Goal: Task Accomplishment & Management: Complete application form

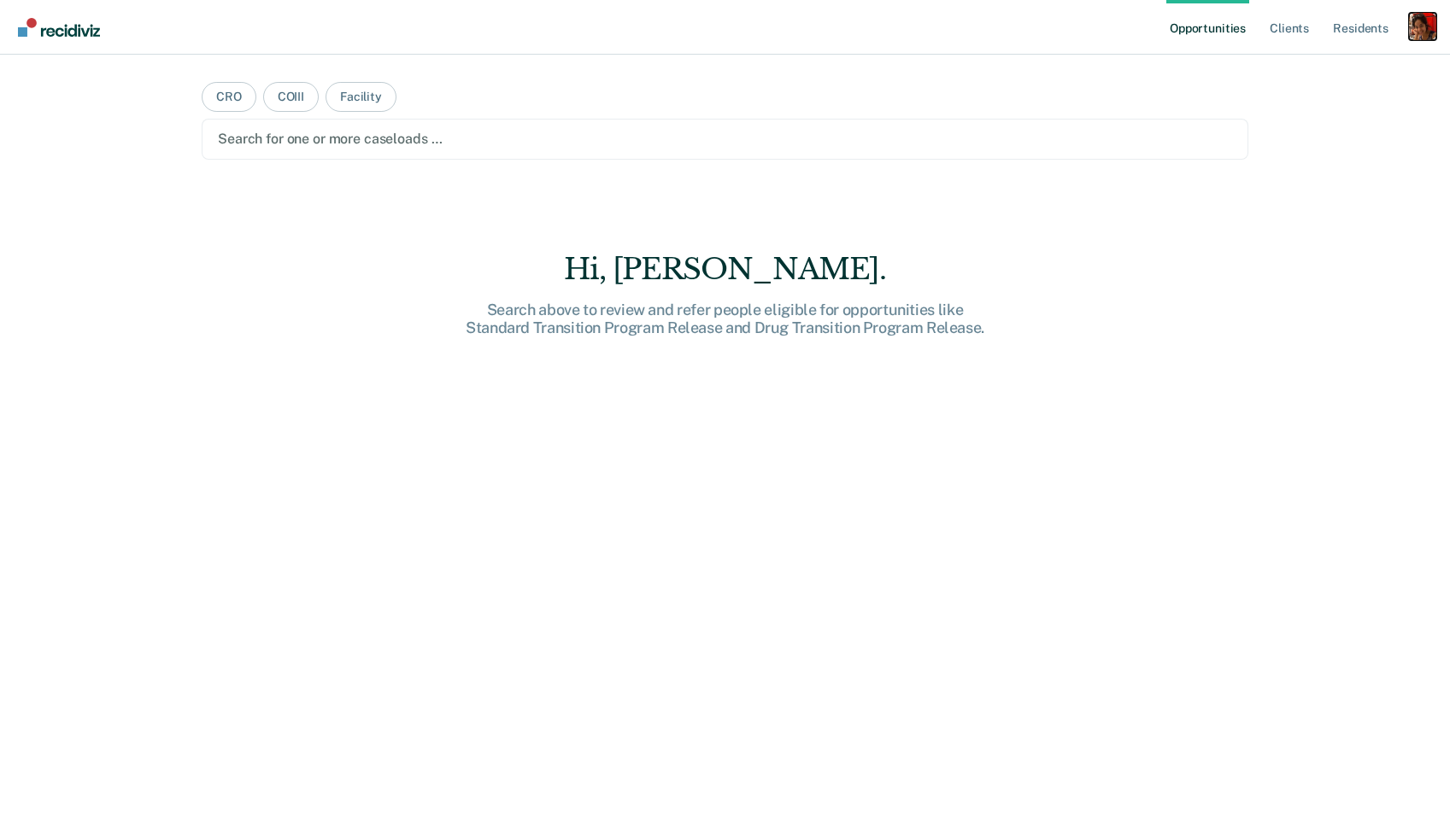
click at [1411, 28] on div "Profile dropdown button" at bounding box center [1422, 26] width 27 height 27
click at [1339, 66] on link "Profile" at bounding box center [1354, 69] width 138 height 15
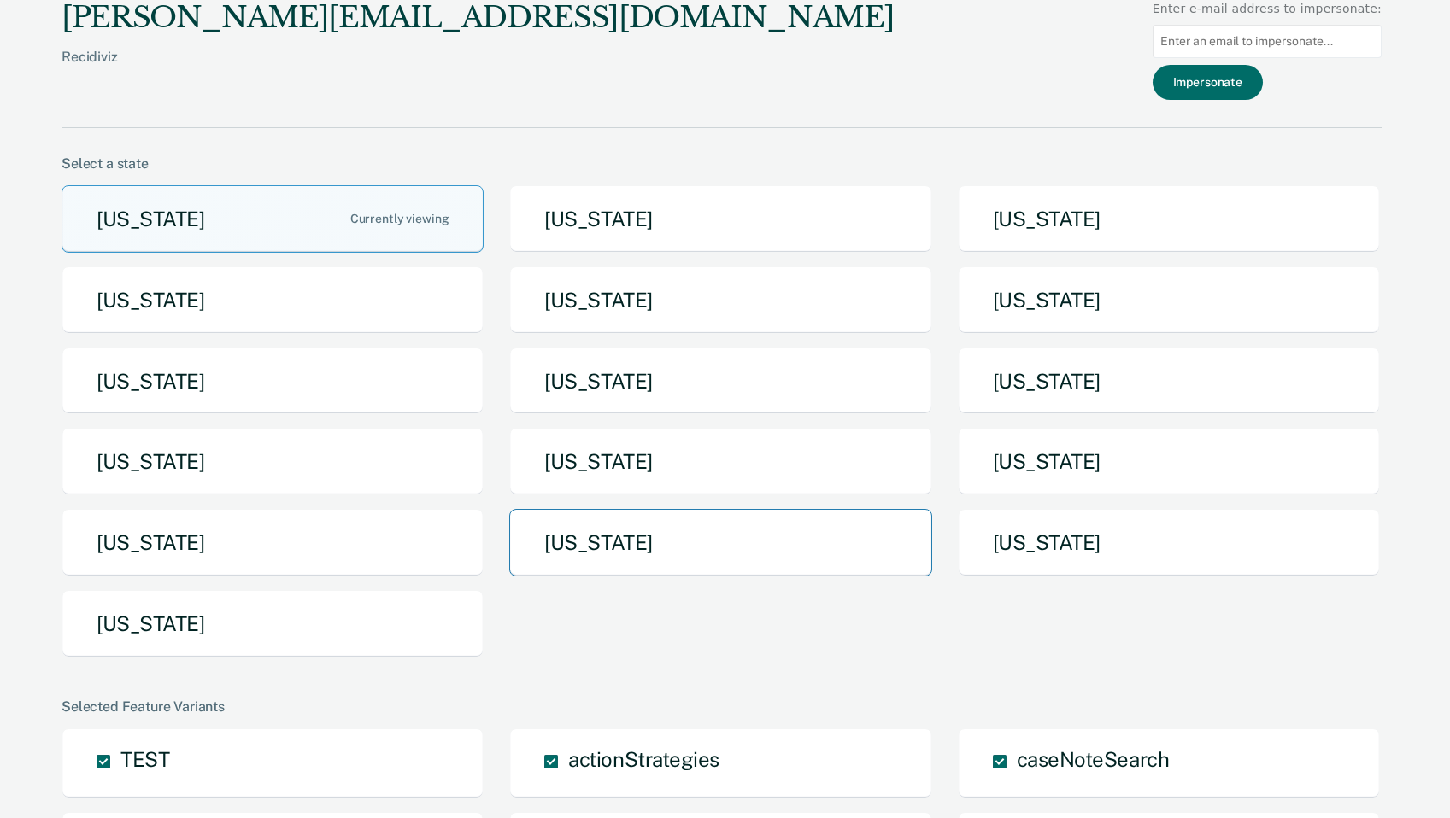
click at [746, 528] on button "Tennessee" at bounding box center [720, 542] width 422 height 67
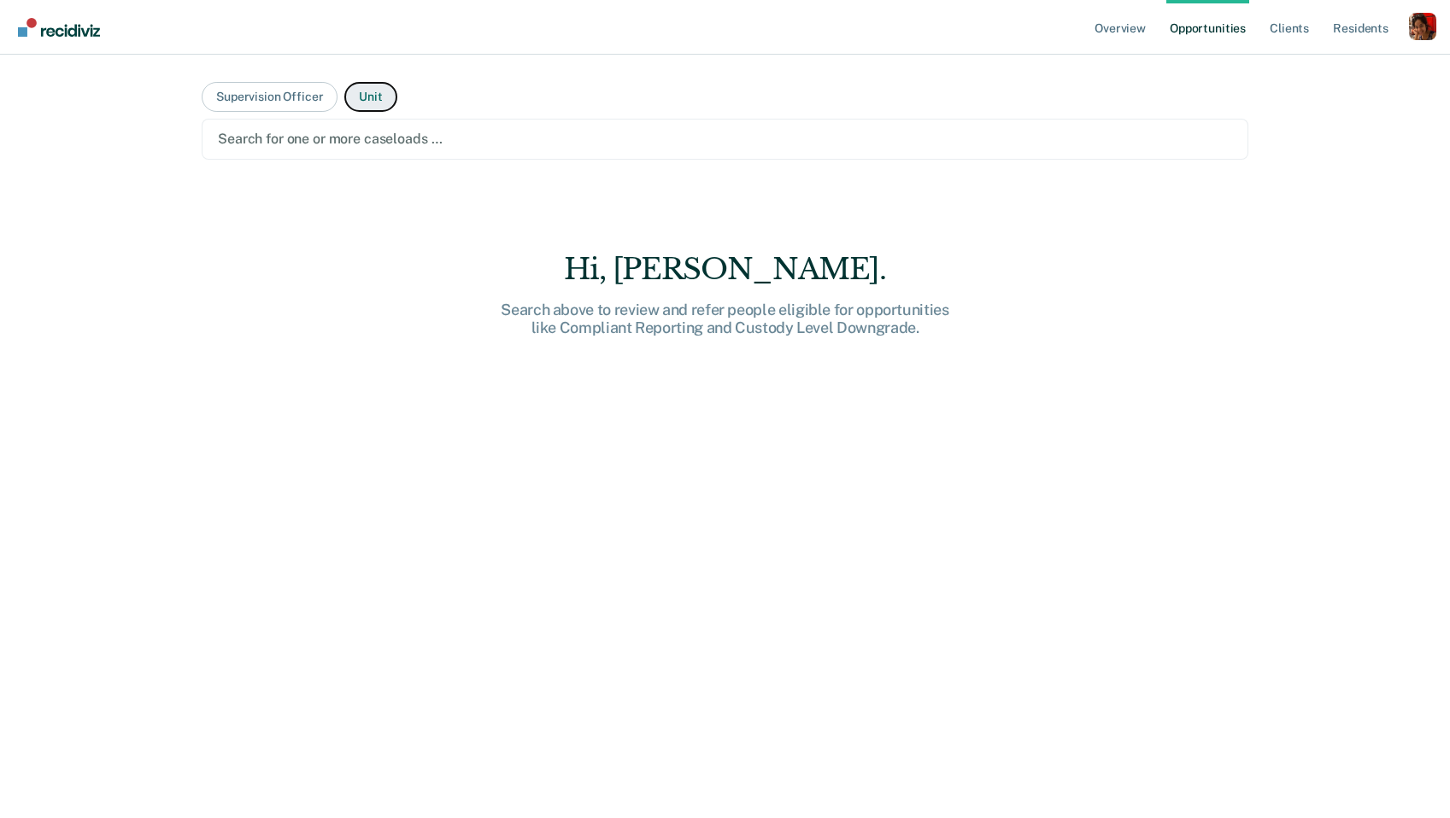
click at [368, 86] on button "Unit" at bounding box center [370, 97] width 52 height 30
click at [354, 123] on div "Search for one or more units …" at bounding box center [725, 139] width 1047 height 41
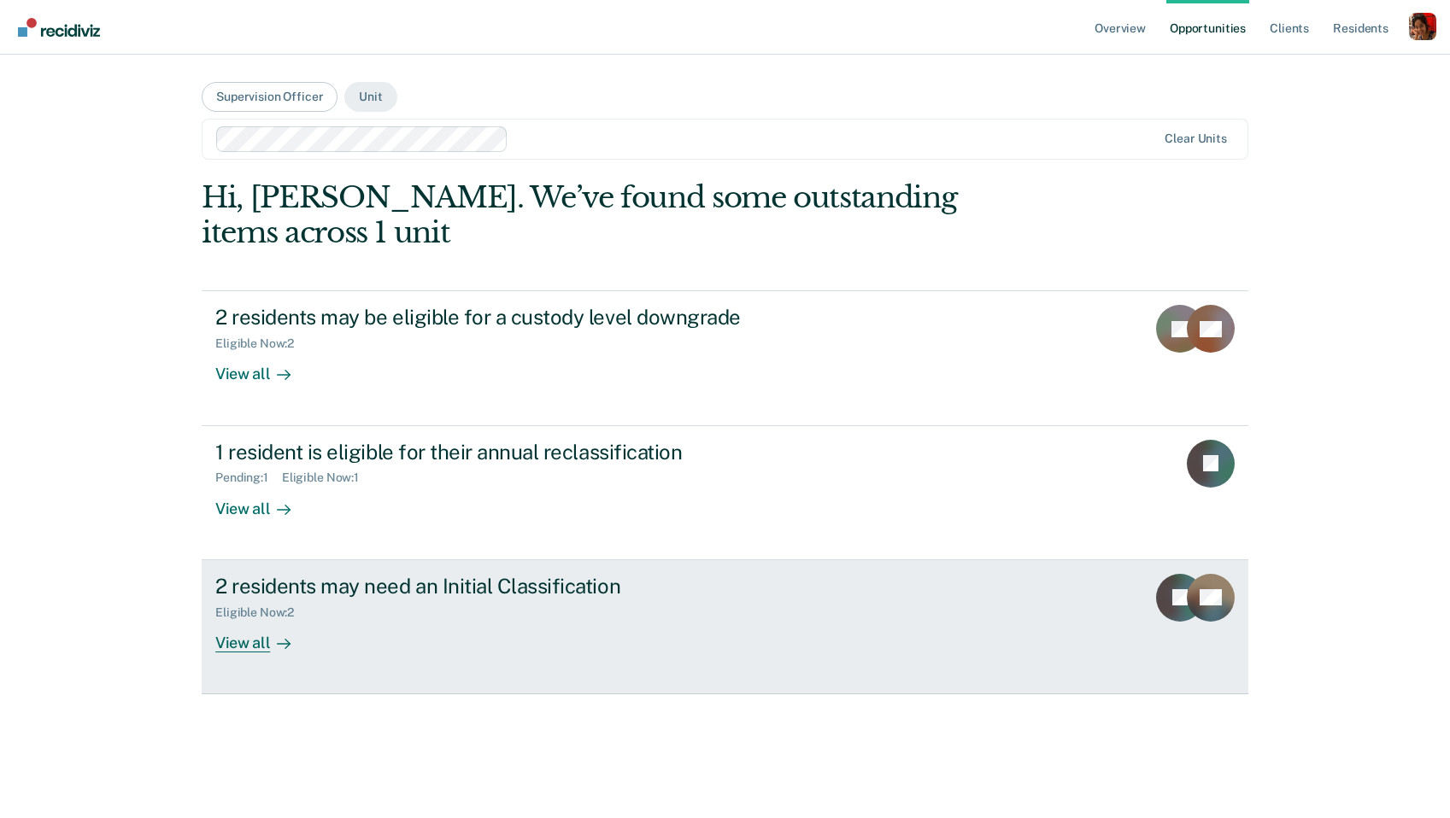
click at [303, 572] on link "2 residents may need an Initial Classification Eligible Now : 2 View all FJ GZ" at bounding box center [725, 627] width 1047 height 134
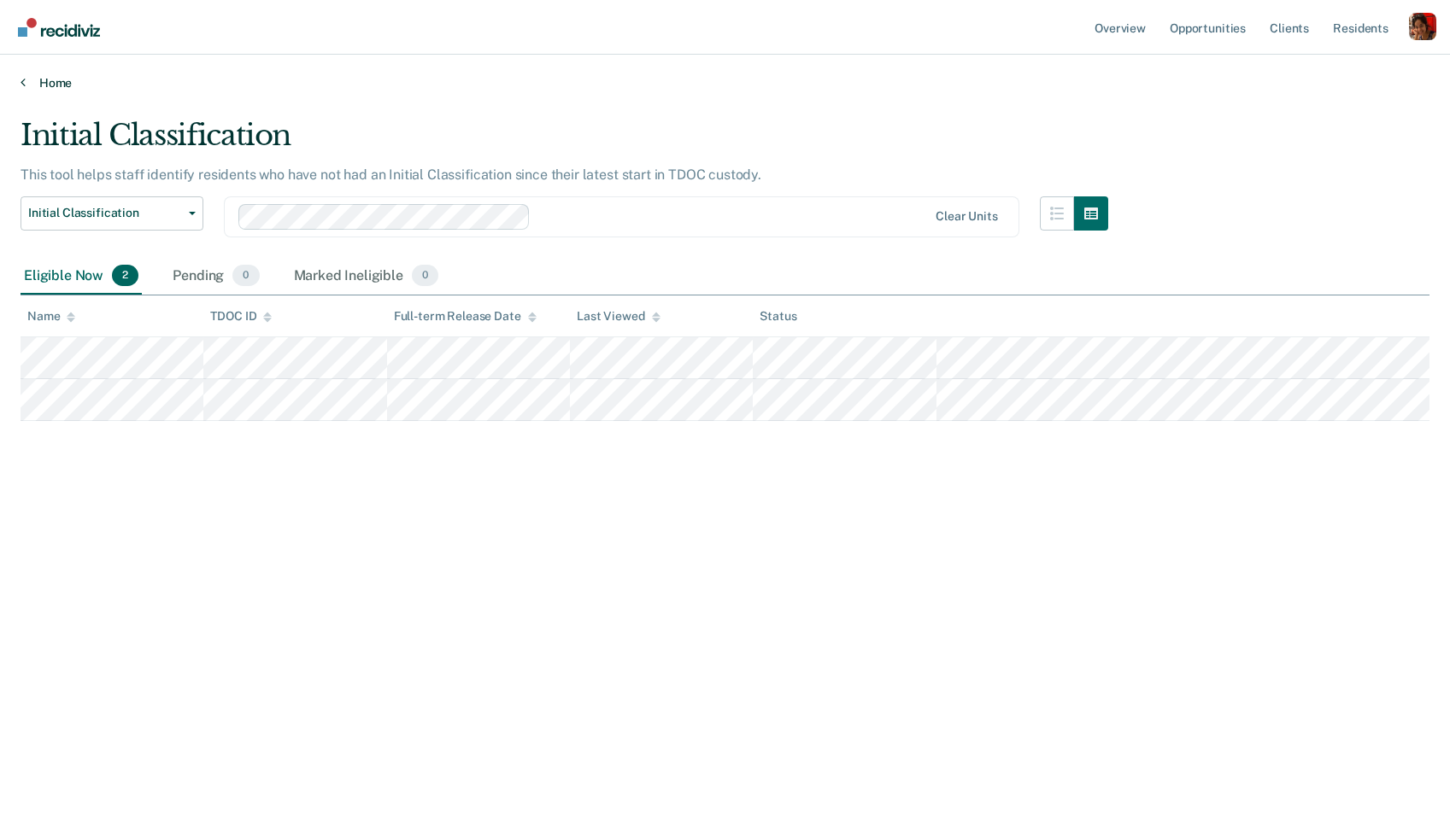
click at [32, 75] on link "Home" at bounding box center [725, 82] width 1409 height 15
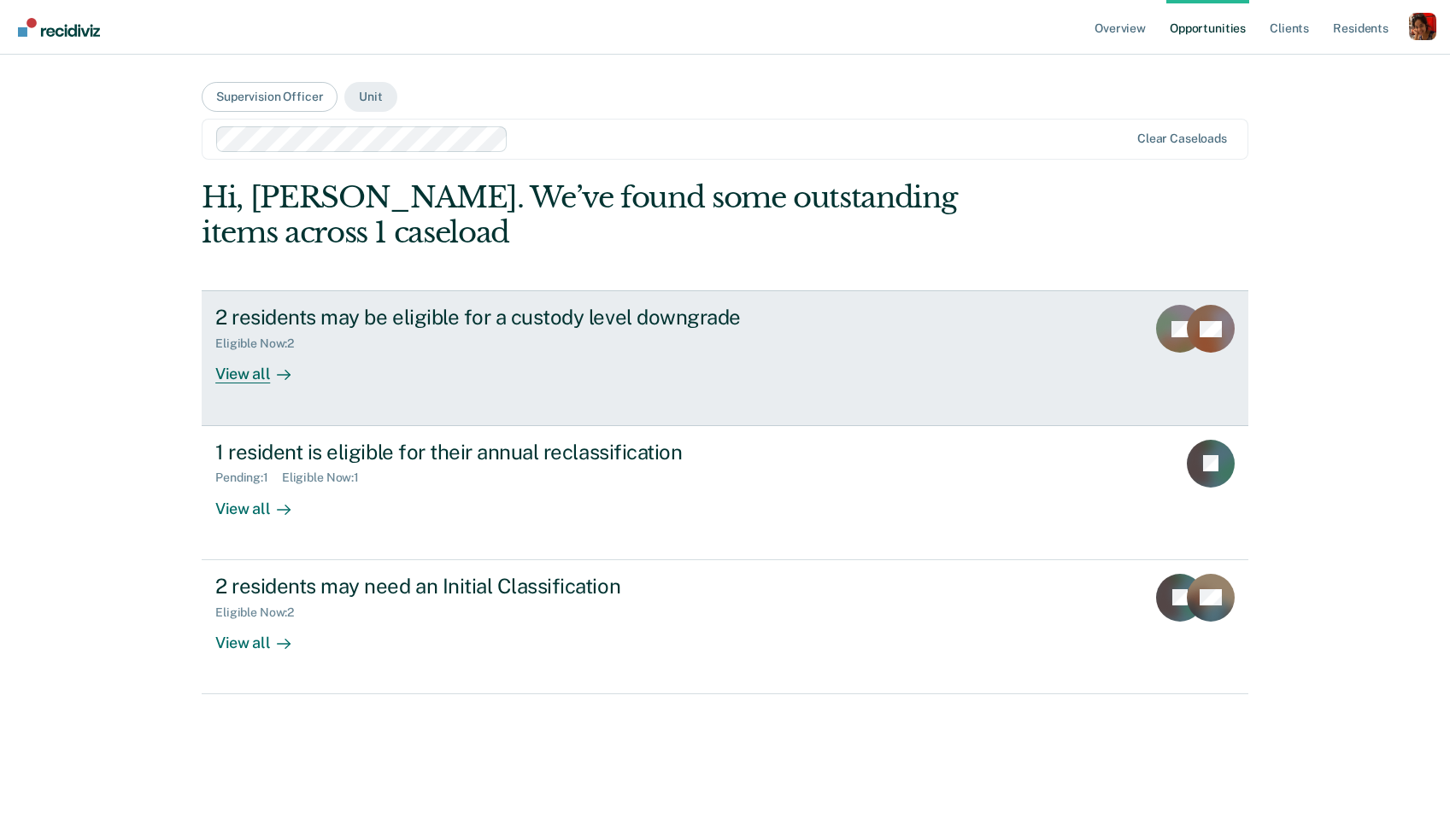
click at [245, 367] on div "View all" at bounding box center [263, 367] width 96 height 33
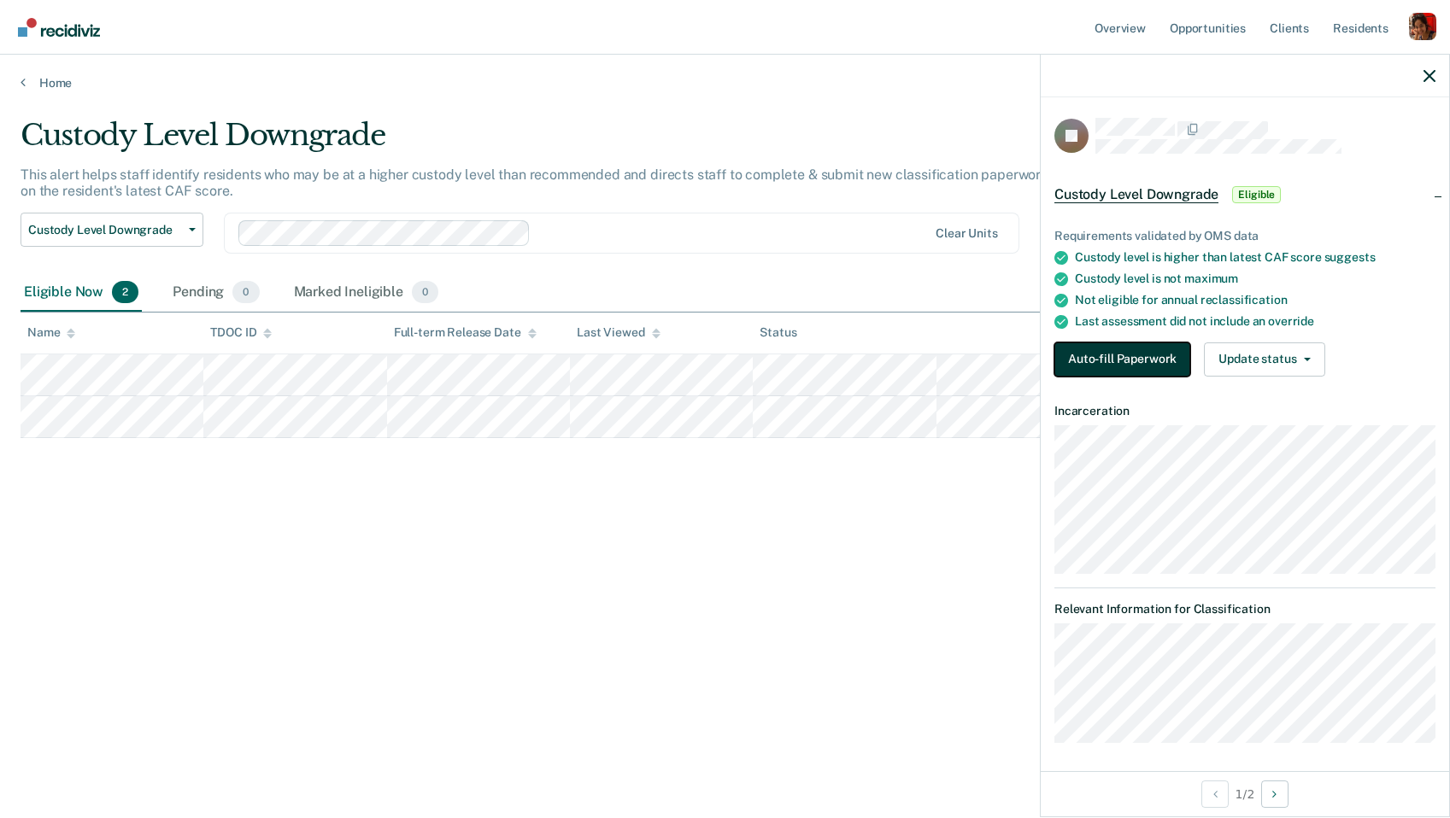
click at [1123, 370] on button "Auto-fill Paperwork" at bounding box center [1122, 360] width 136 height 34
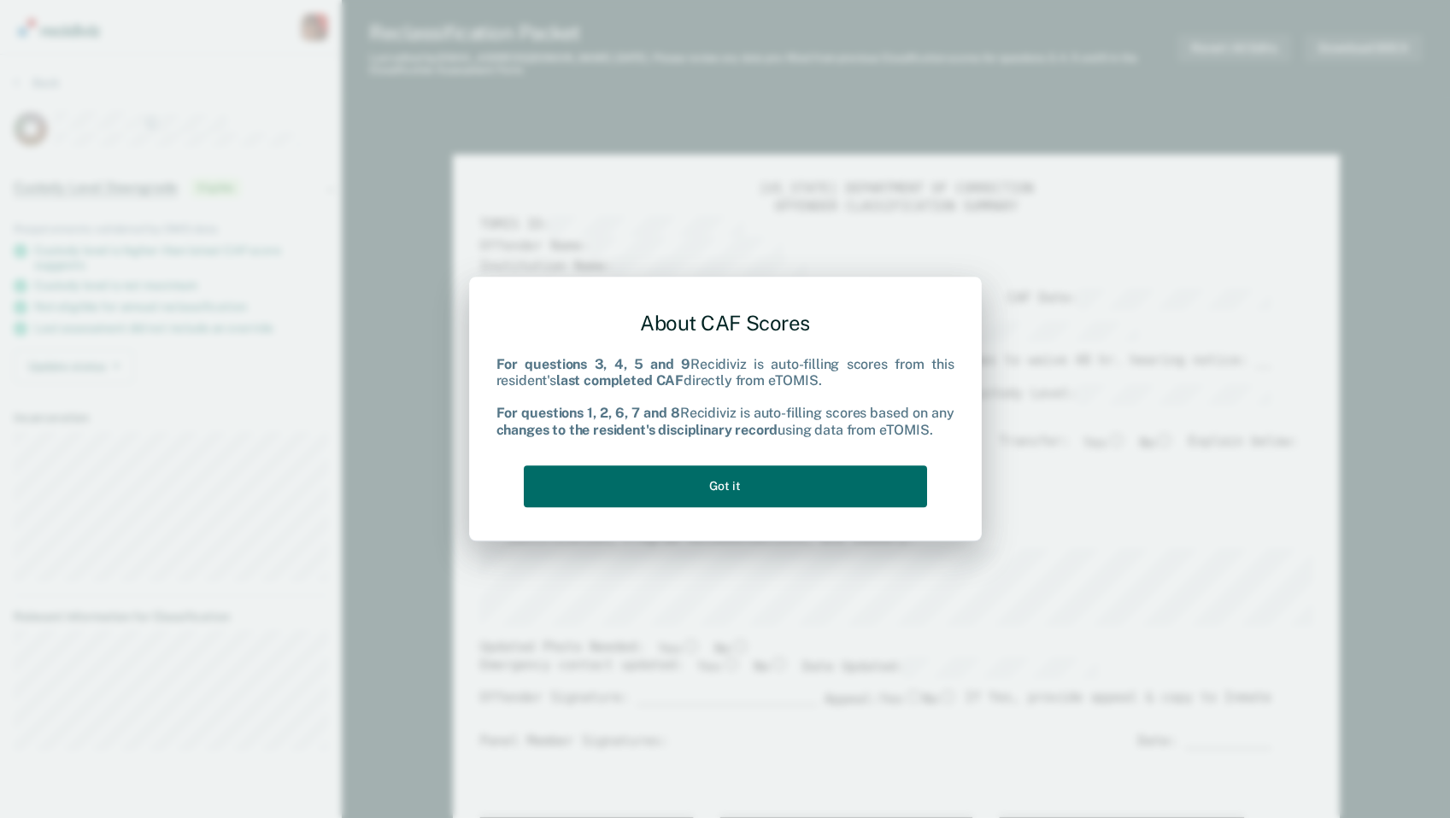
type textarea "x"
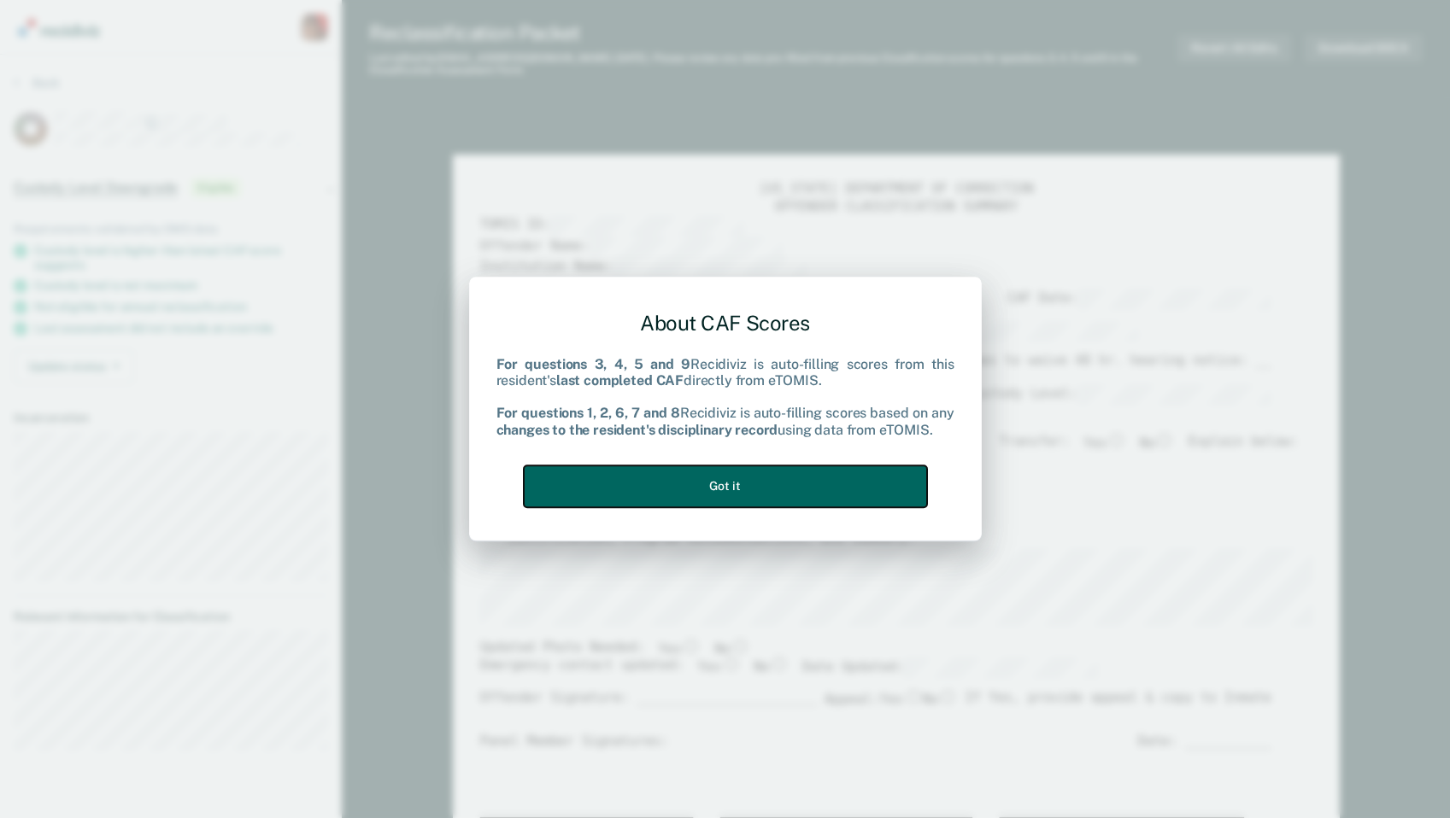
click at [761, 486] on button "Got it" at bounding box center [725, 487] width 403 height 42
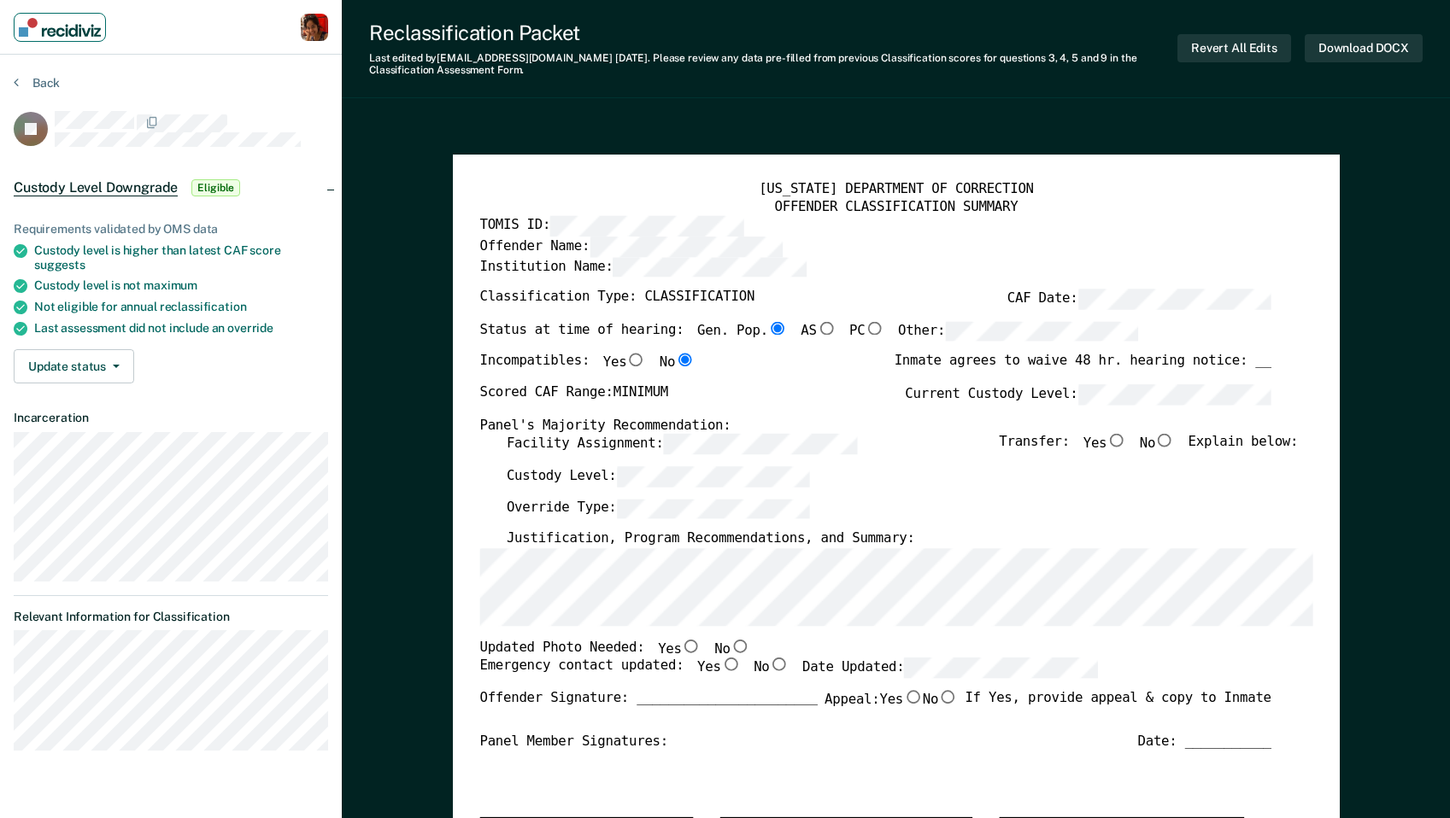
click at [62, 30] on img "Main navigation" at bounding box center [60, 27] width 82 height 19
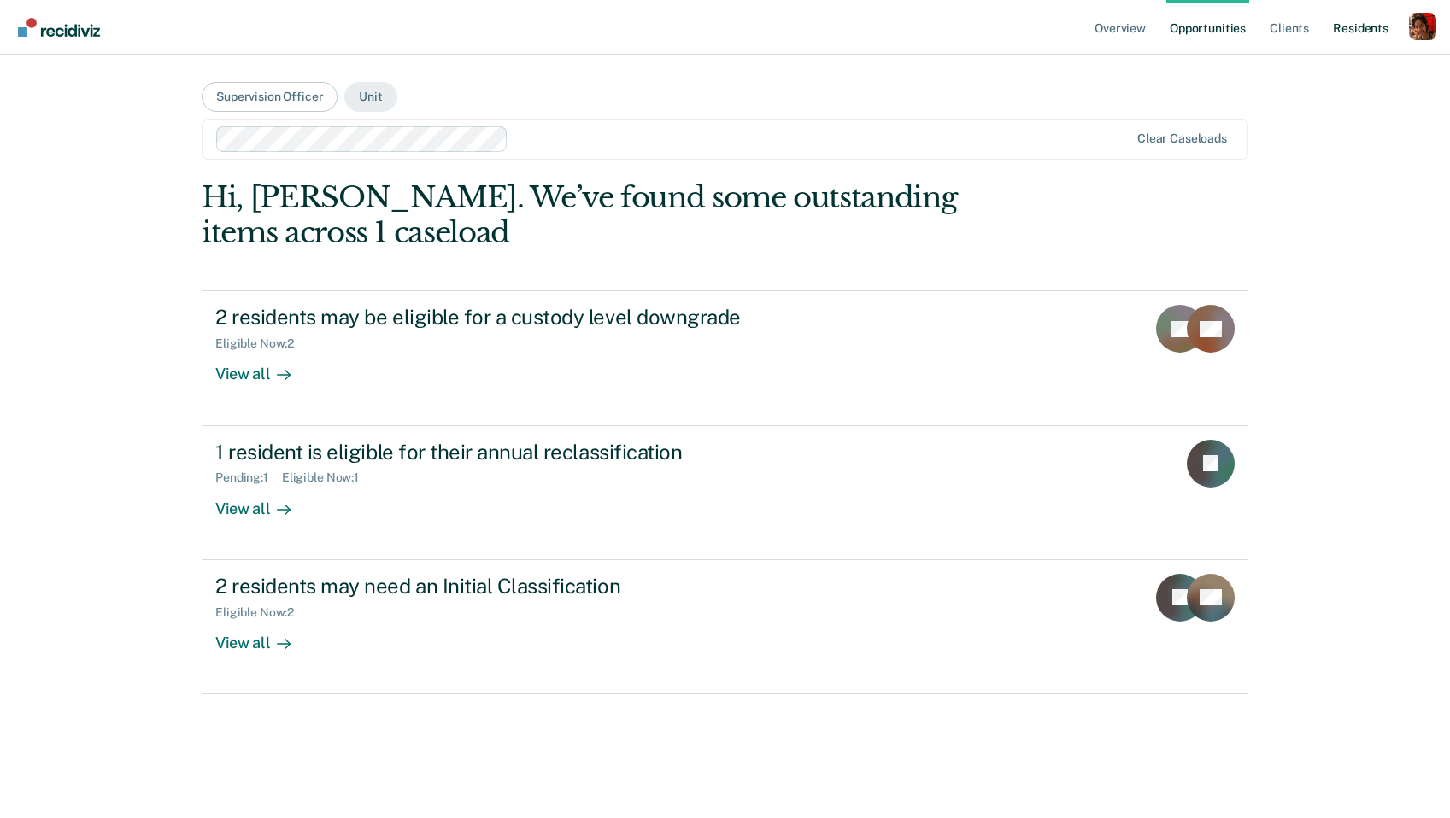
click at [1358, 31] on link "Resident s" at bounding box center [1360, 27] width 62 height 55
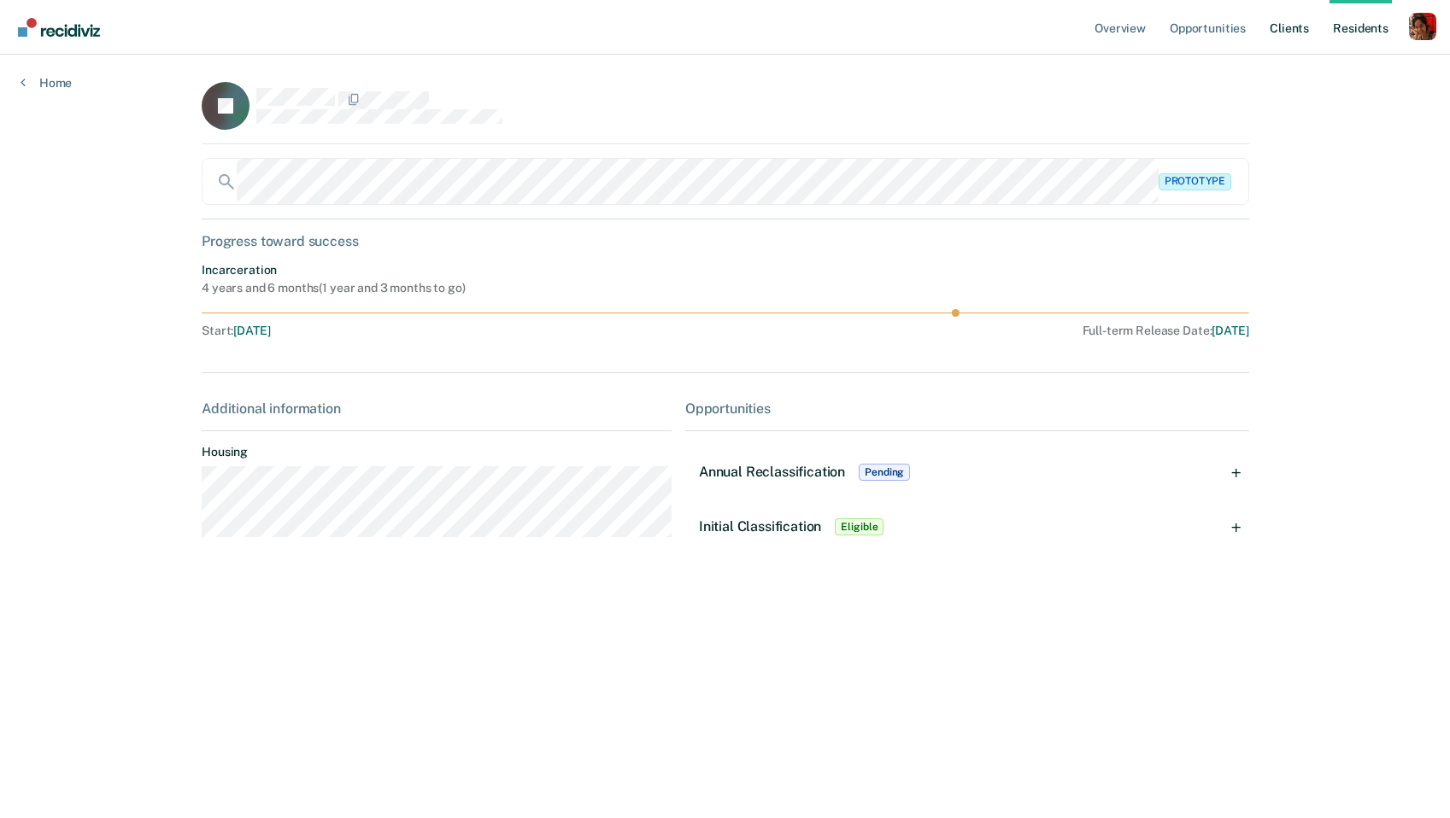
click at [1284, 32] on link "Client s" at bounding box center [1289, 27] width 46 height 55
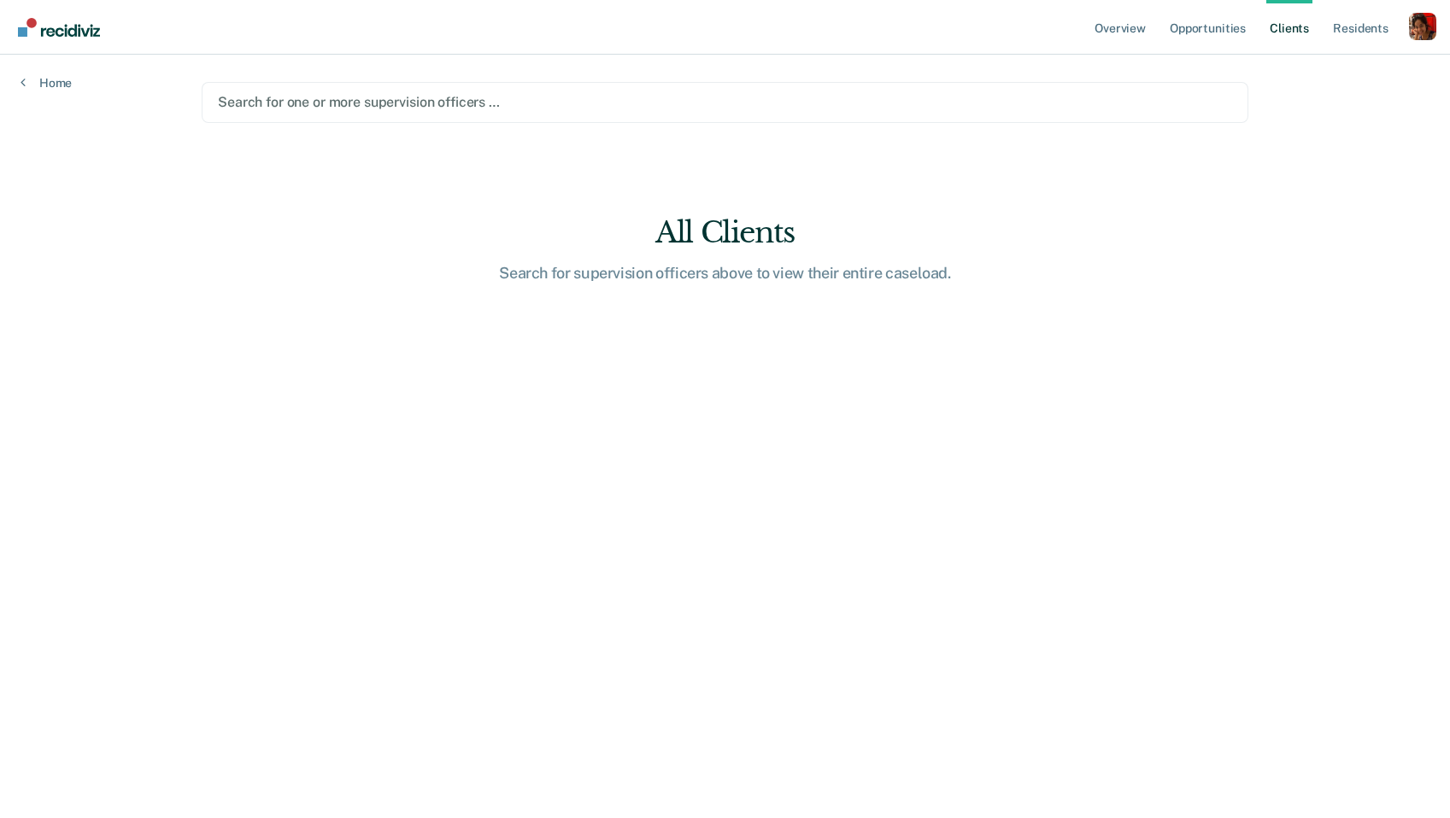
click at [494, 104] on div at bounding box center [725, 102] width 1014 height 20
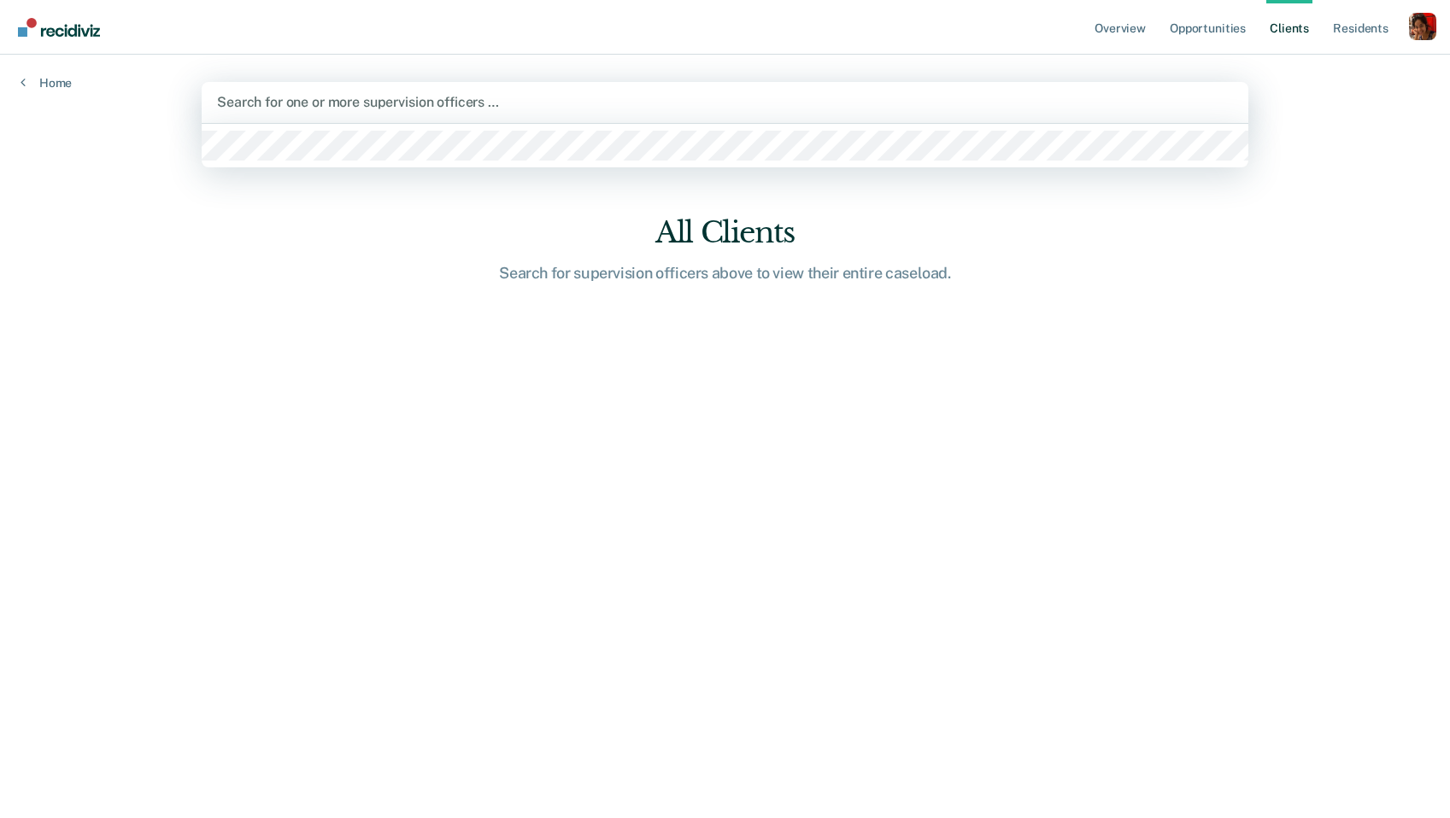
click at [529, 104] on div at bounding box center [725, 102] width 1016 height 20
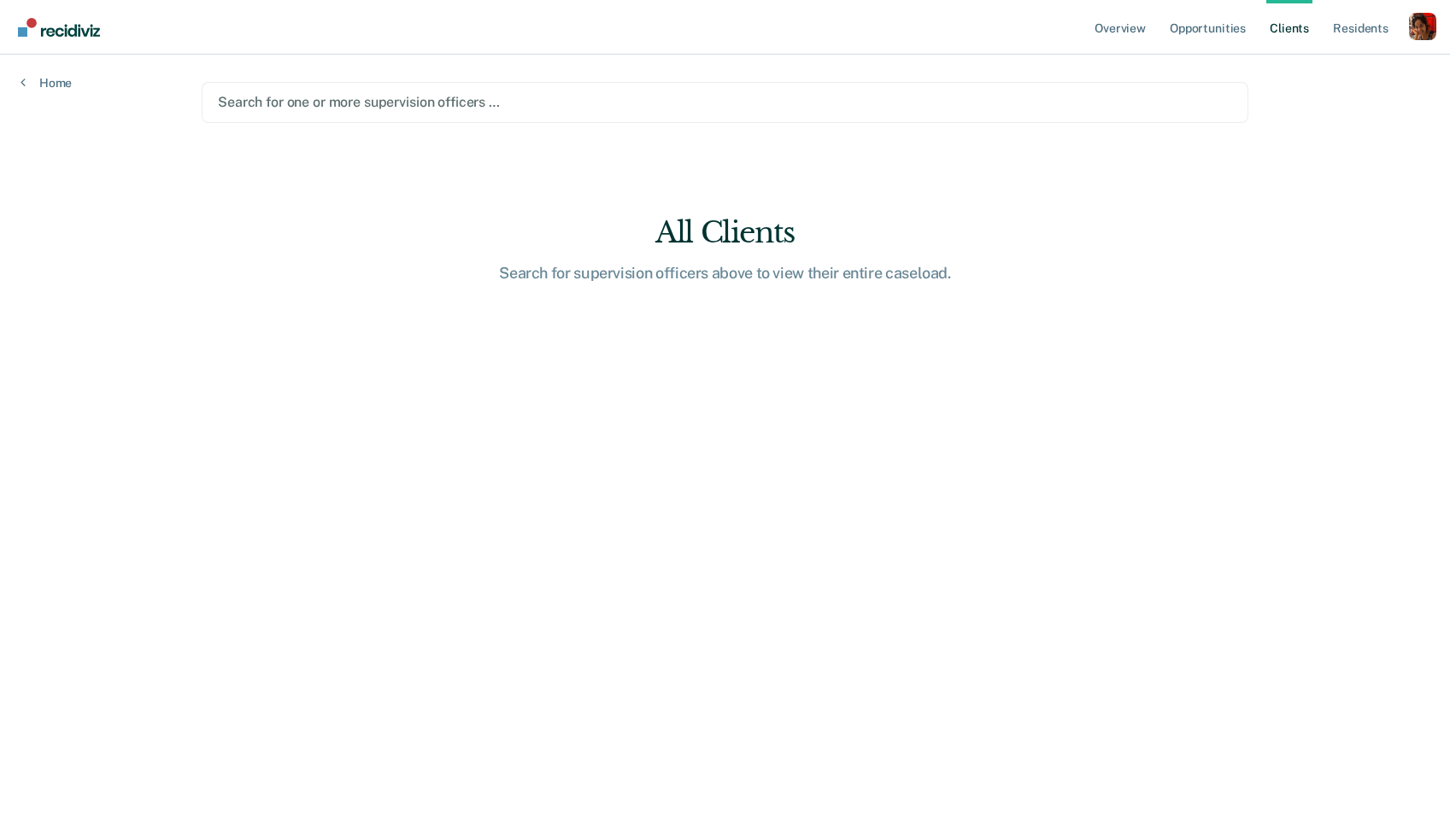
click at [1157, 92] on div at bounding box center [725, 102] width 1014 height 20
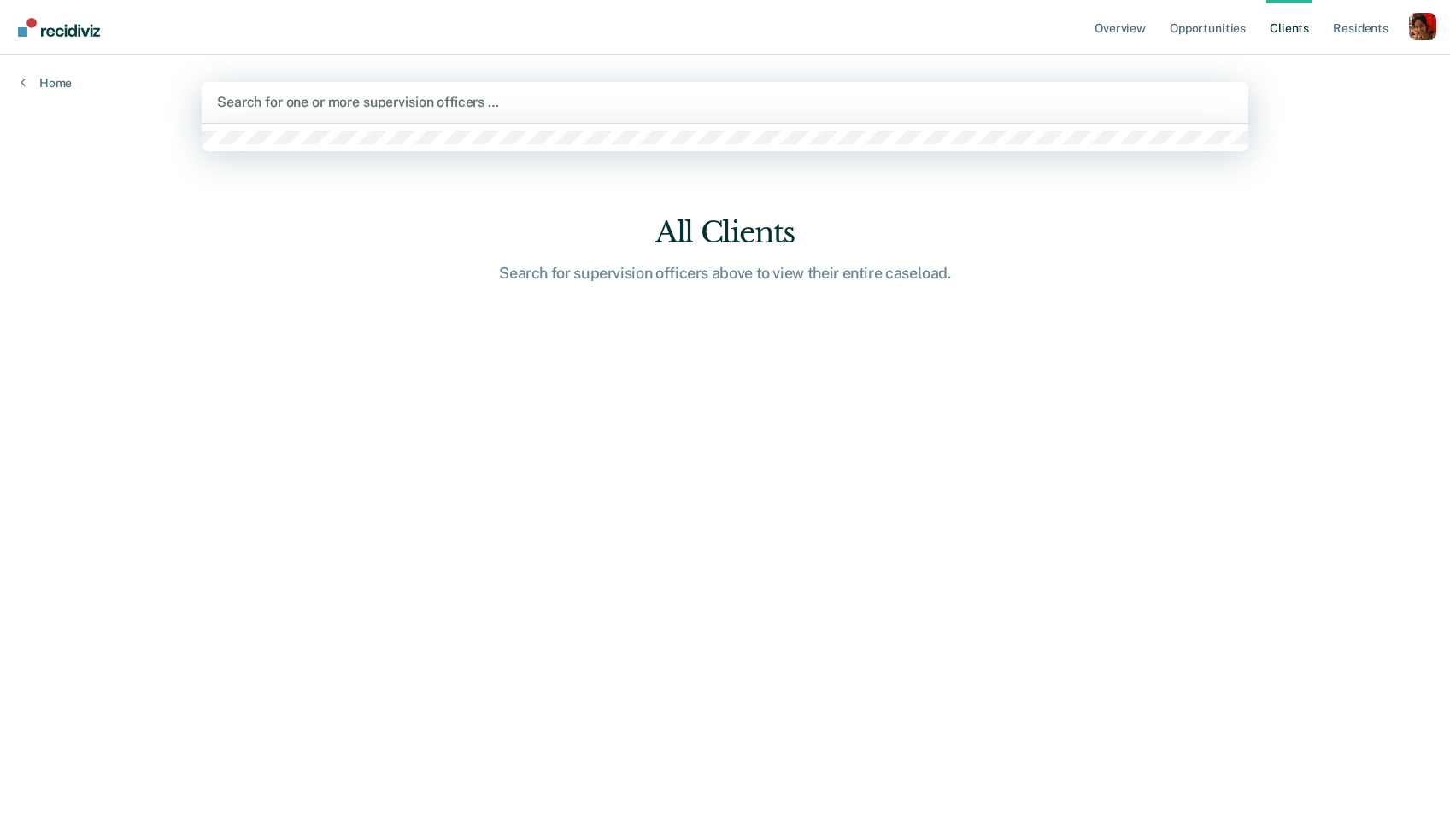
click at [1157, 92] on div at bounding box center [725, 102] width 1016 height 20
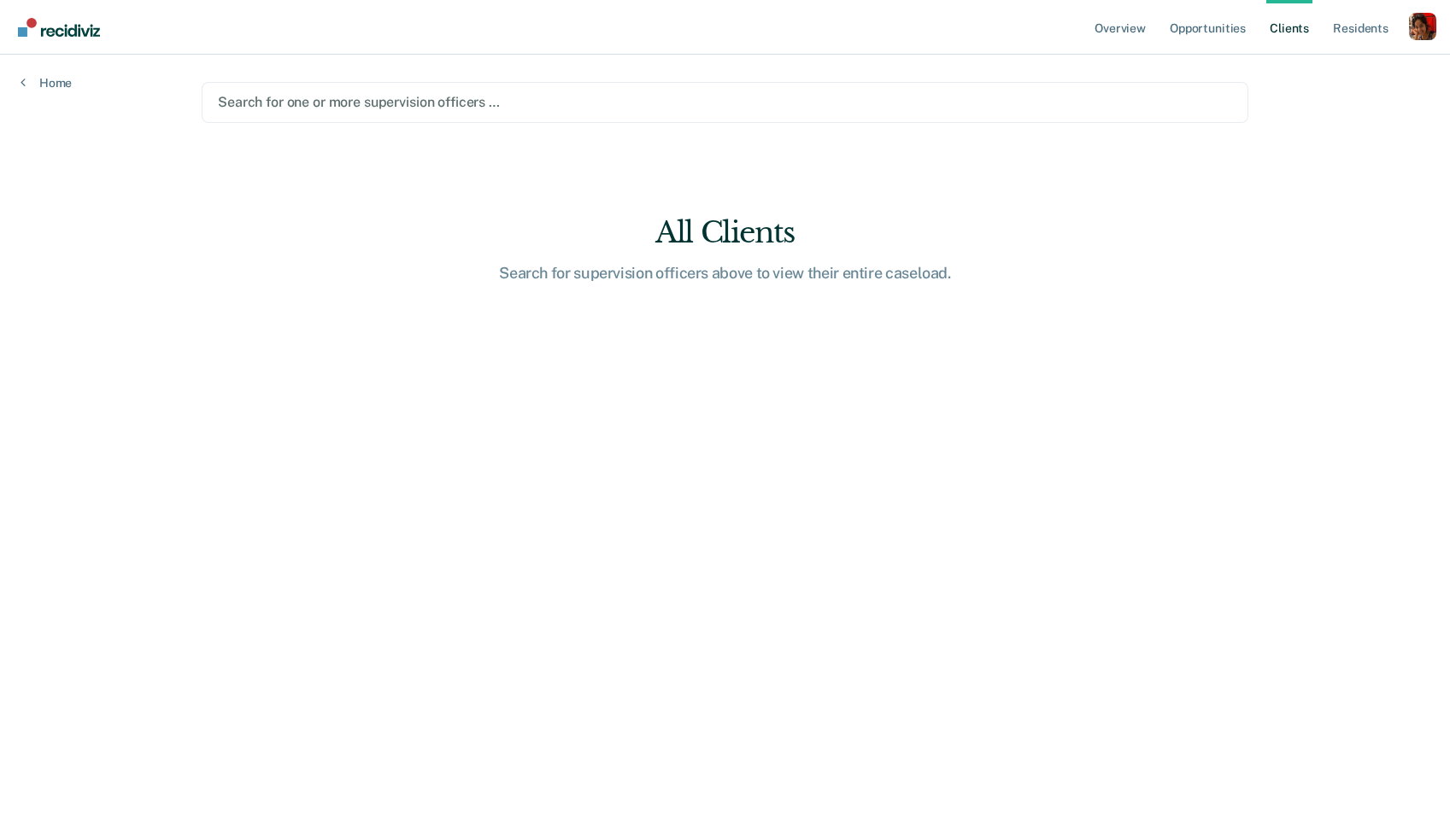
click at [1042, 199] on main "Search for one or more supervision officers … All Clients Search for supervisio…" at bounding box center [725, 416] width 1088 height 723
click at [554, 109] on div at bounding box center [725, 102] width 1014 height 20
click at [689, 325] on main "Search for one or more supervision officers … All Clients Search for supervisio…" at bounding box center [725, 416] width 1088 height 723
click at [1129, 43] on link "Overview" at bounding box center [1120, 27] width 58 height 55
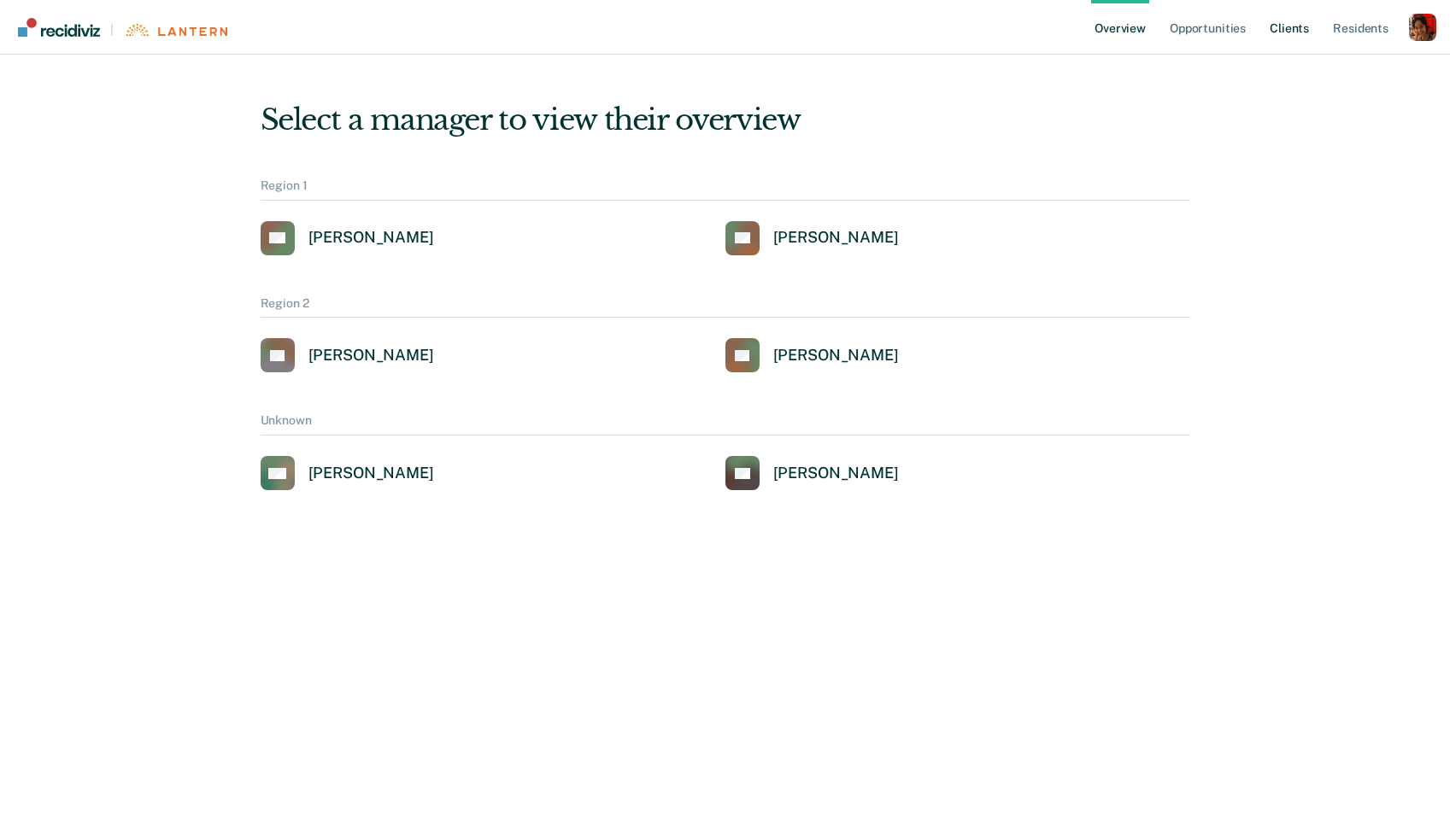
click at [1297, 31] on link "Client s" at bounding box center [1289, 27] width 46 height 55
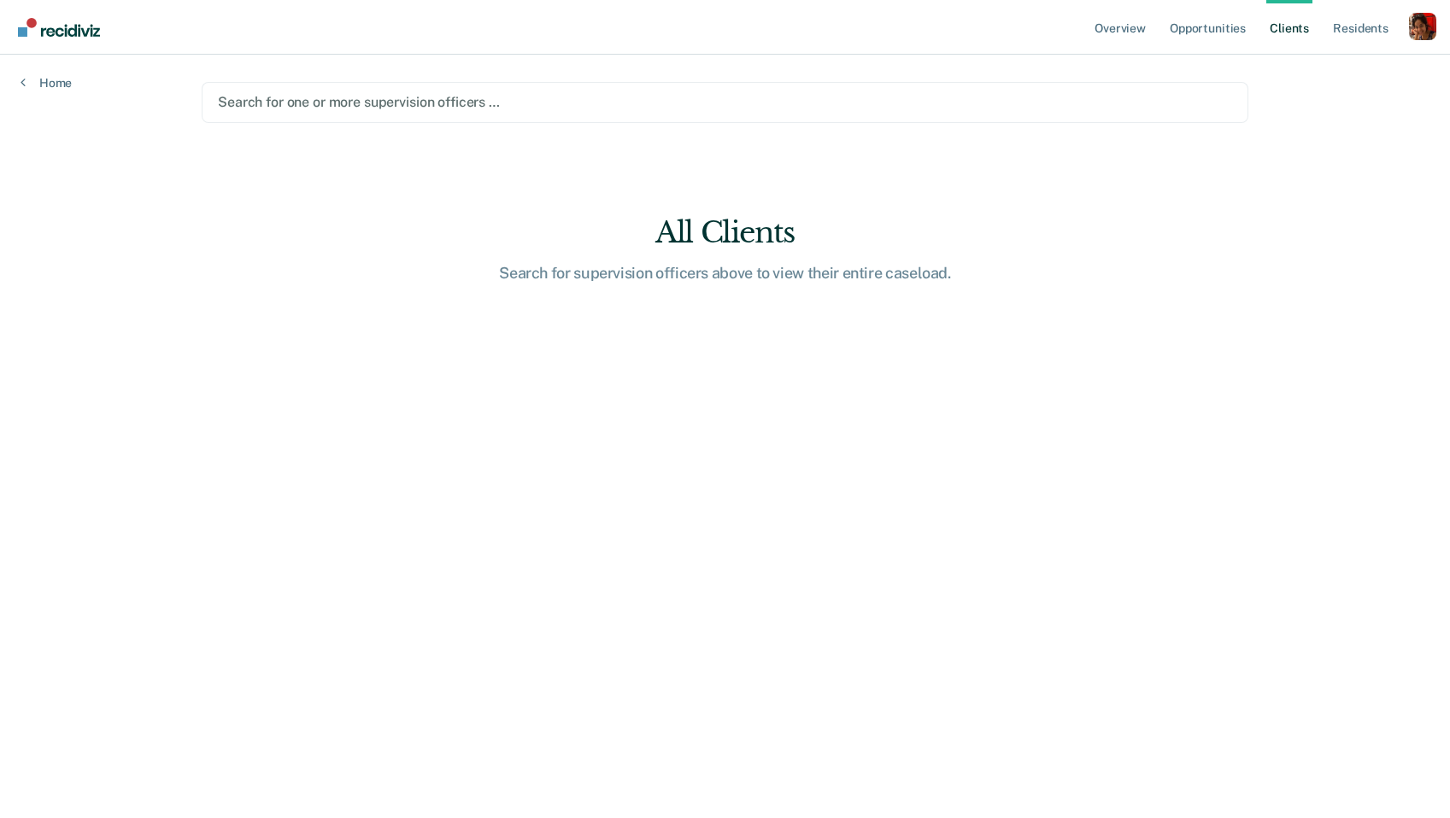
click at [867, 103] on div at bounding box center [725, 102] width 1014 height 20
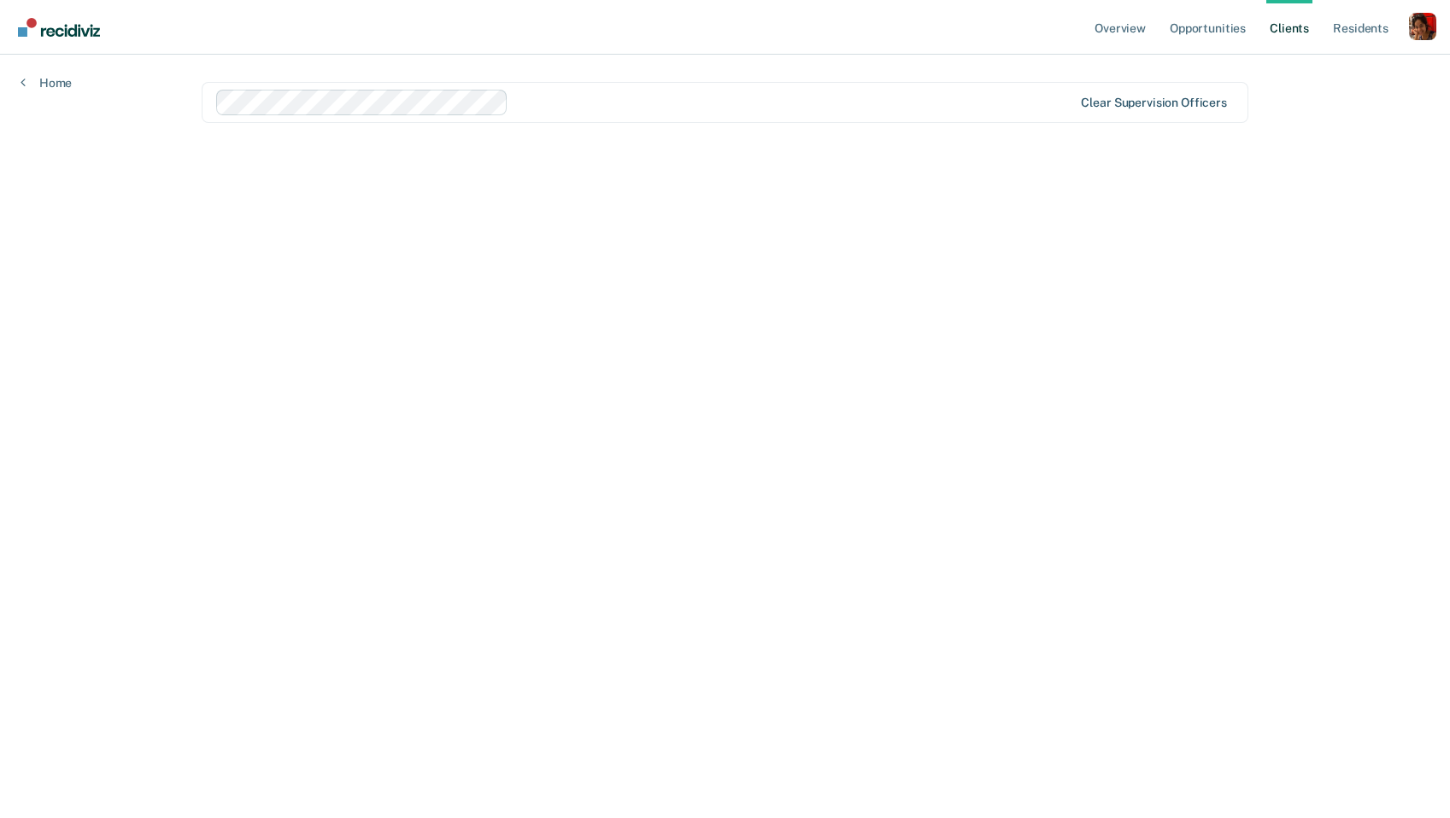
click at [1183, 103] on div "Clear supervision officers" at bounding box center [1153, 103] width 145 height 15
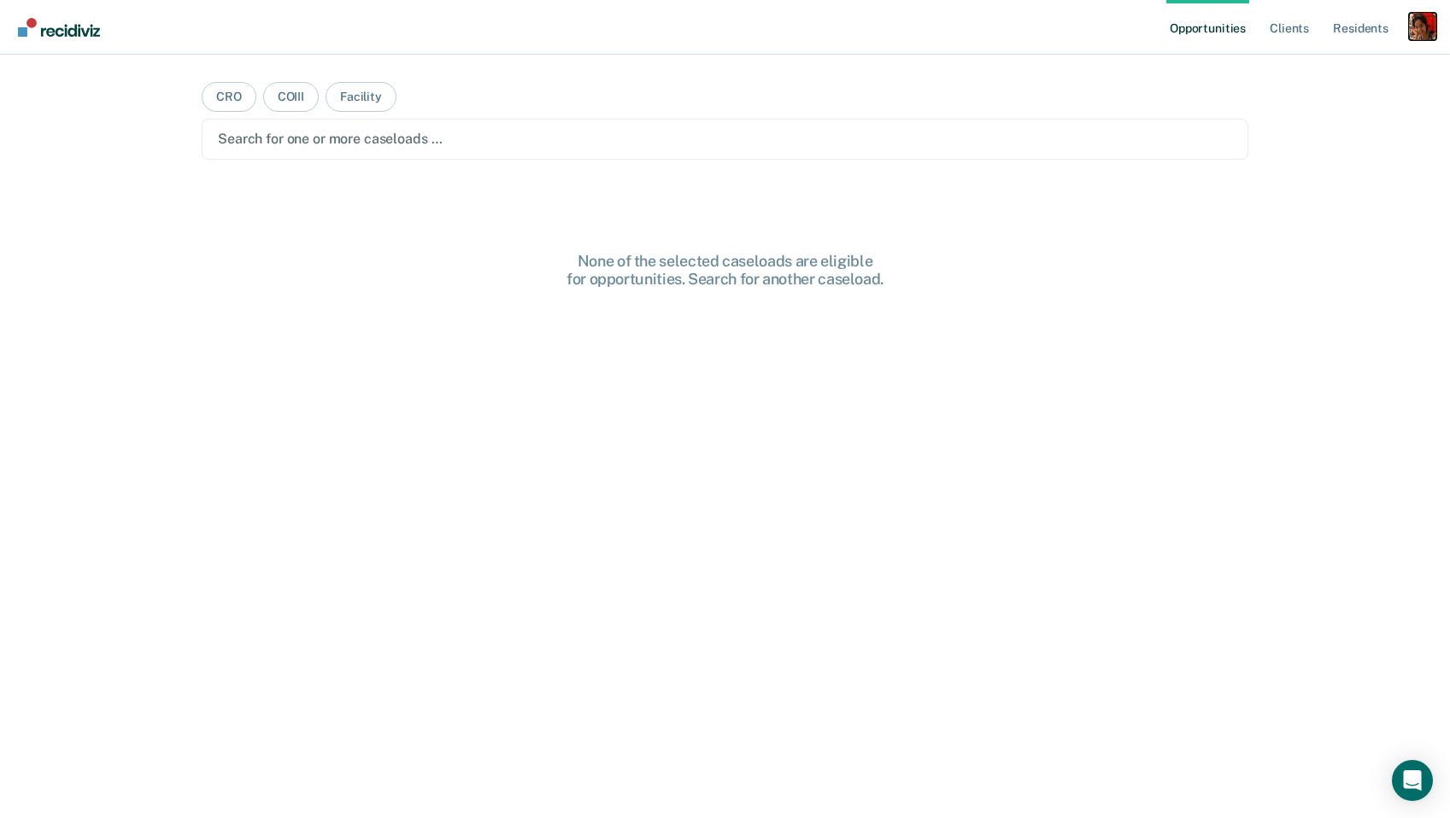
click at [1422, 33] on div "Profile dropdown button" at bounding box center [1422, 26] width 27 height 27
click at [1358, 68] on link "Profile" at bounding box center [1354, 69] width 138 height 15
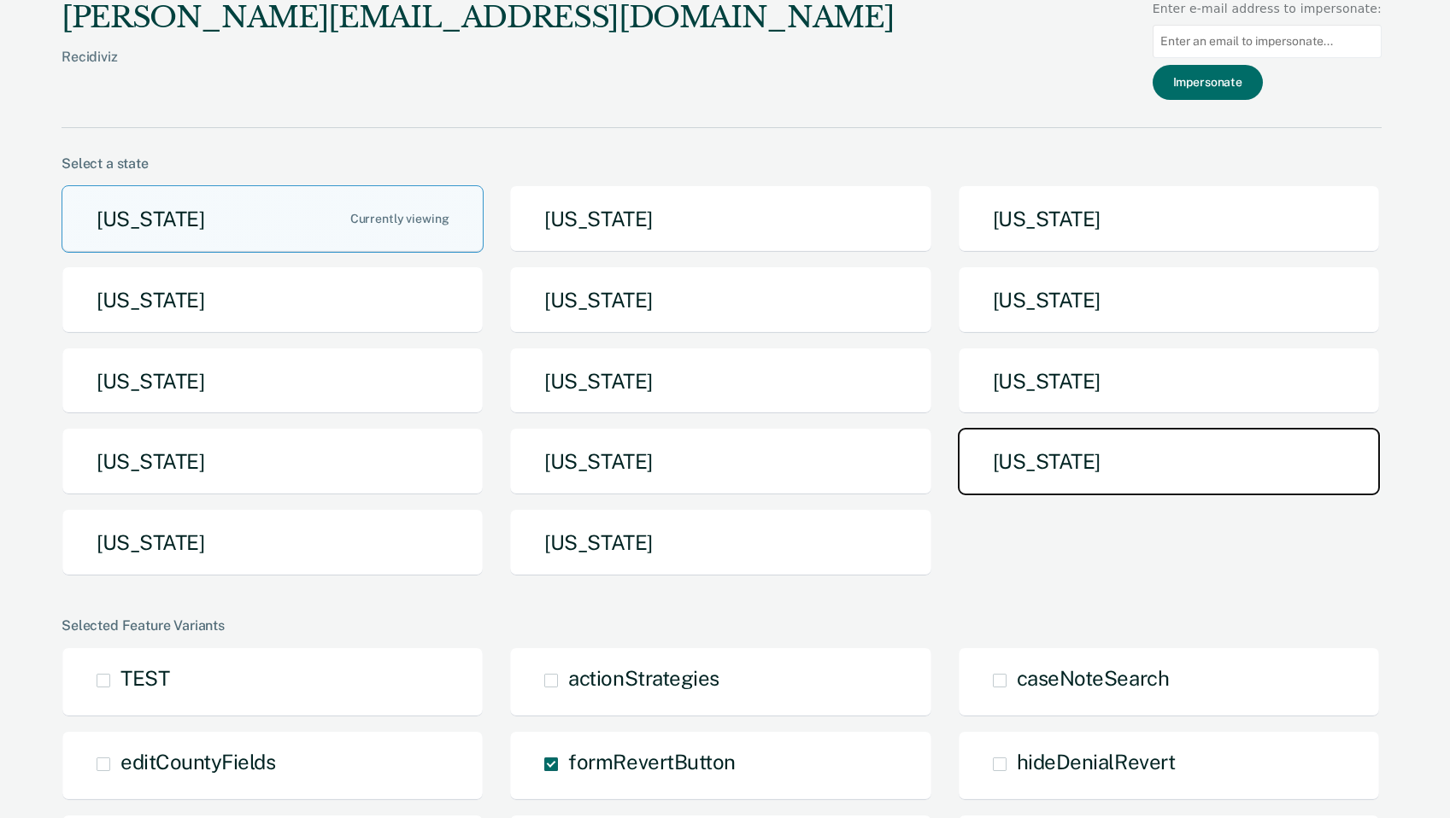
click at [1001, 461] on button "Tennessee" at bounding box center [1169, 461] width 422 height 67
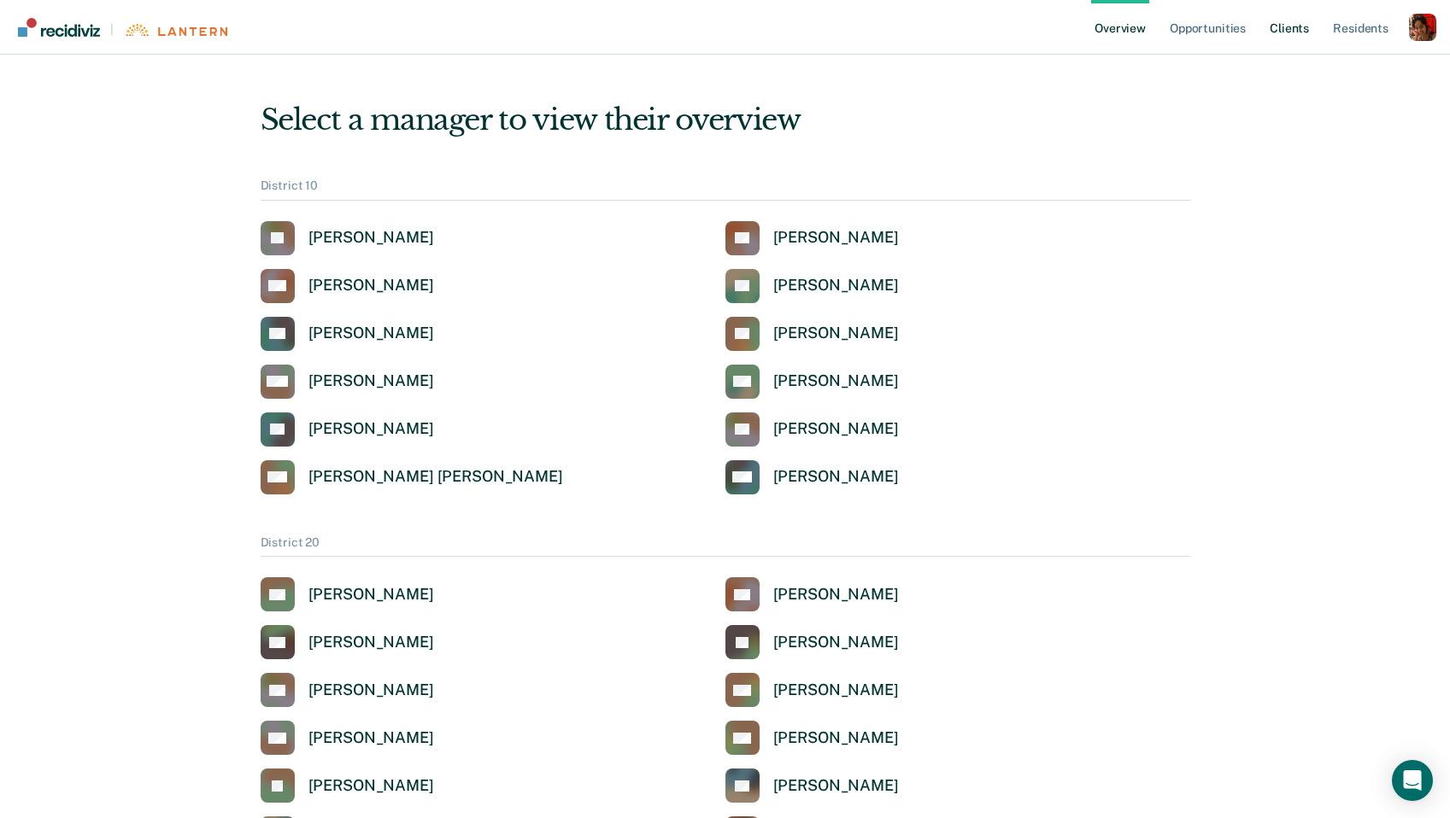
click at [1288, 40] on link "Client s" at bounding box center [1289, 27] width 46 height 55
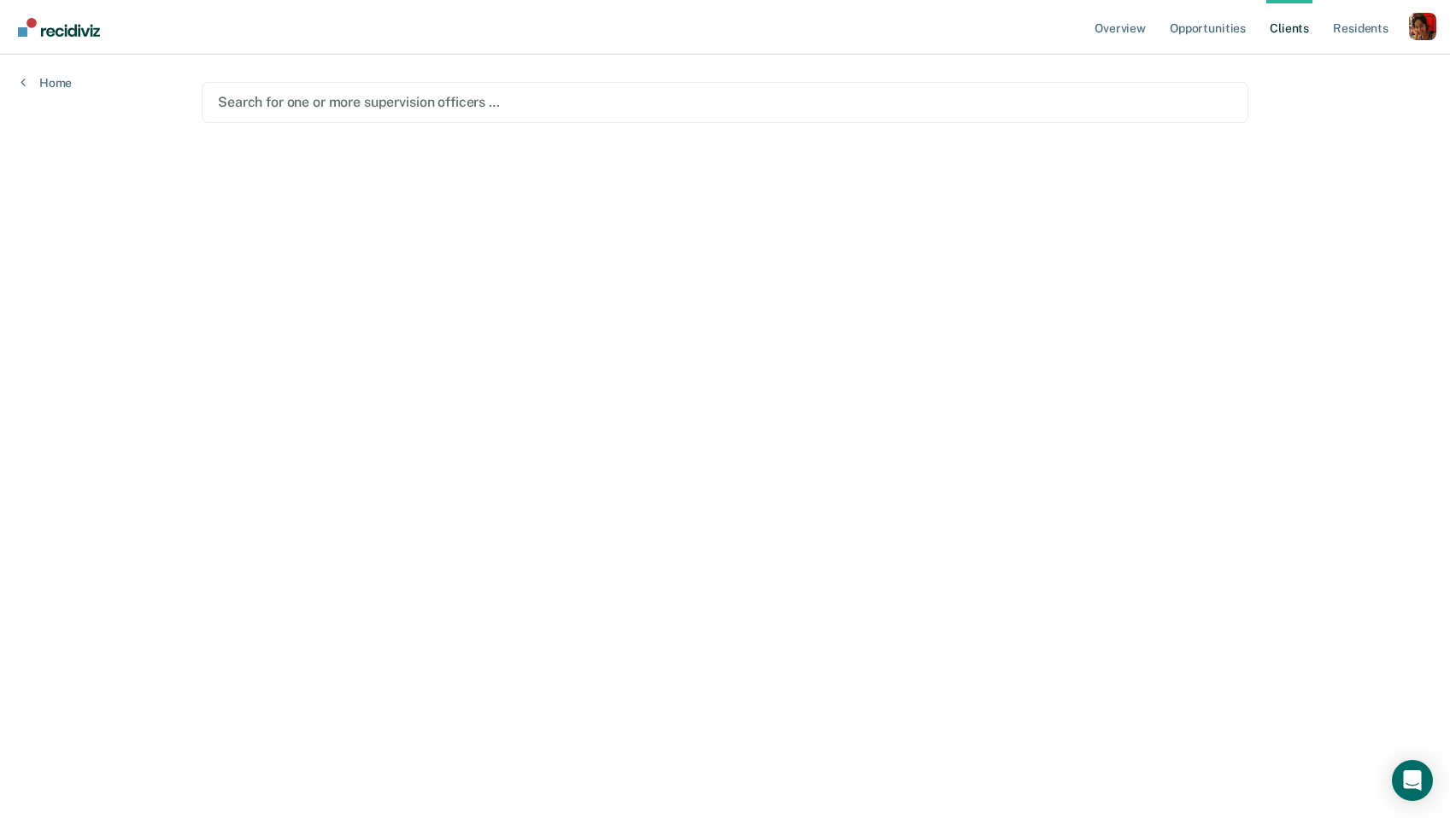
click at [508, 109] on div at bounding box center [725, 102] width 1014 height 20
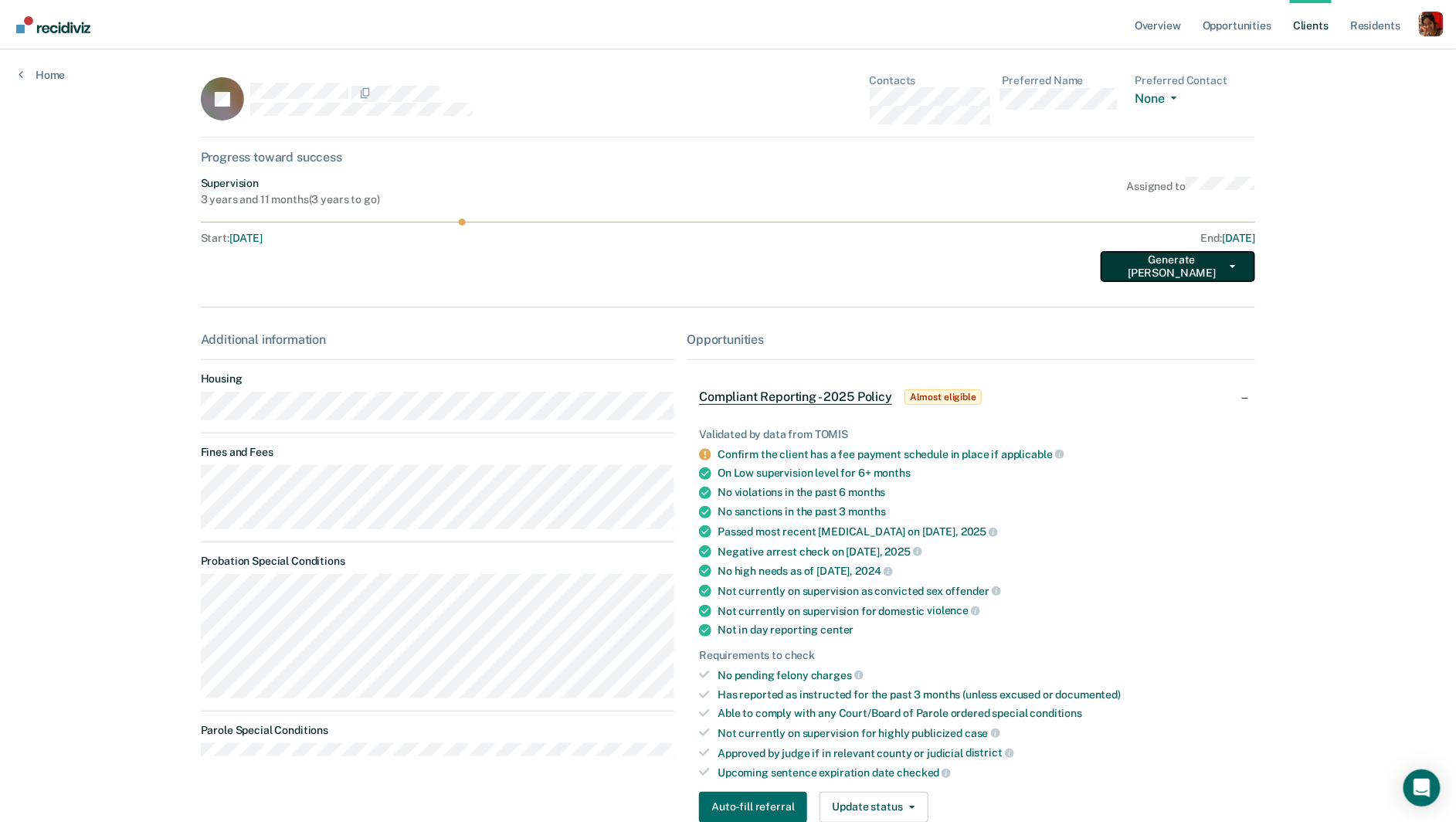
click at [1185, 270] on button "Generate TEPE" at bounding box center [1177, 267] width 155 height 31
click at [1310, 30] on link "Resident s" at bounding box center [1375, 24] width 56 height 50
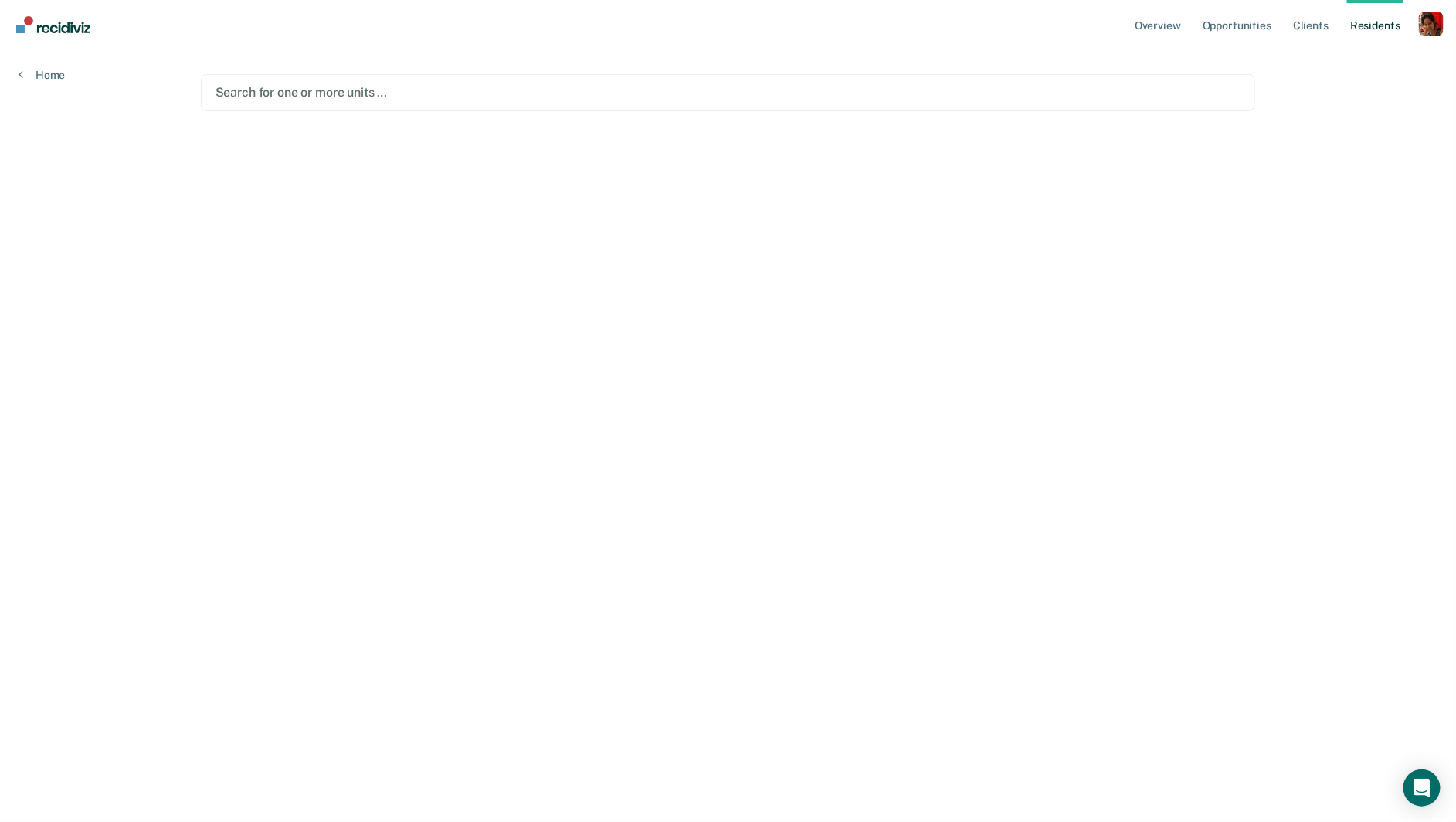
click at [1310, 24] on link "Resident s" at bounding box center [1375, 24] width 56 height 50
click at [1310, 32] on div "Profile dropdown button" at bounding box center [1430, 24] width 24 height 24
click at [735, 123] on main "Search for one or more units …" at bounding box center [728, 417] width 1092 height 735
click at [714, 82] on div "Search for one or more units …" at bounding box center [728, 92] width 1029 height 21
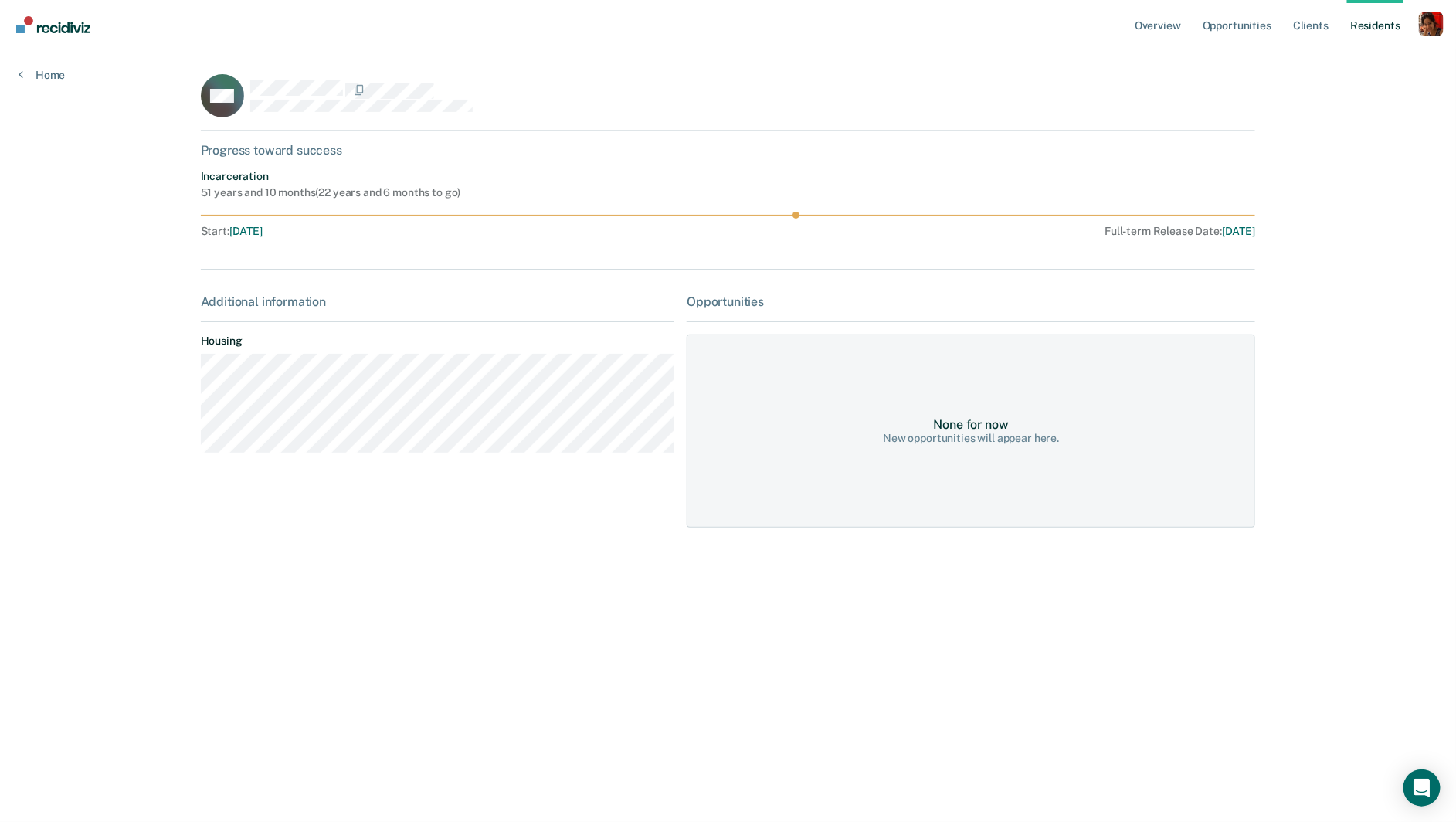
click at [45, 81] on div "Overview Opportunities Client s Resident s Profile How it works Go to Pathways …" at bounding box center [728, 411] width 1456 height 822
click at [23, 68] on icon at bounding box center [21, 74] width 5 height 13
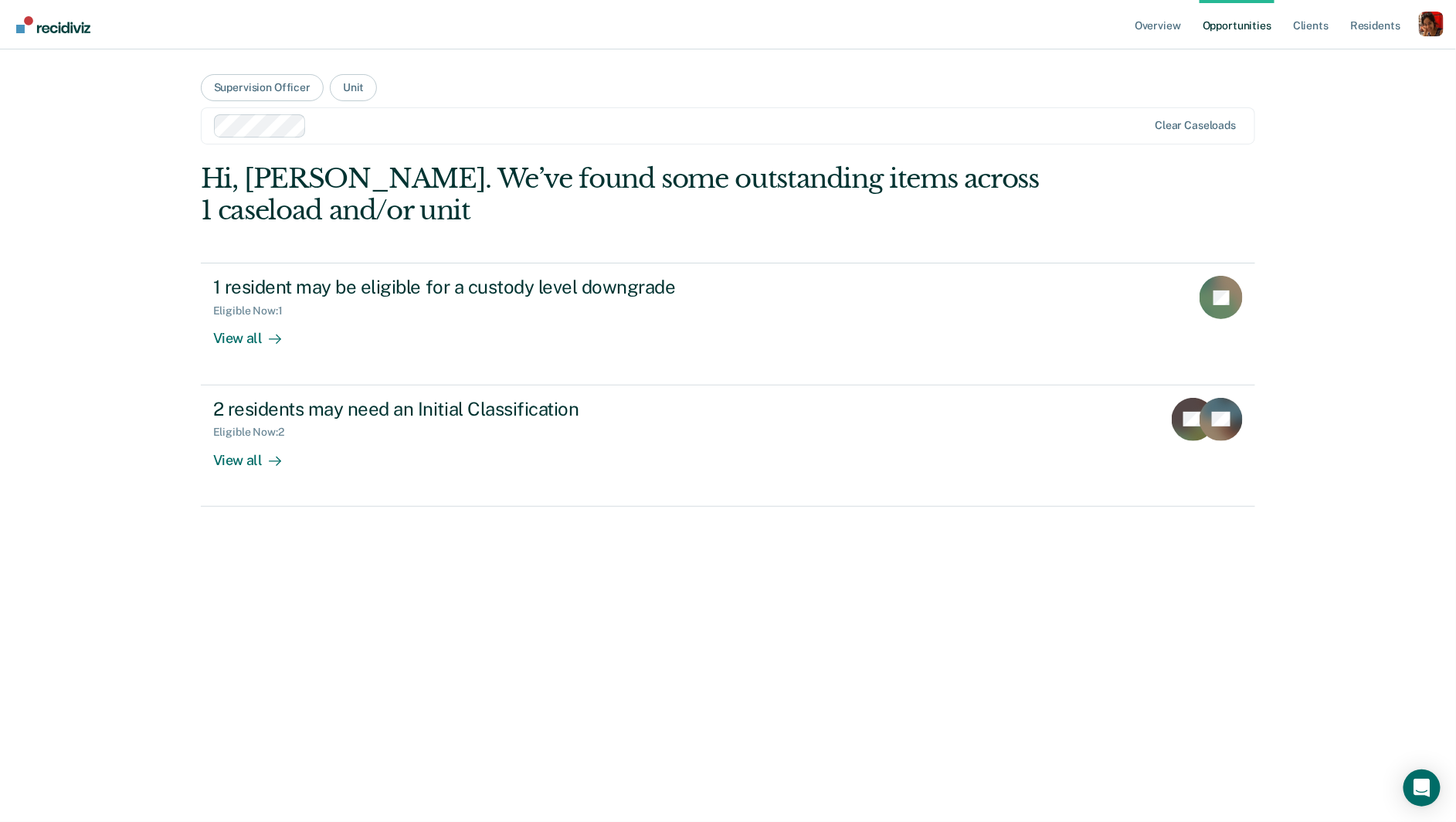
click at [210, 605] on div "Hi, Damini. We’ve found some outstanding items across 1 caseload and/or unit 1 …" at bounding box center [728, 487] width 1055 height 649
click at [1168, 23] on link "Overview" at bounding box center [1158, 24] width 52 height 50
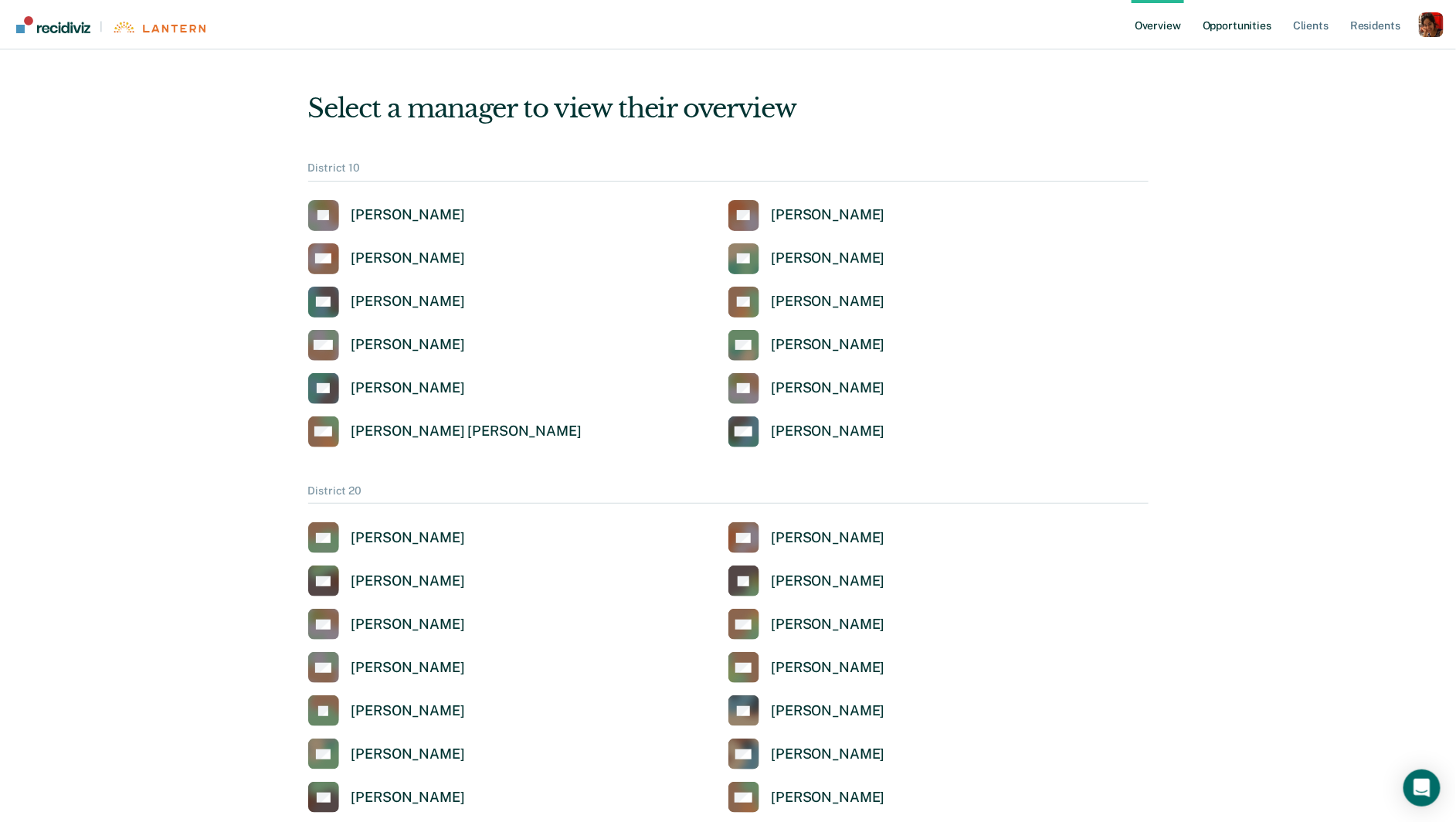
click at [1244, 32] on link "Opportunities" at bounding box center [1236, 24] width 75 height 50
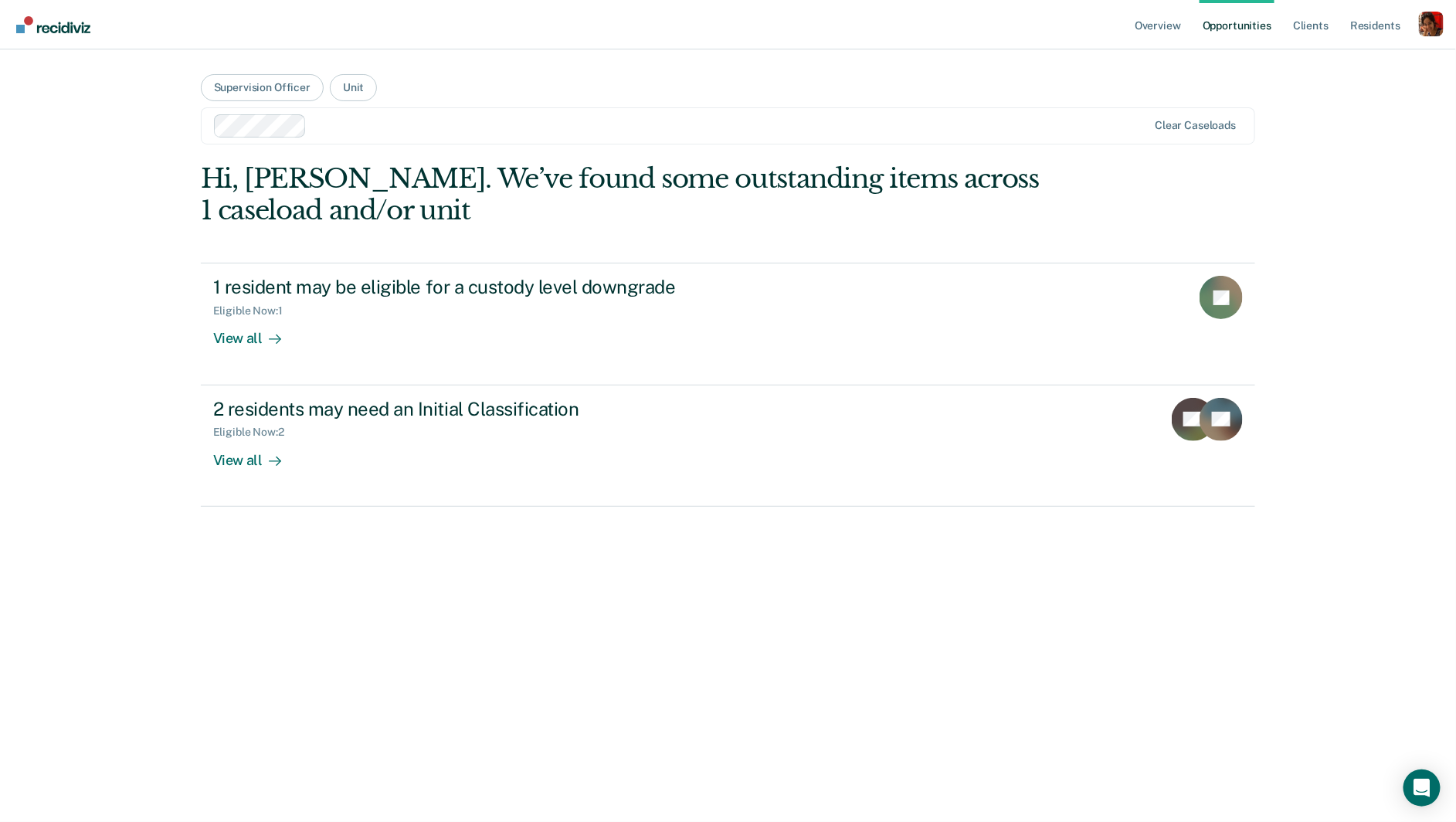
click at [379, 130] on div at bounding box center [730, 126] width 835 height 18
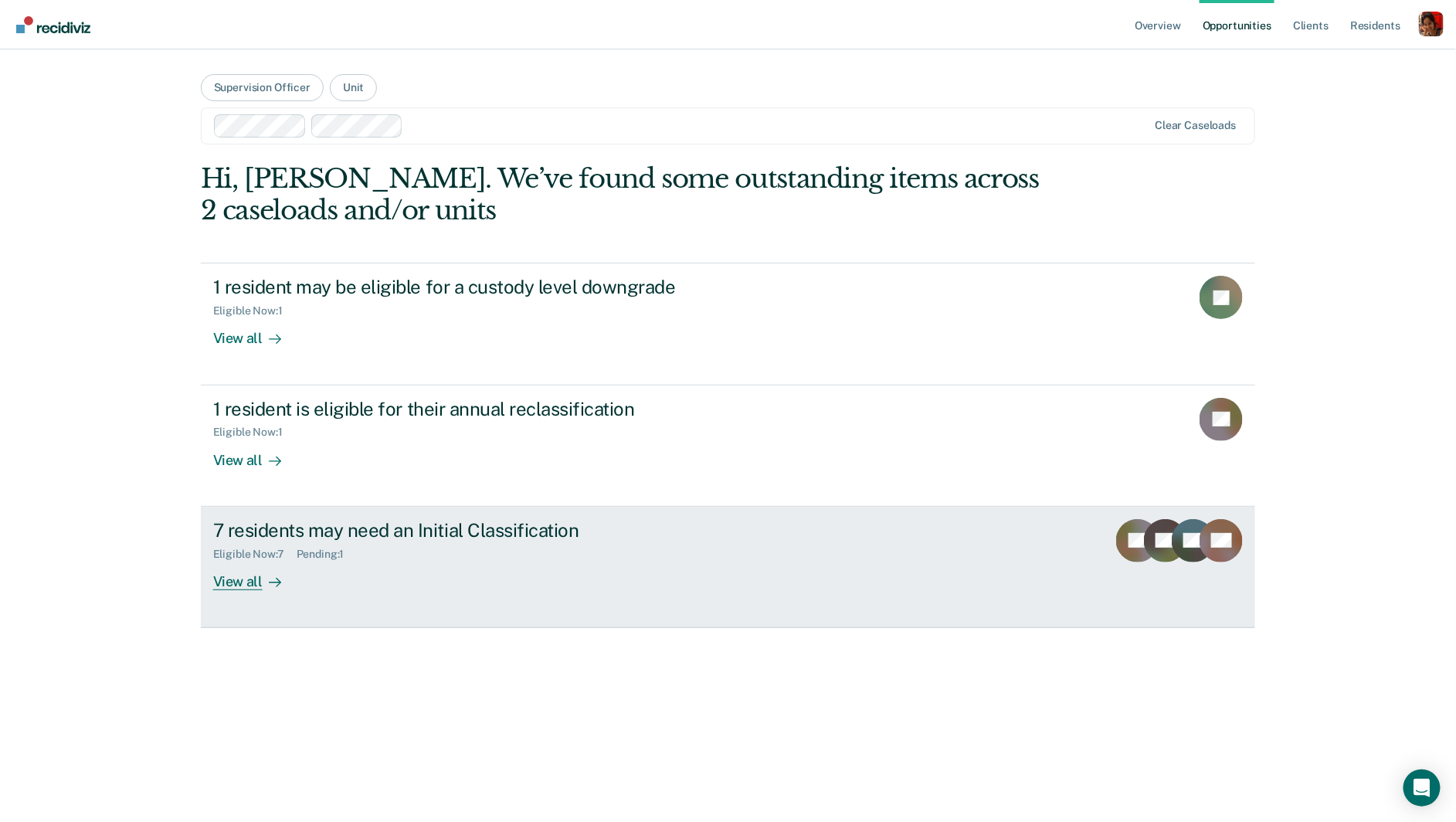
click at [240, 576] on div "View all" at bounding box center [257, 574] width 87 height 30
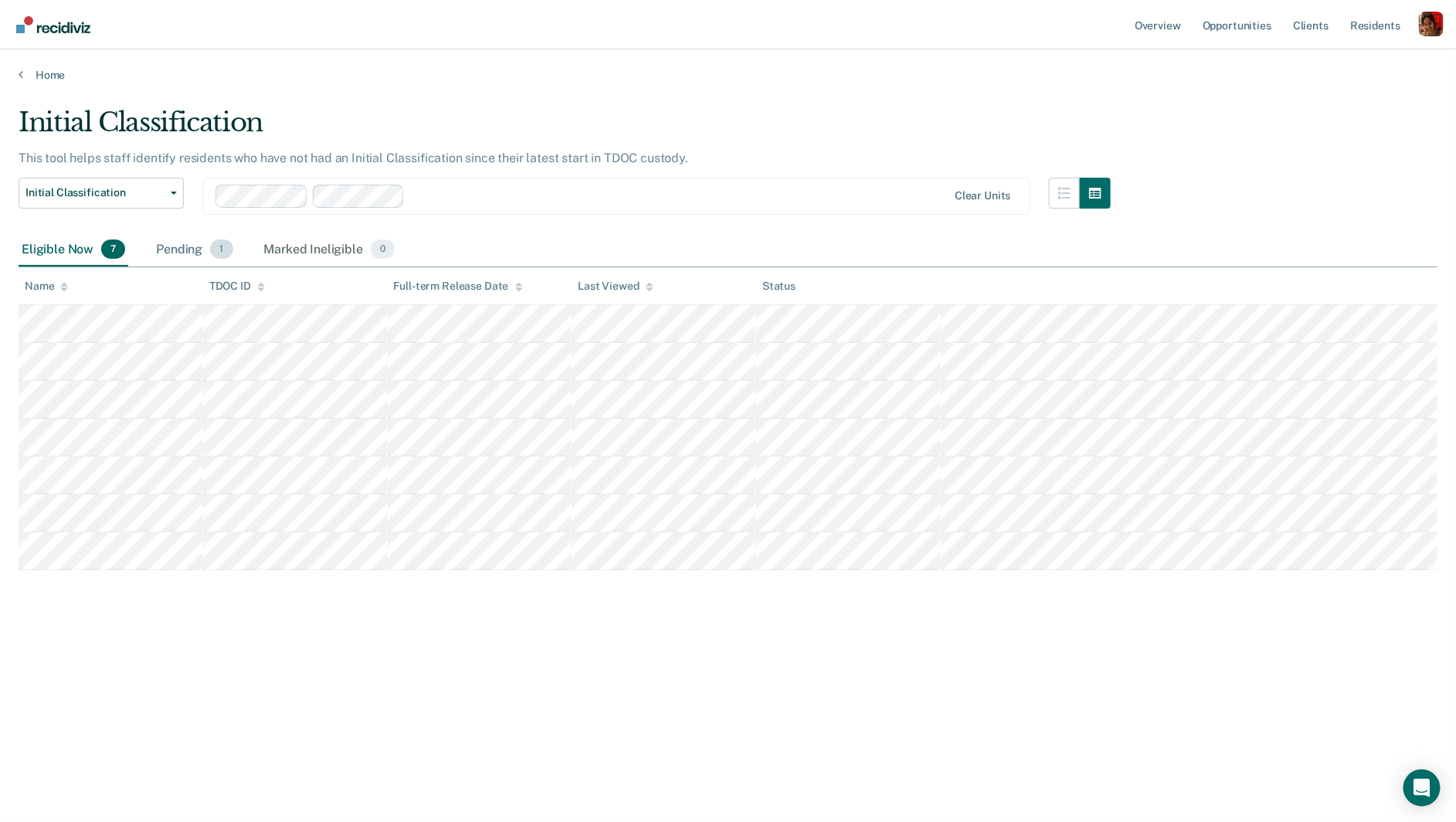
click at [215, 247] on span "1" at bounding box center [221, 250] width 23 height 20
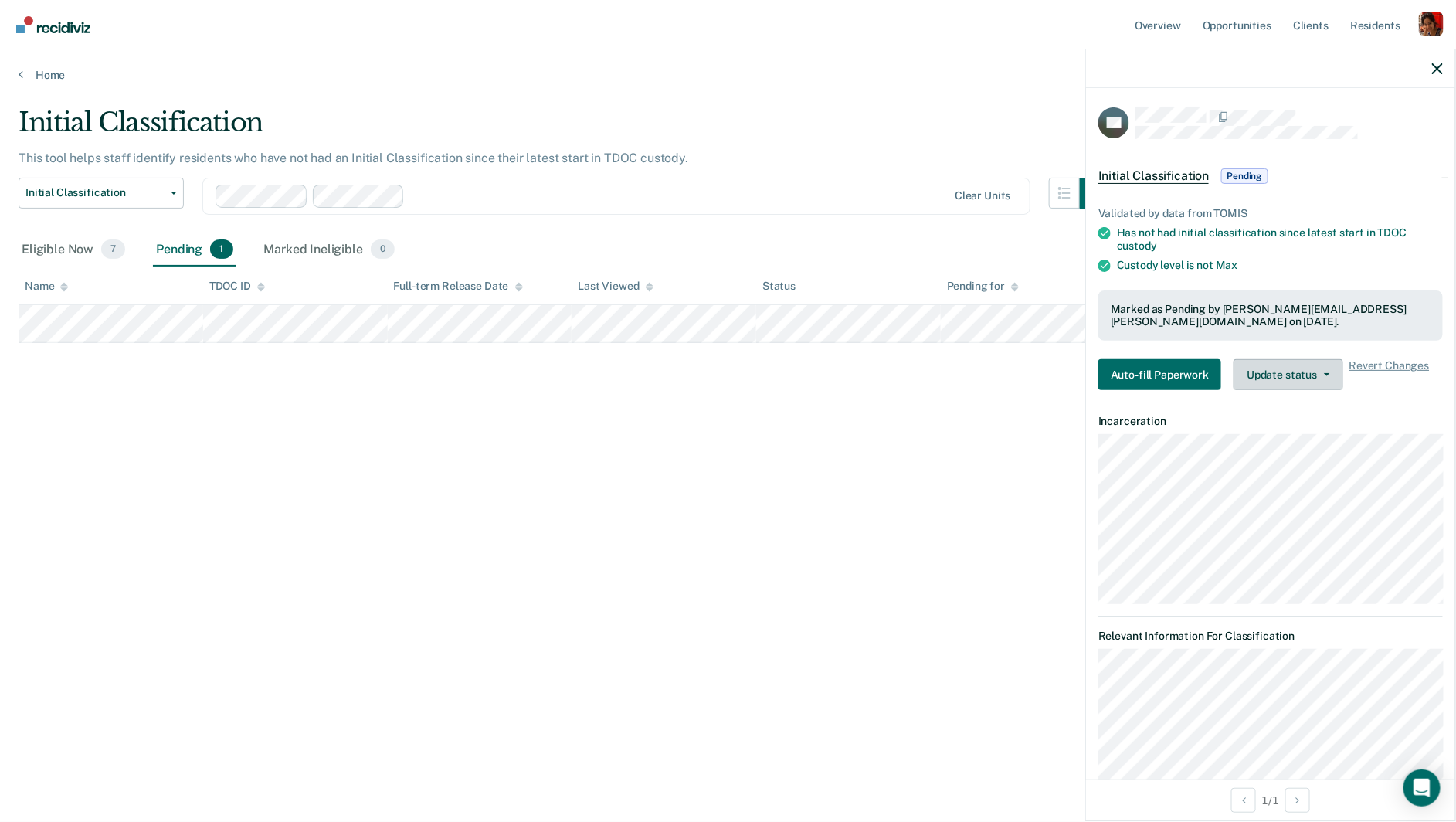
click at [1275, 376] on button "Update status" at bounding box center [1287, 374] width 108 height 31
click at [605, 484] on div "Initial Classification This tool helps staff identify residents who have not ha…" at bounding box center [728, 406] width 1418 height 600
click at [1310, 24] on div "Profile dropdown button" at bounding box center [1430, 24] width 24 height 24
click at [1310, 61] on link "Profile" at bounding box center [1369, 62] width 125 height 14
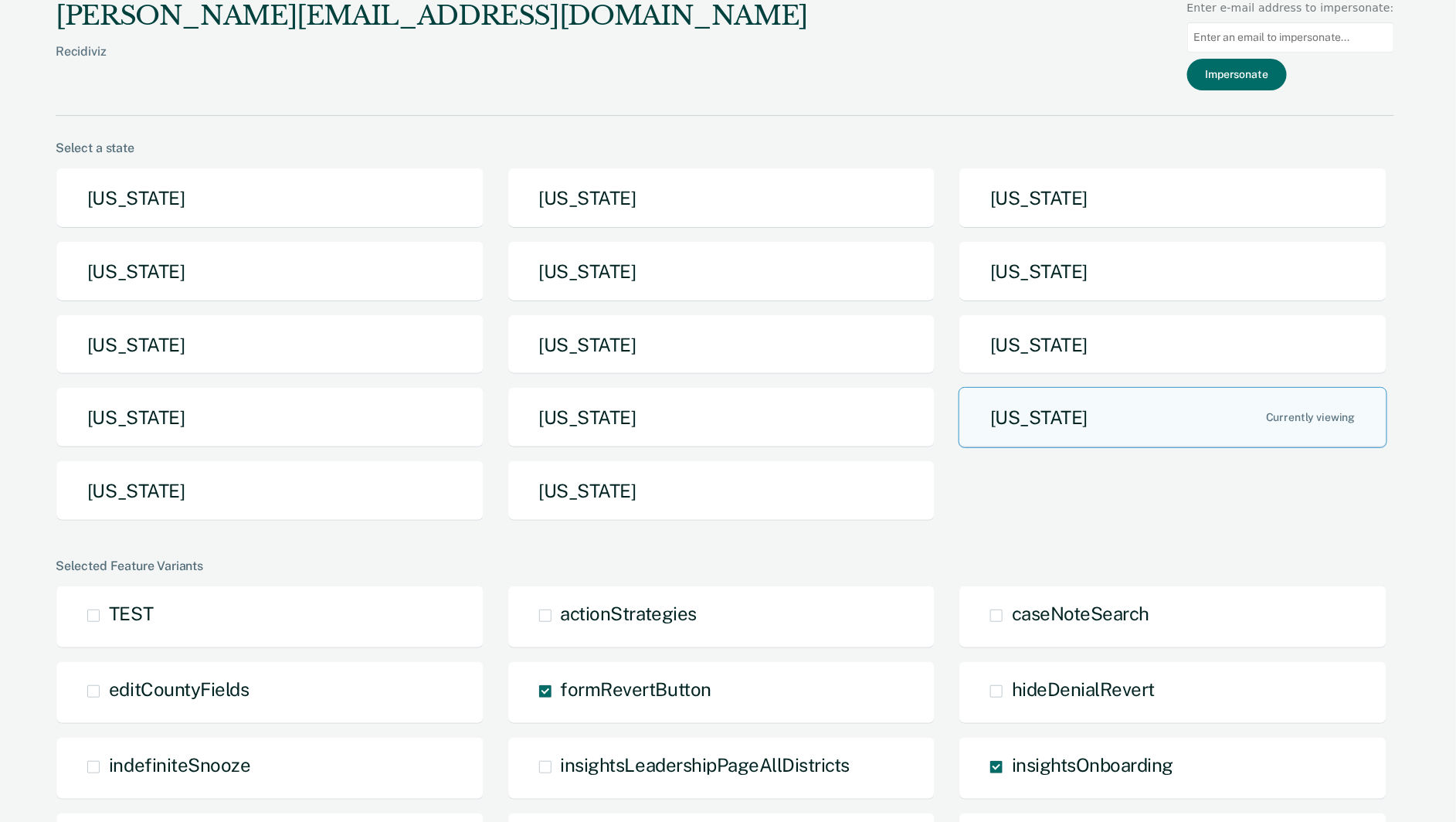
click at [1310, 35] on input at bounding box center [1290, 37] width 207 height 30
paste input "adam.c.jenks@tn.gov"
type input "adam.c.jenks@tn.gov"
click at [1246, 76] on button "Impersonate" at bounding box center [1236, 74] width 99 height 32
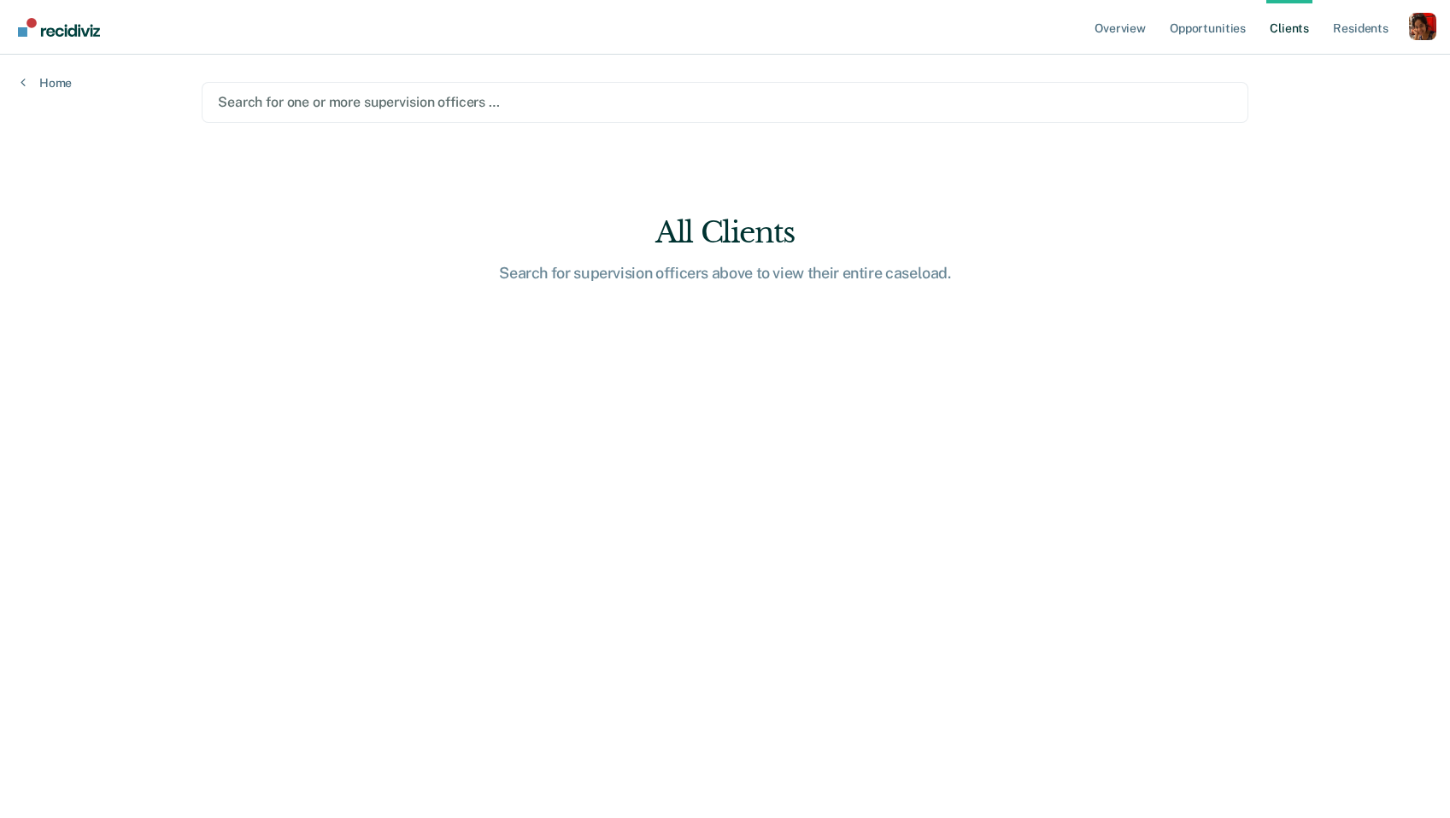
click at [895, 112] on div "Search for one or more supervision officers …" at bounding box center [725, 102] width 1018 height 23
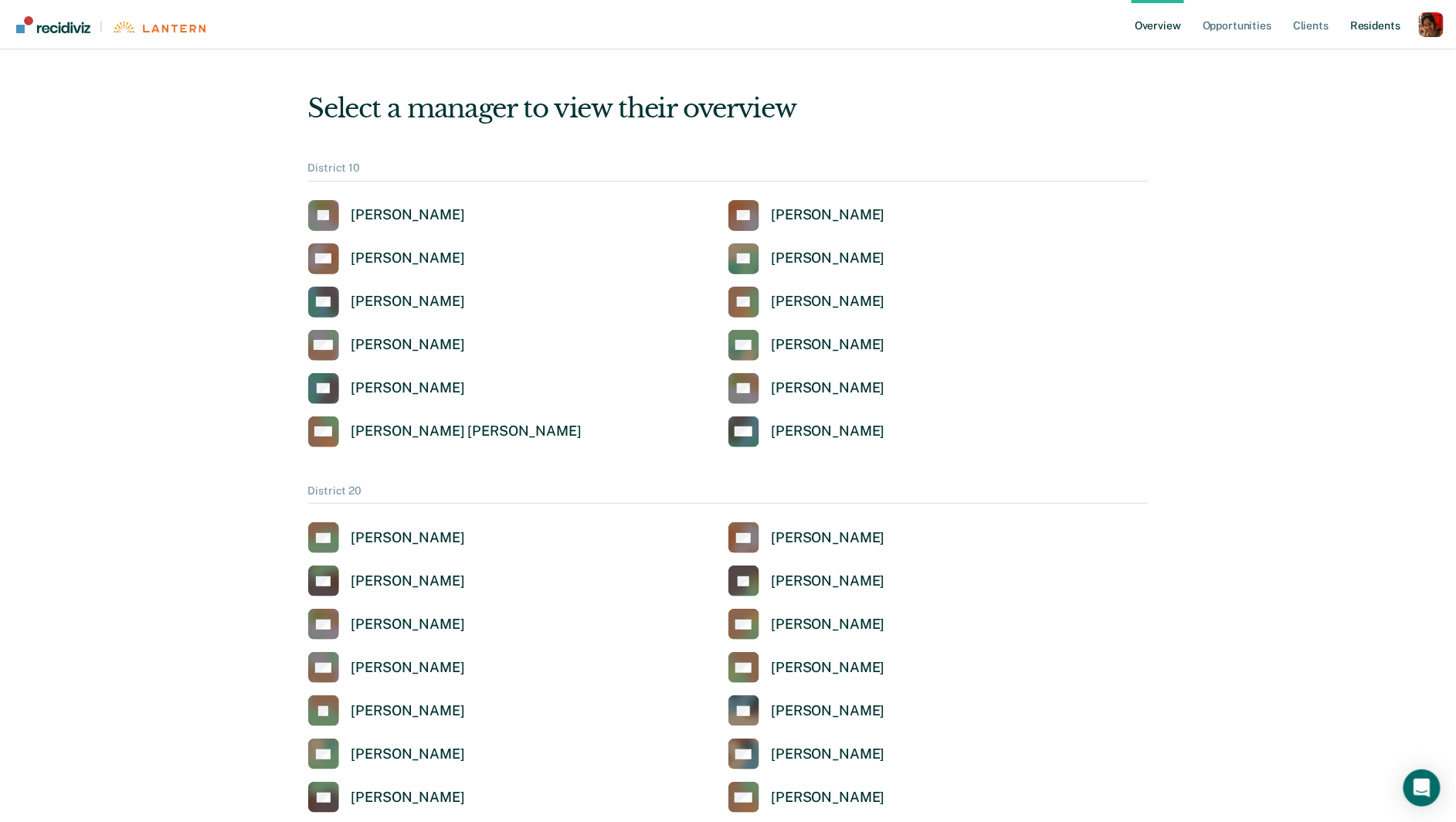
click at [1372, 28] on link "Resident s" at bounding box center [1375, 24] width 56 height 50
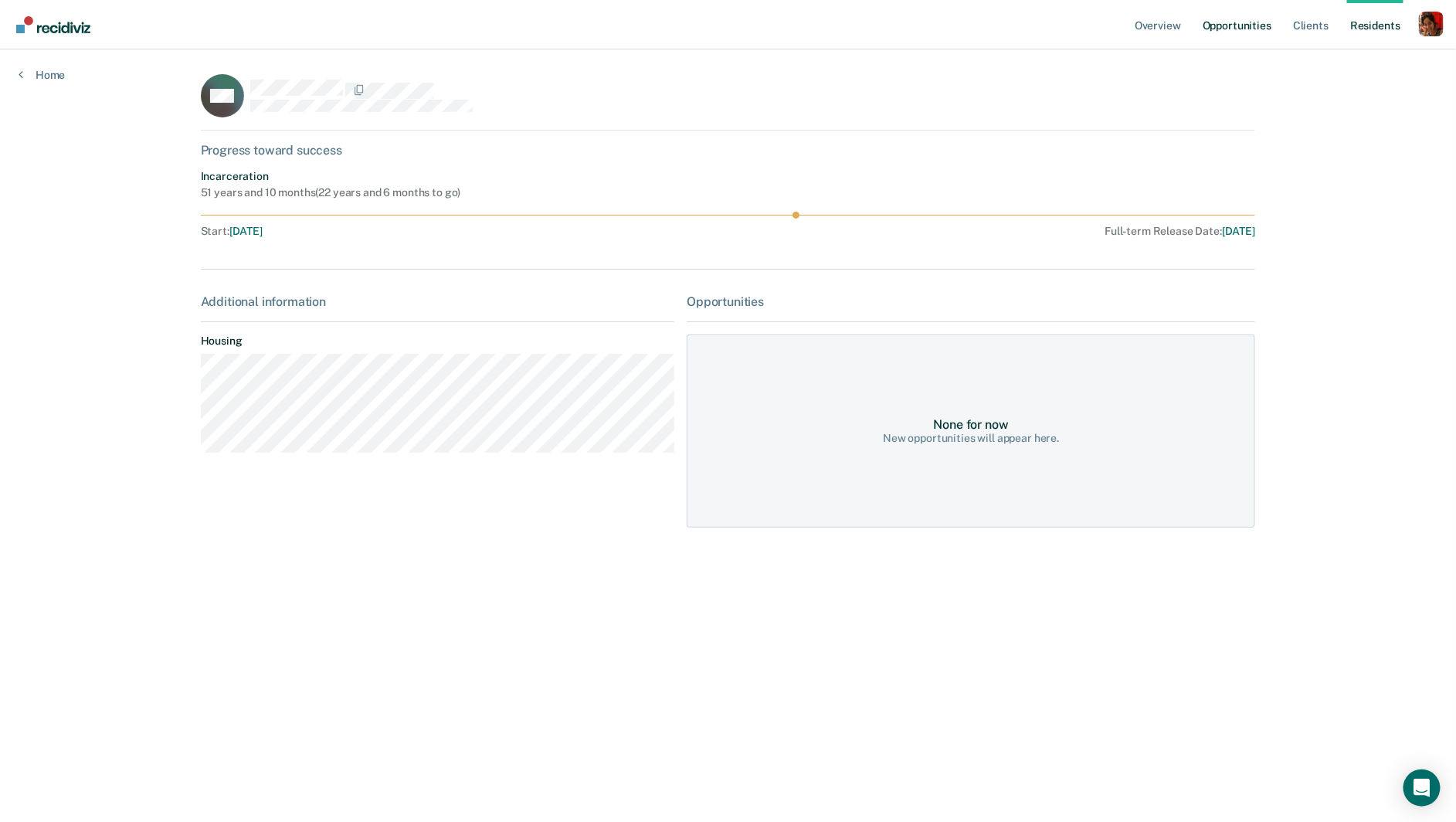
click at [1235, 19] on link "Opportunities" at bounding box center [1236, 24] width 75 height 50
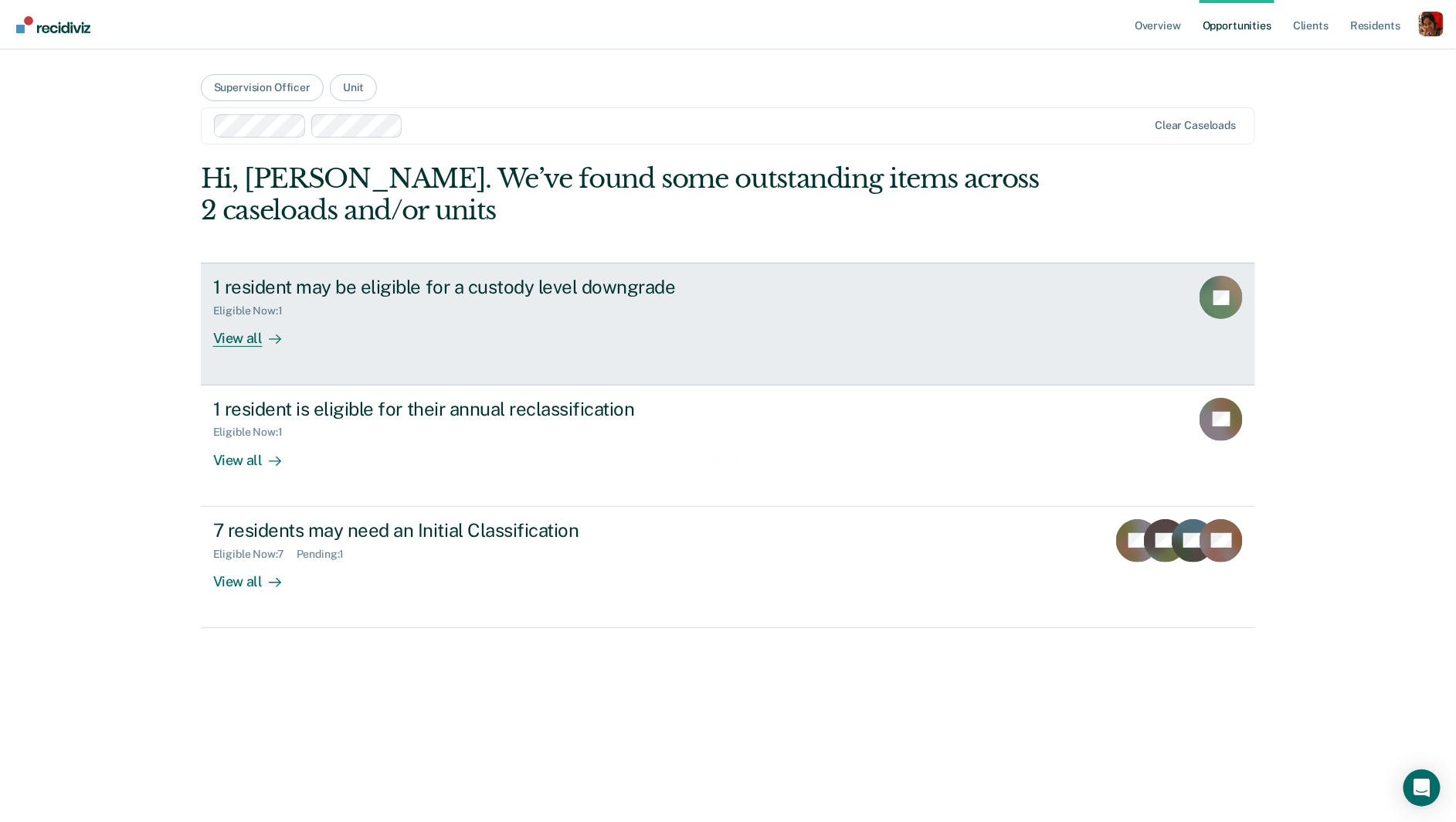
click at [287, 288] on div "1 resident may be eligible for a custody level downgrade" at bounding box center [484, 287] width 542 height 23
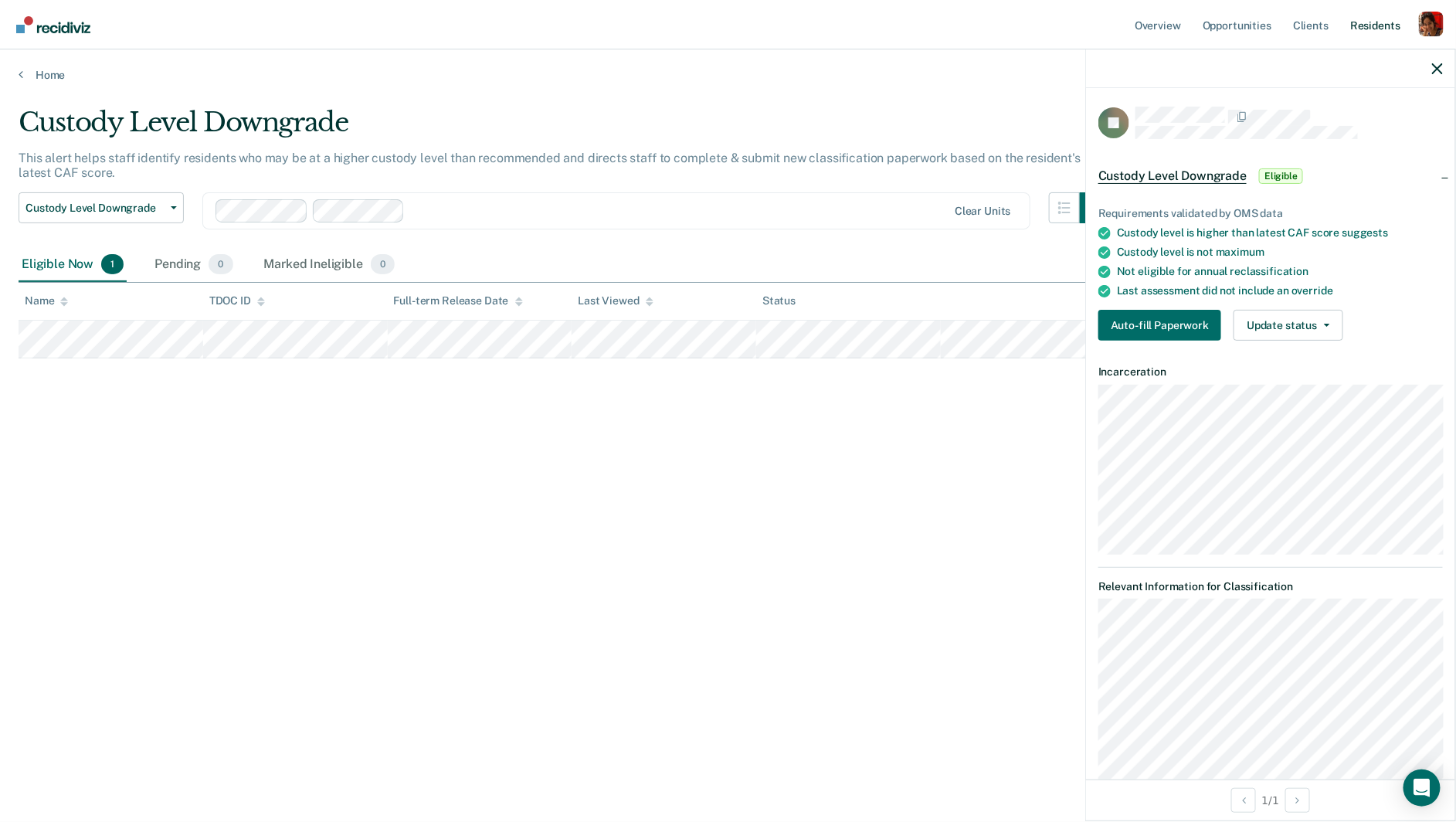
click at [1376, 21] on link "Resident s" at bounding box center [1375, 24] width 56 height 50
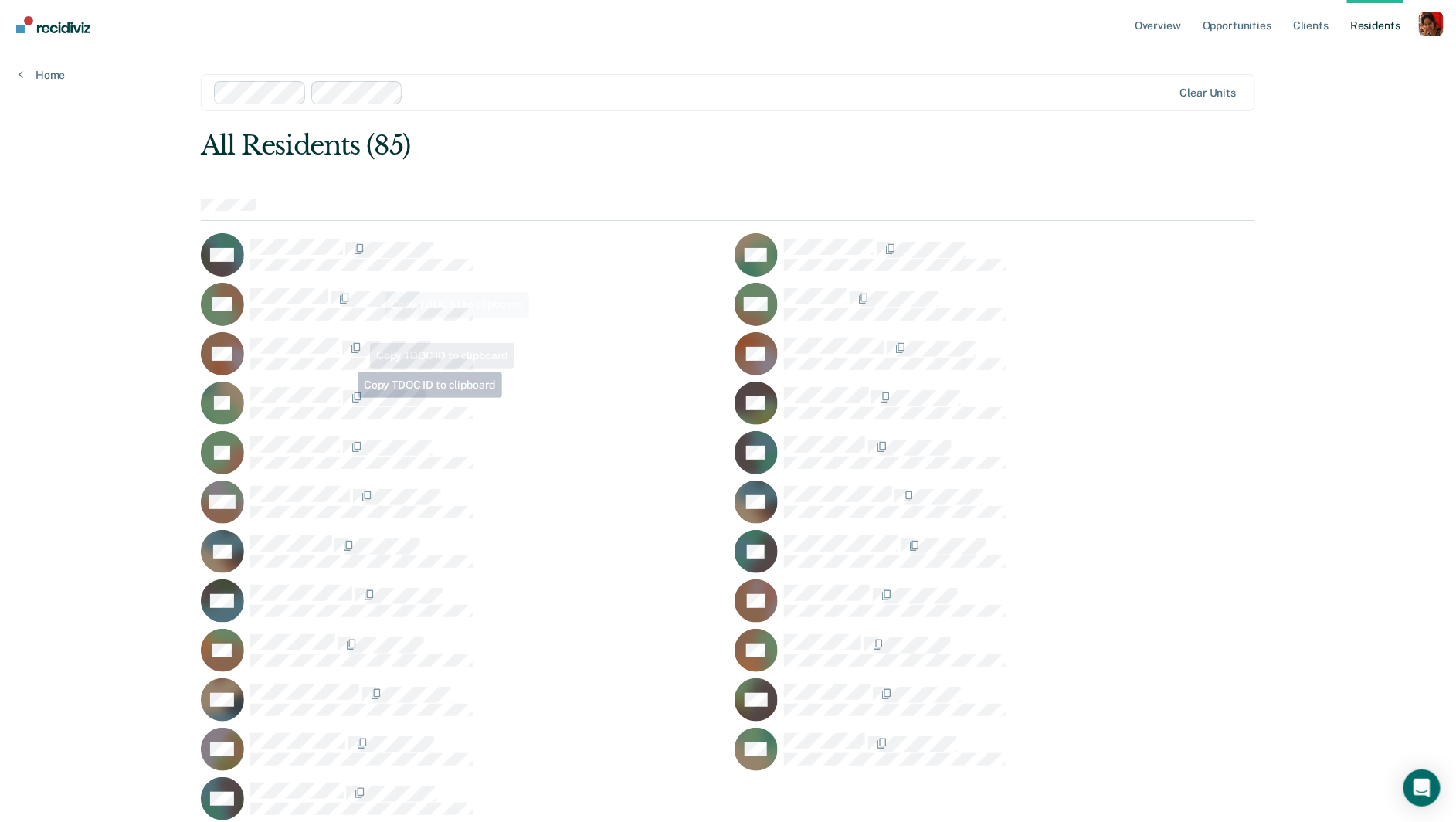
click at [345, 402] on div at bounding box center [486, 397] width 472 height 20
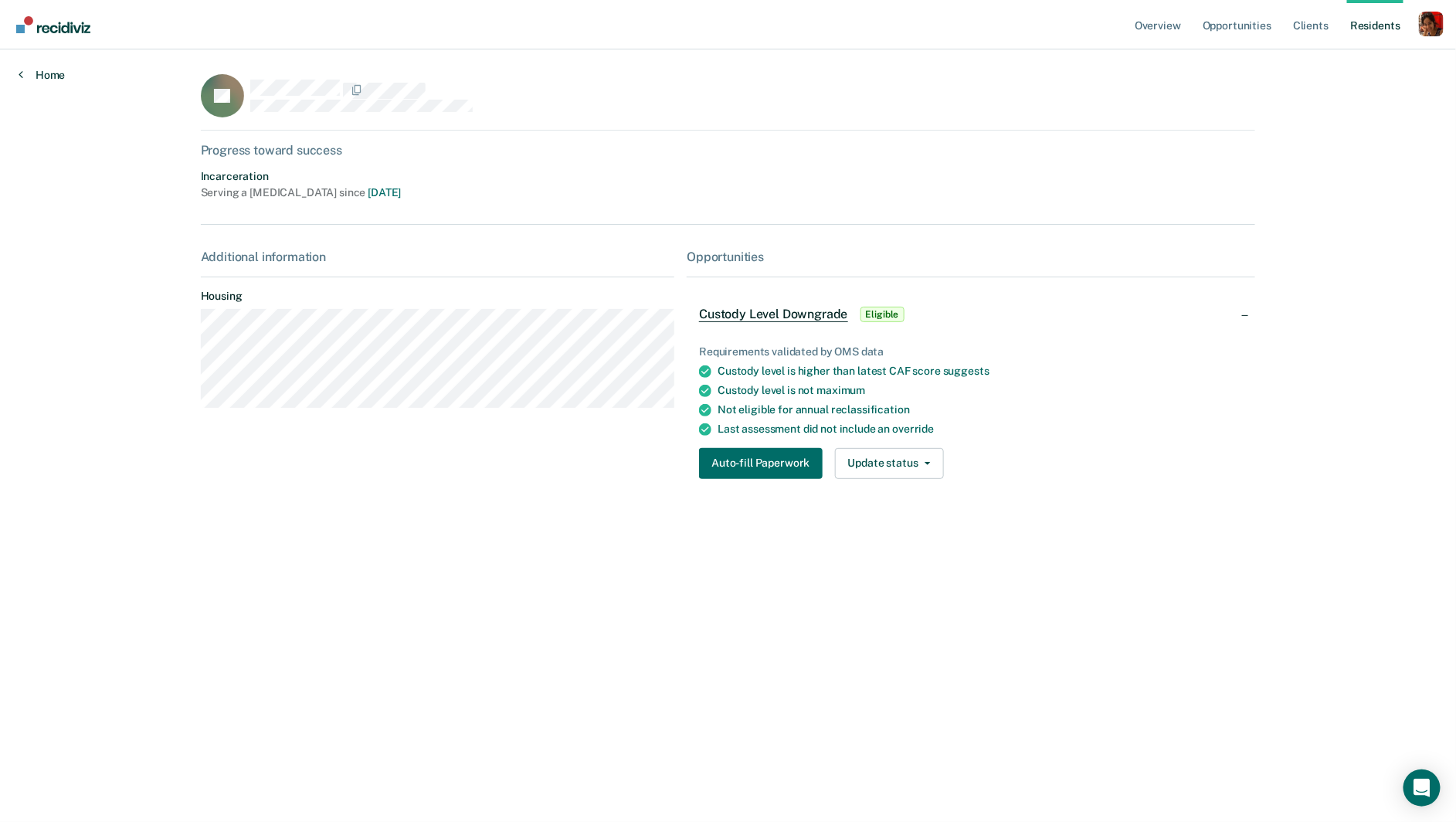
click at [33, 71] on link "Home" at bounding box center [42, 74] width 46 height 14
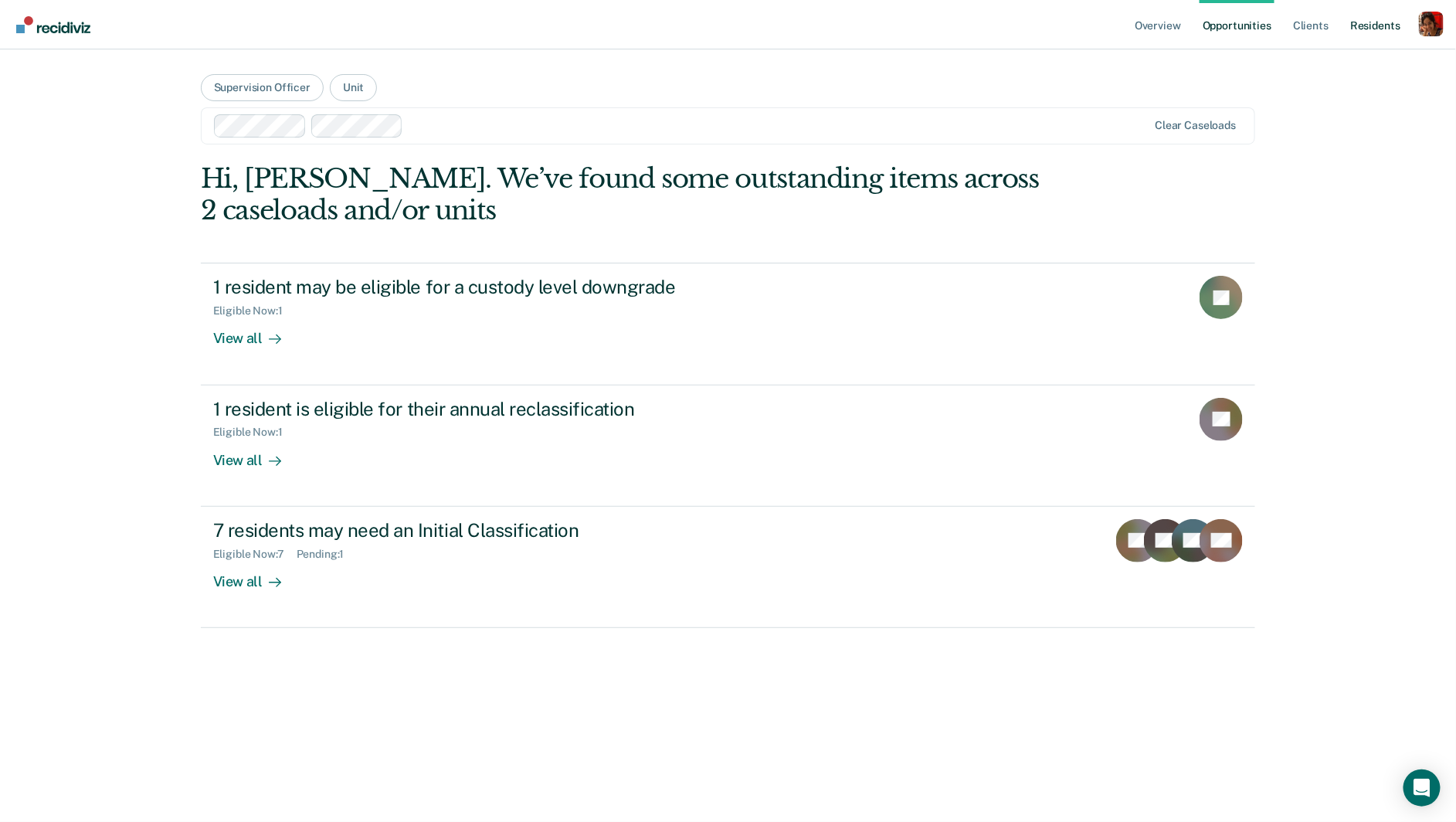
click at [1371, 31] on link "Resident s" at bounding box center [1375, 24] width 56 height 50
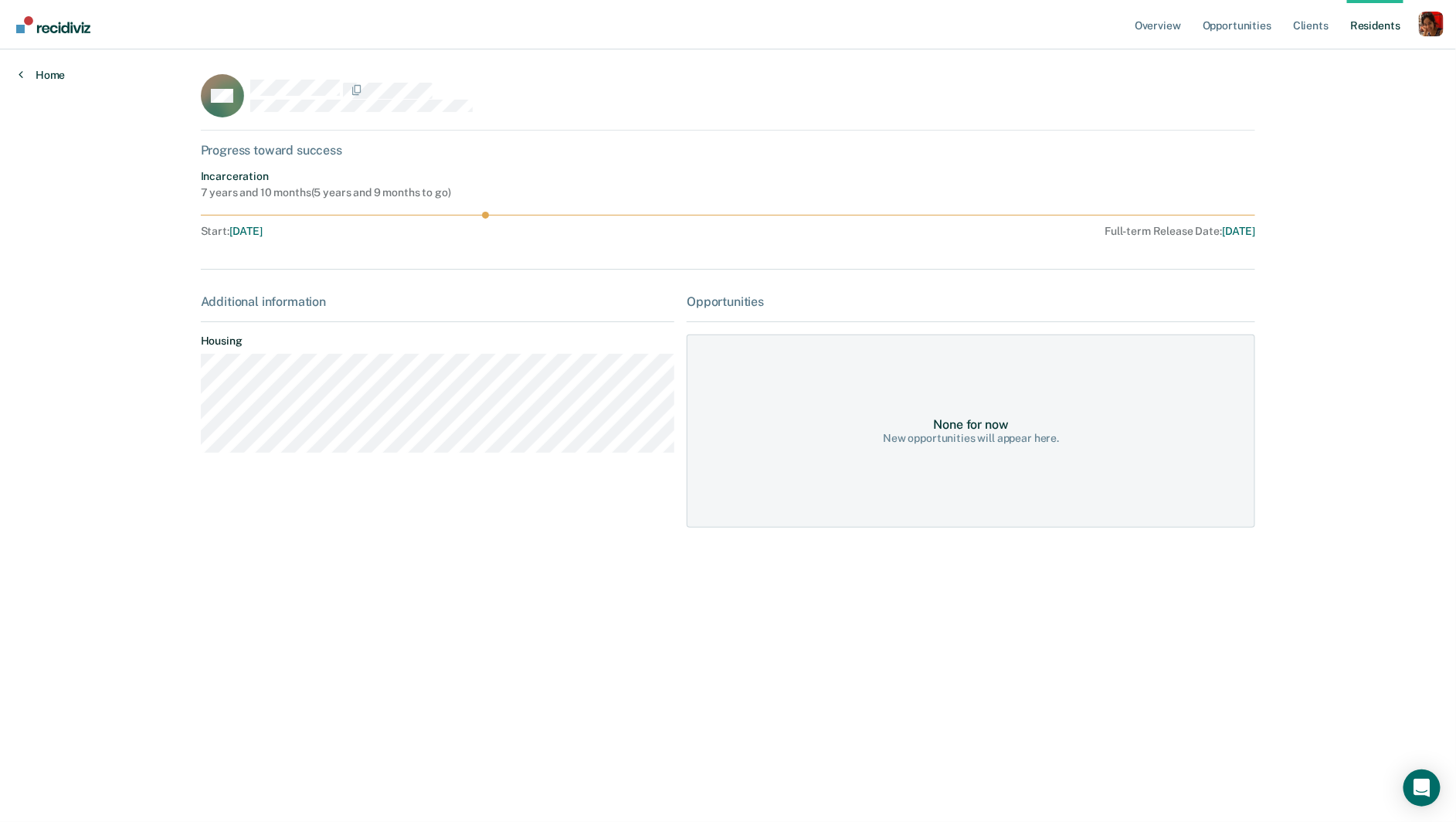
click at [59, 71] on link "Home" at bounding box center [42, 74] width 46 height 14
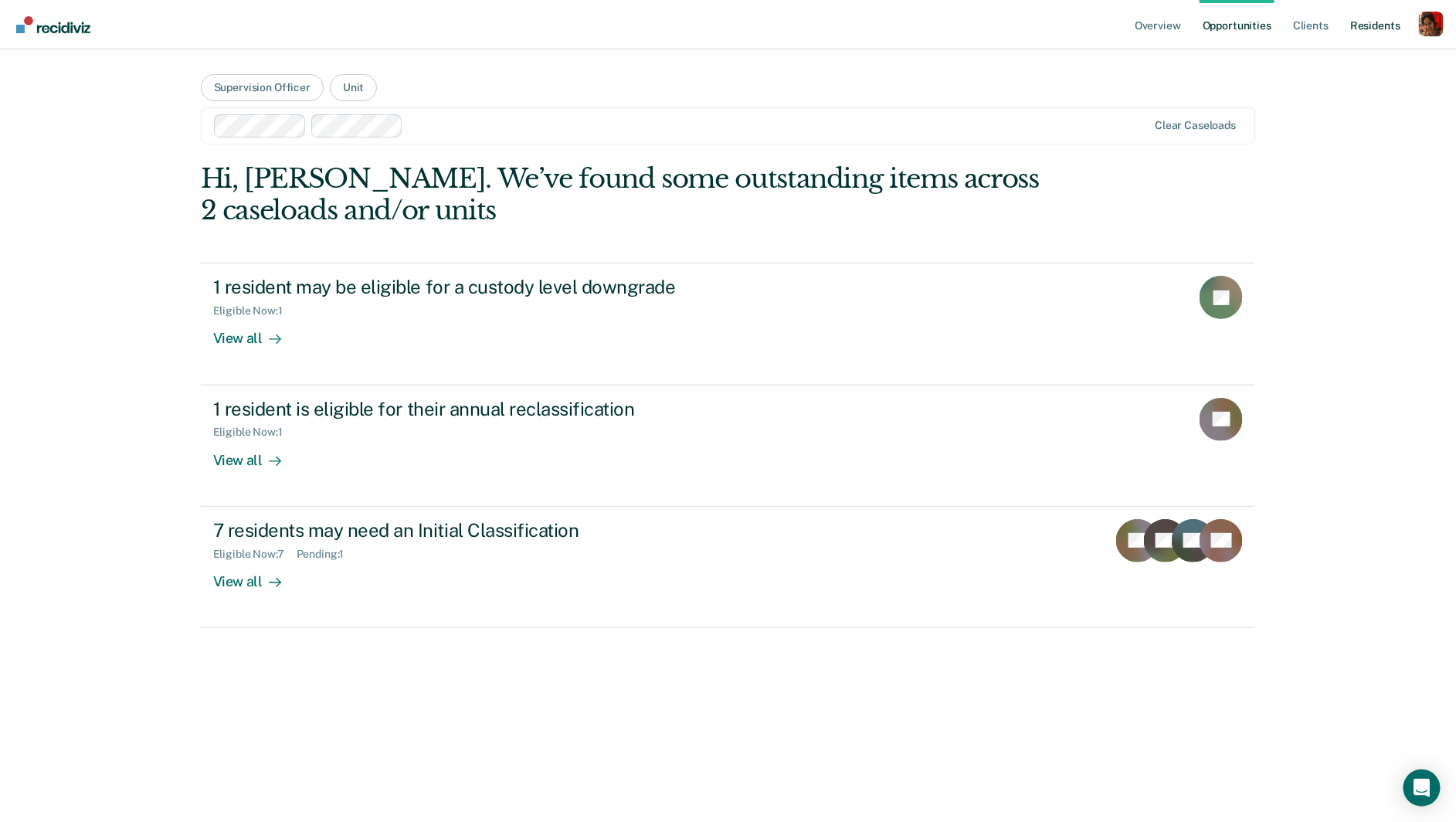
click at [1377, 36] on link "Resident s" at bounding box center [1375, 24] width 56 height 50
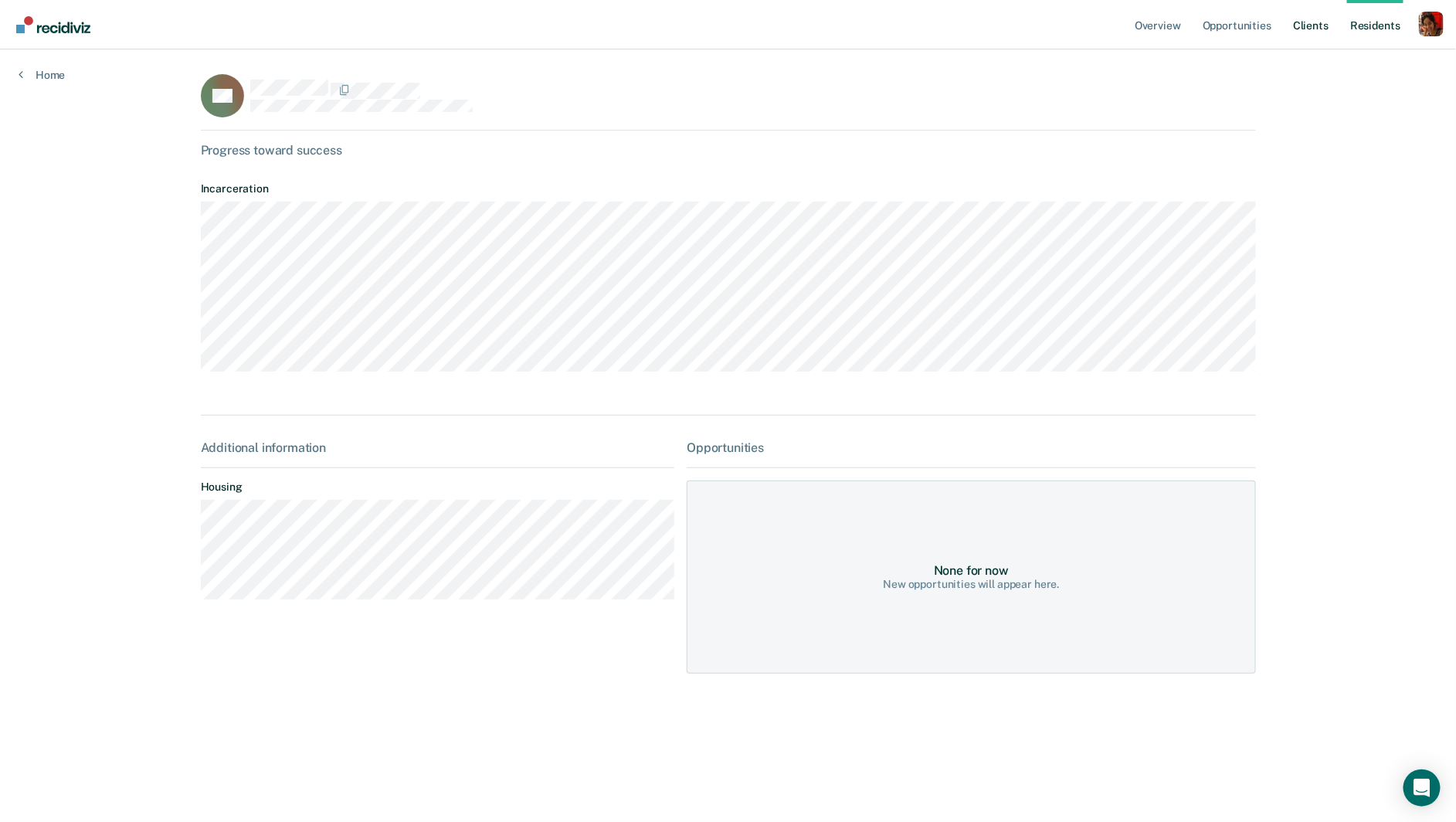
click at [1320, 16] on link "Client s" at bounding box center [1310, 24] width 42 height 50
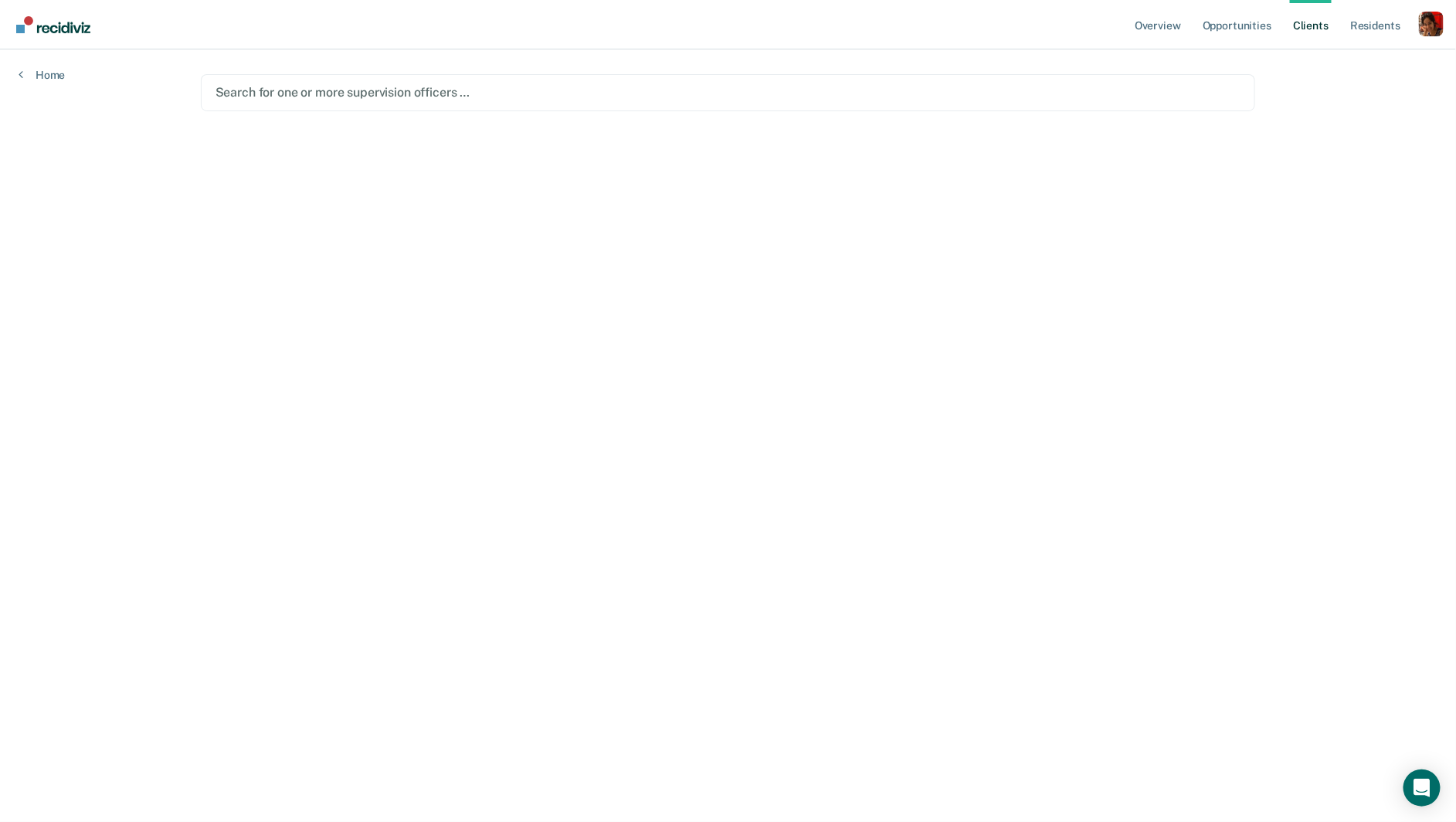
click at [724, 99] on div at bounding box center [728, 92] width 1026 height 18
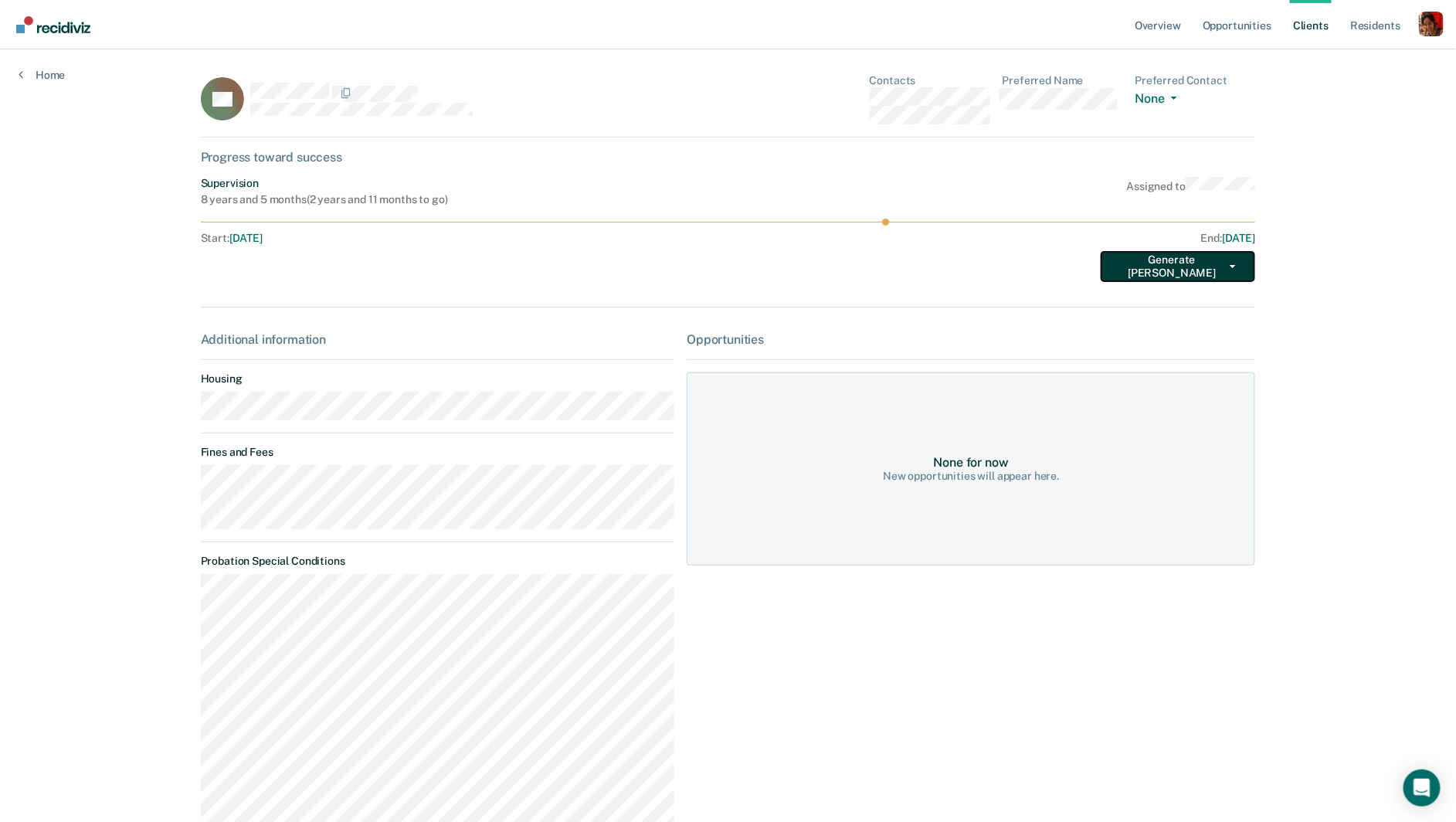
click at [1166, 261] on button "Generate TEPE" at bounding box center [1177, 267] width 155 height 31
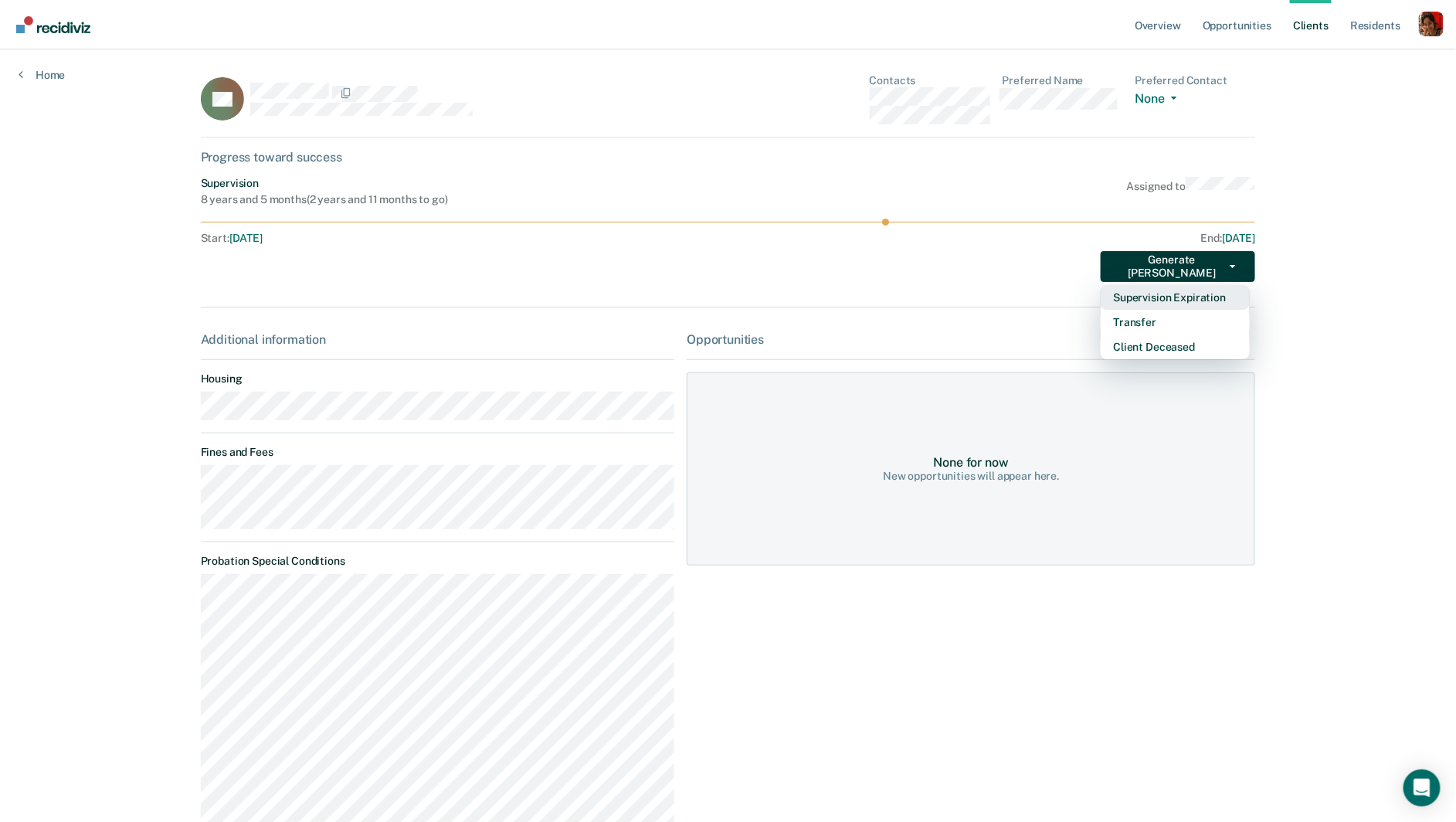
click at [1179, 294] on button "Supervision Expiration" at bounding box center [1174, 297] width 149 height 24
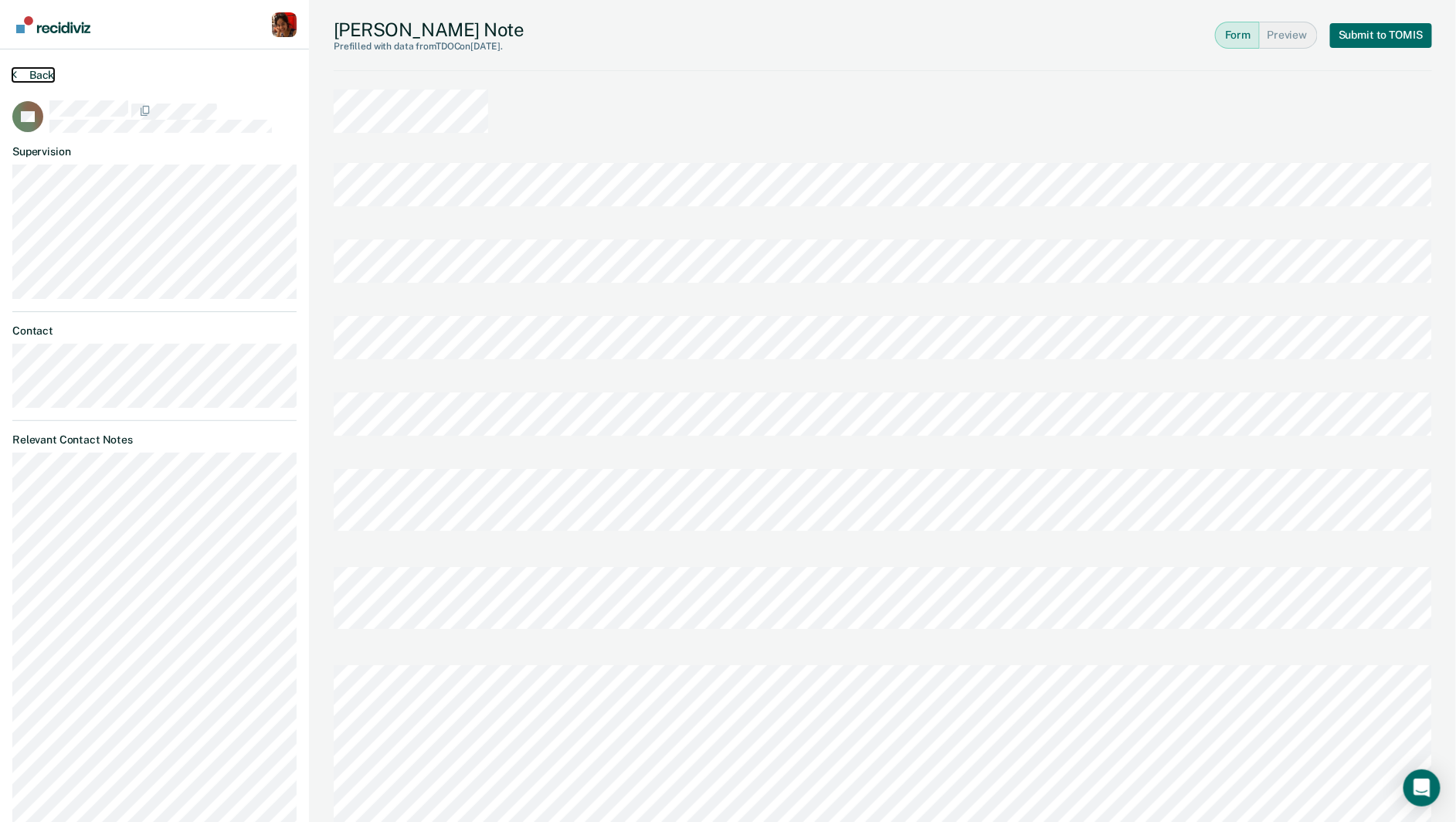
click at [13, 76] on icon at bounding box center [14, 74] width 5 height 13
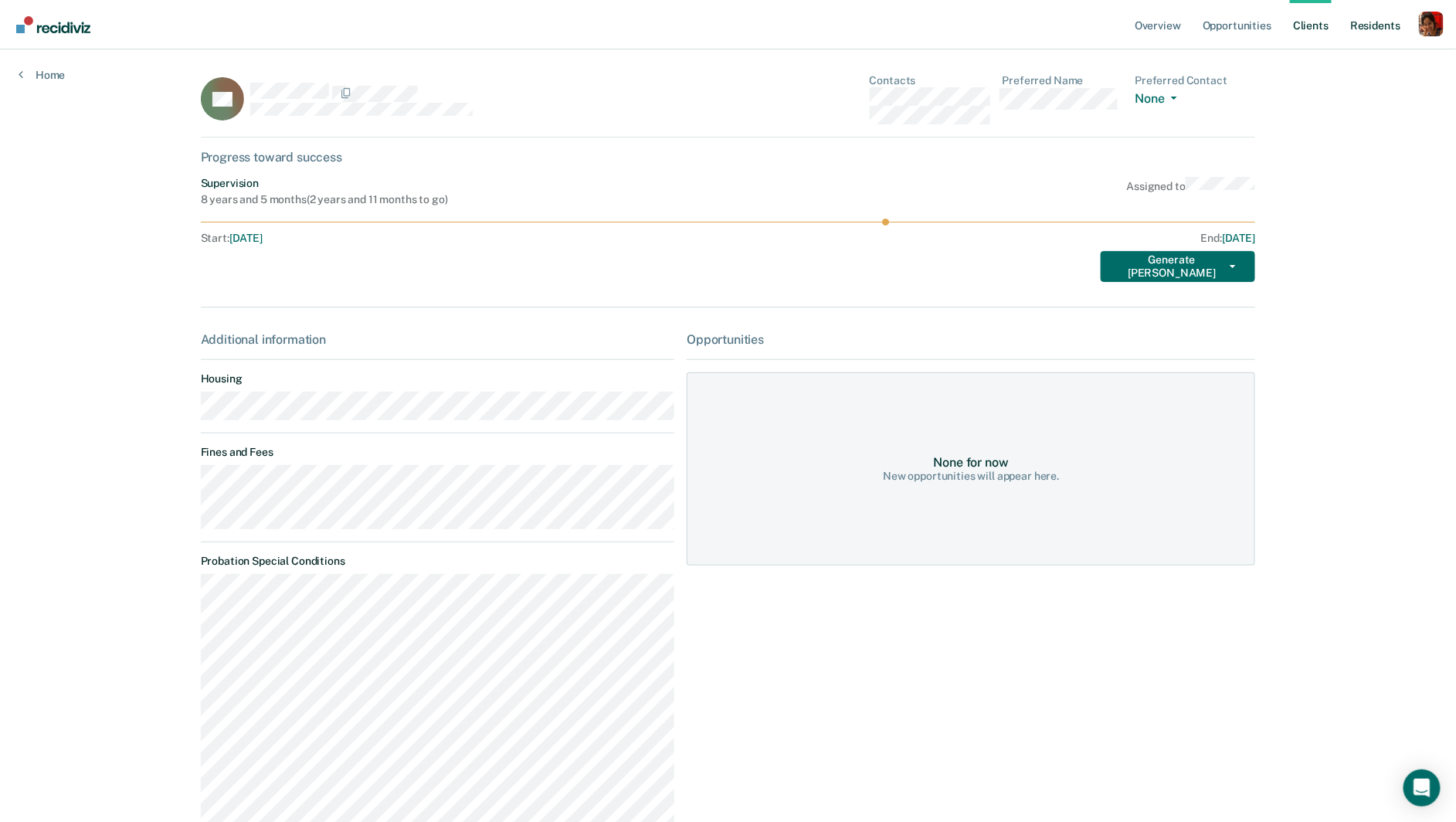
click at [1373, 19] on link "Resident s" at bounding box center [1375, 24] width 56 height 50
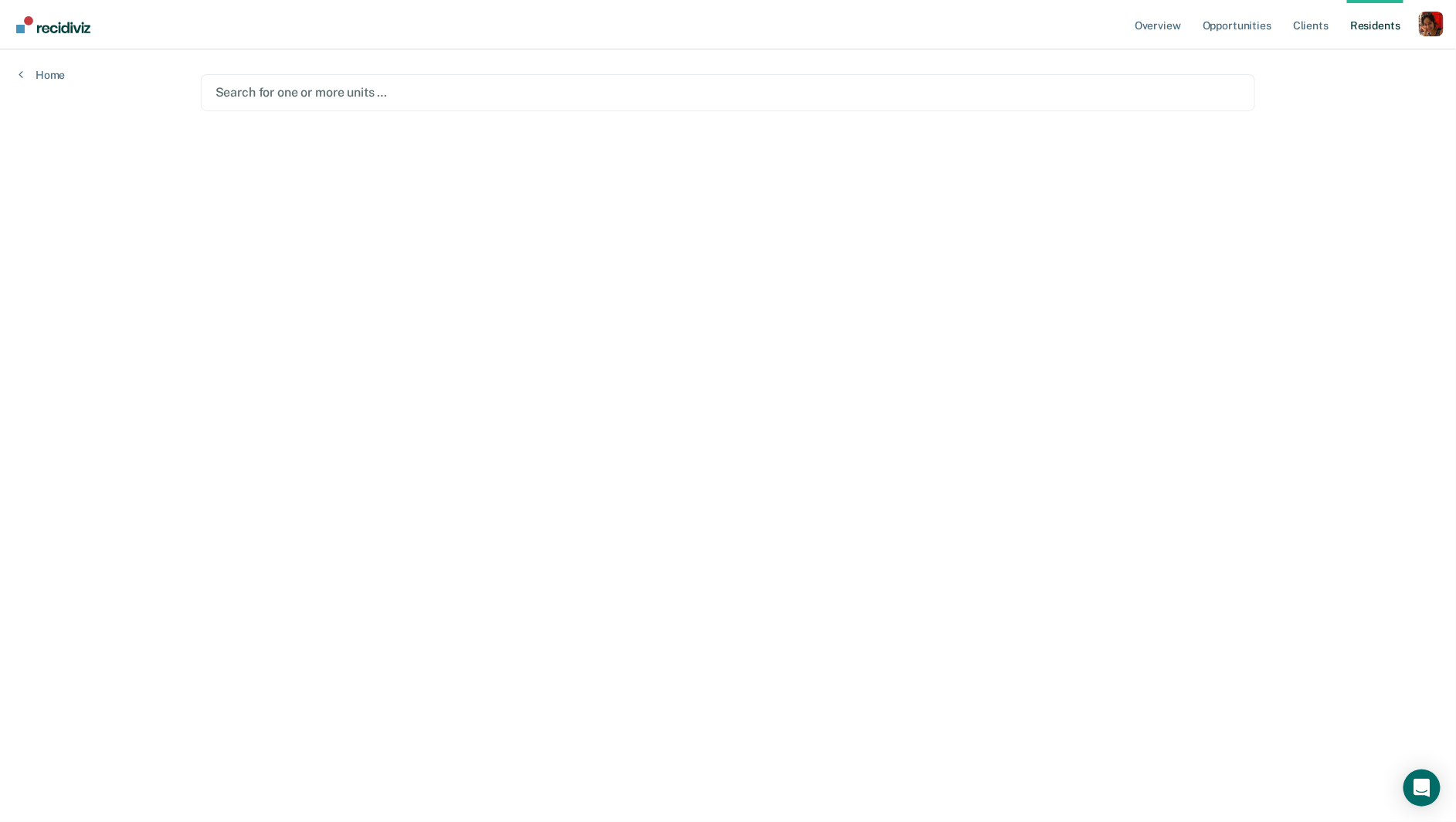
click at [640, 97] on div at bounding box center [728, 92] width 1026 height 18
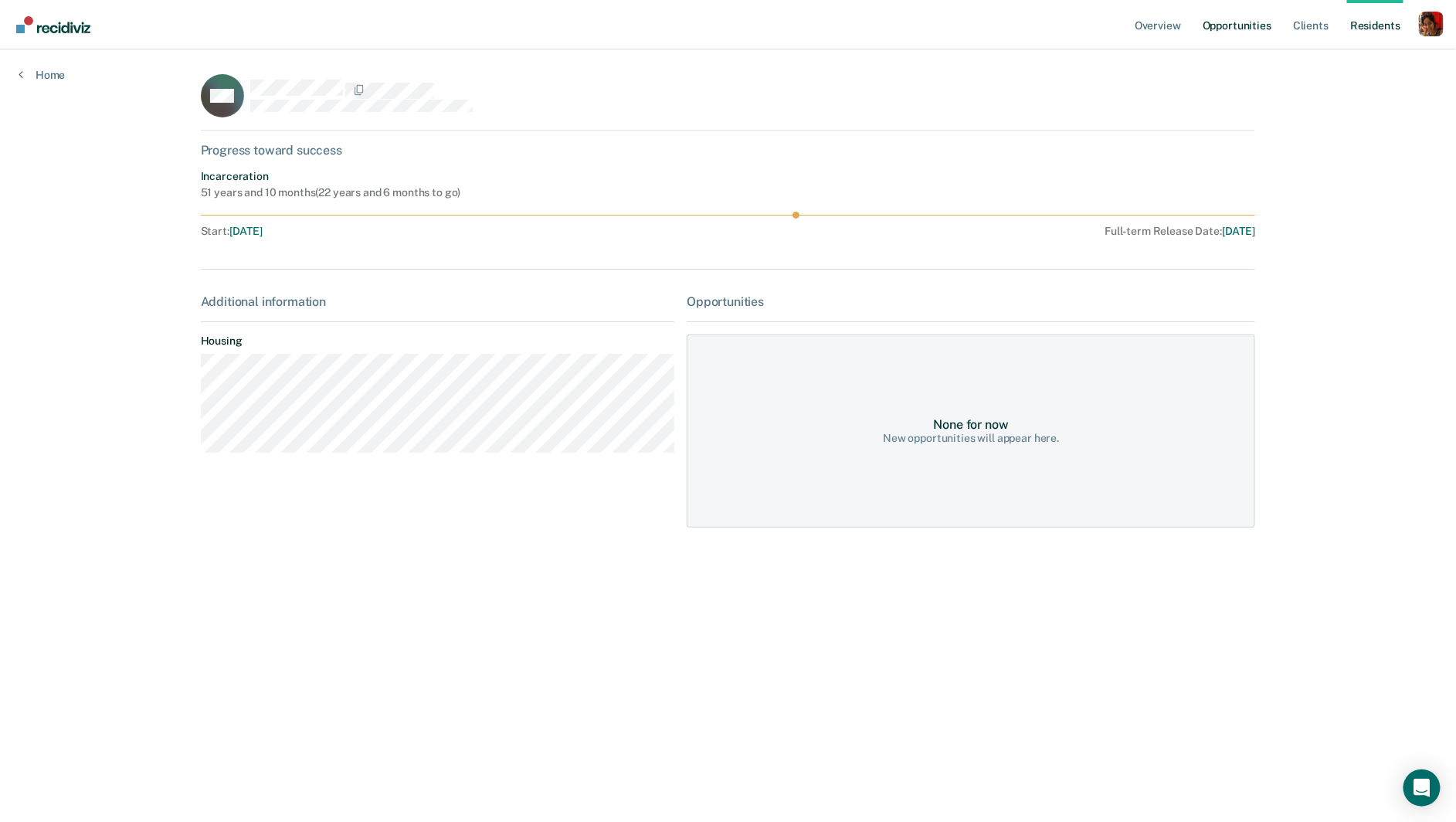
click at [1256, 23] on link "Opportunities" at bounding box center [1236, 24] width 75 height 50
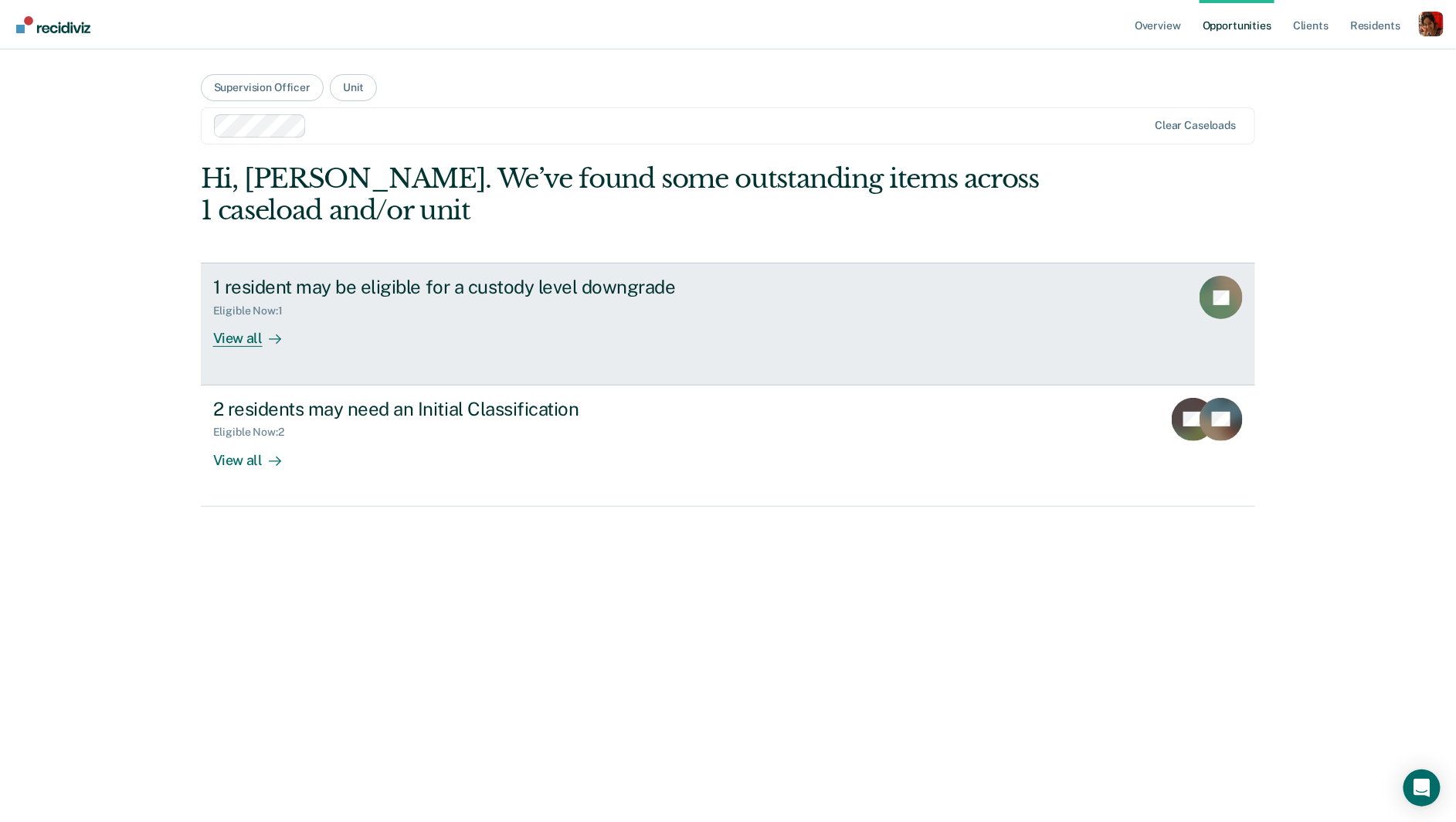
click at [247, 347] on link "1 resident may be eligible for a custody level downgrade Eligible Now : 1 View …" at bounding box center [728, 323] width 1055 height 122
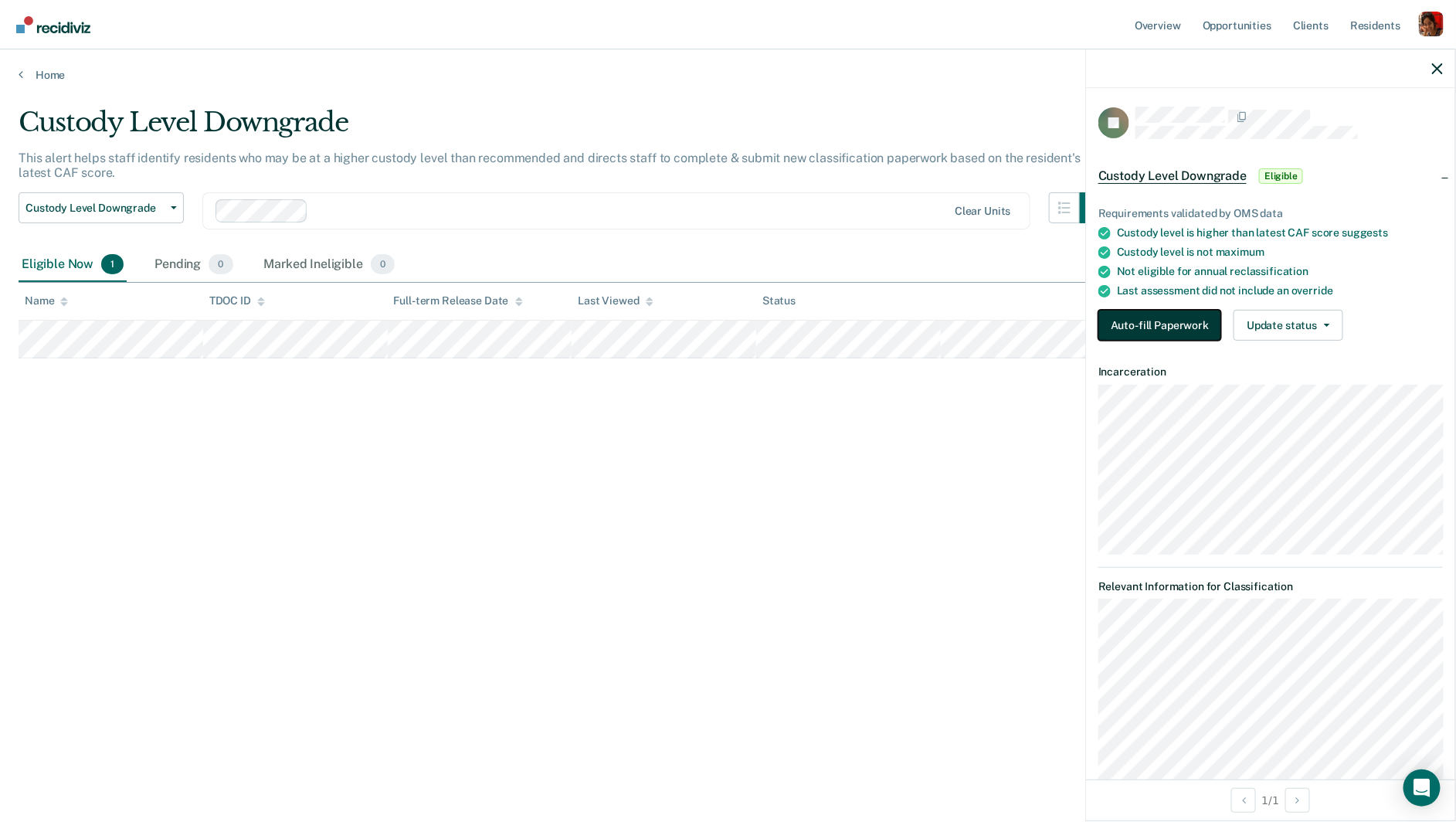
click at [1179, 330] on button "Auto-fill Paperwork" at bounding box center [1160, 326] width 123 height 31
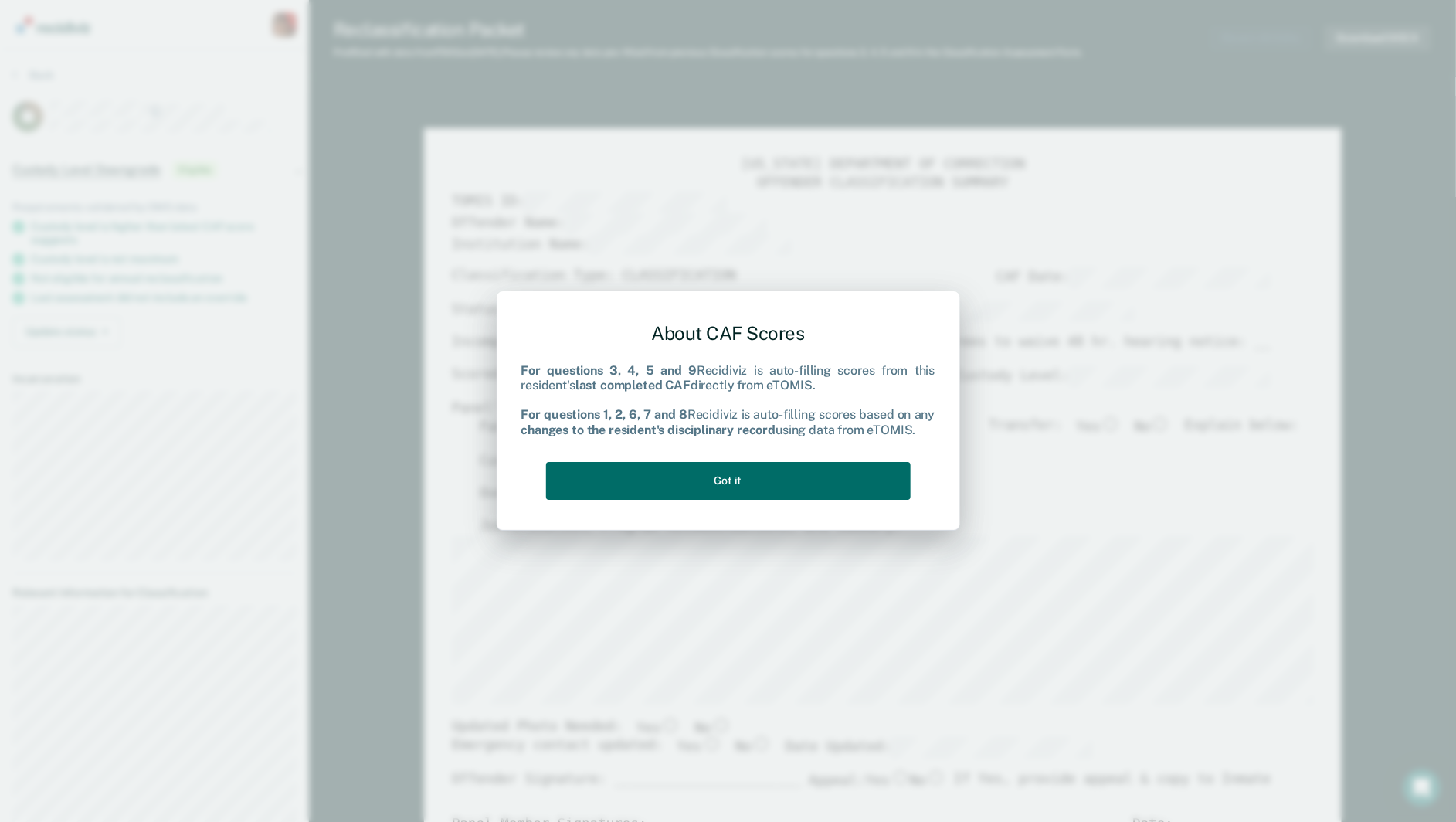
type textarea "x"
click at [703, 471] on button "Got it" at bounding box center [728, 481] width 364 height 38
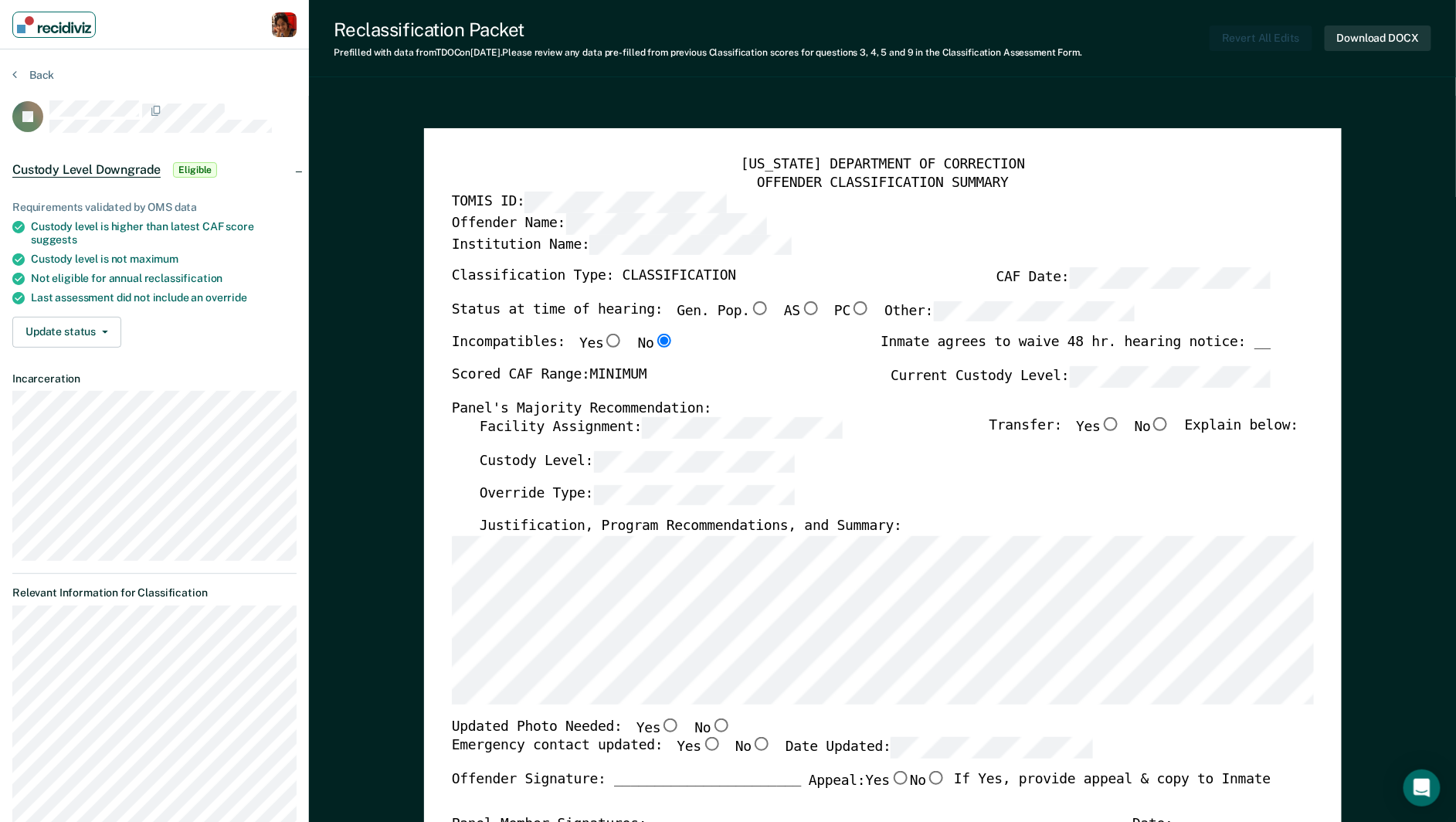
click at [61, 32] on img "Main navigation" at bounding box center [54, 24] width 74 height 17
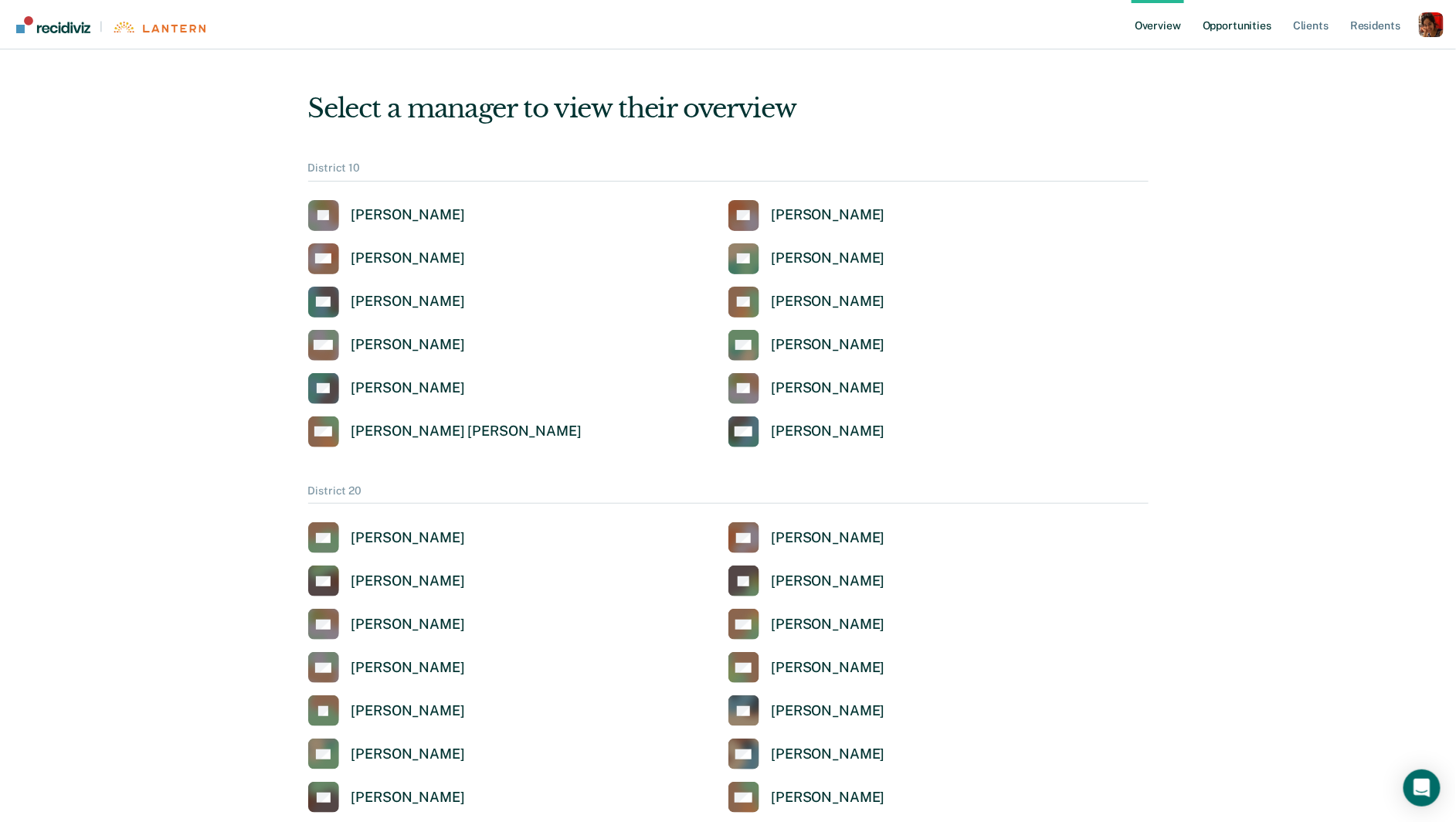
click at [1227, 28] on link "Opportunities" at bounding box center [1236, 24] width 75 height 50
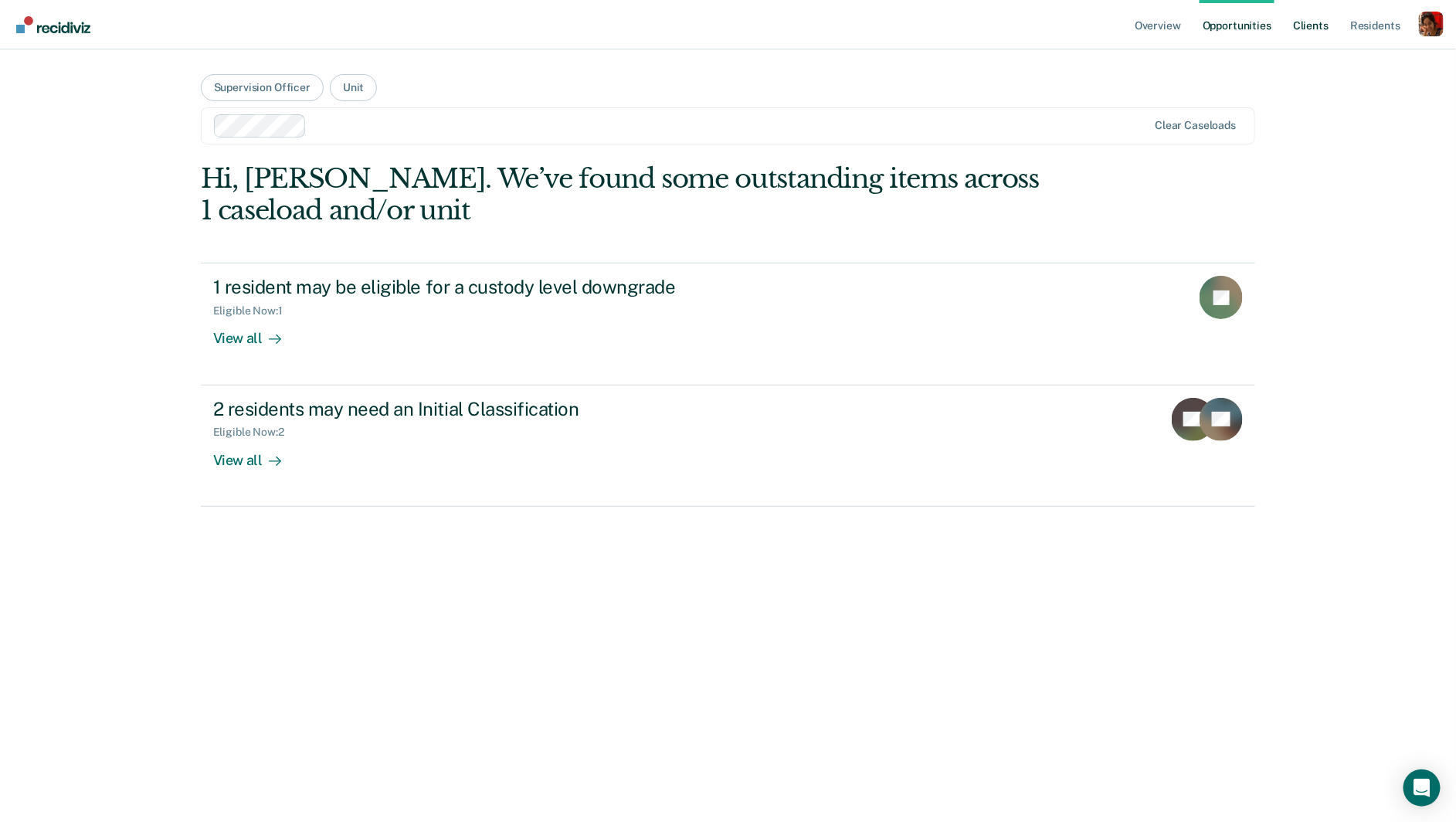
click at [1293, 28] on link "Client s" at bounding box center [1310, 24] width 42 height 50
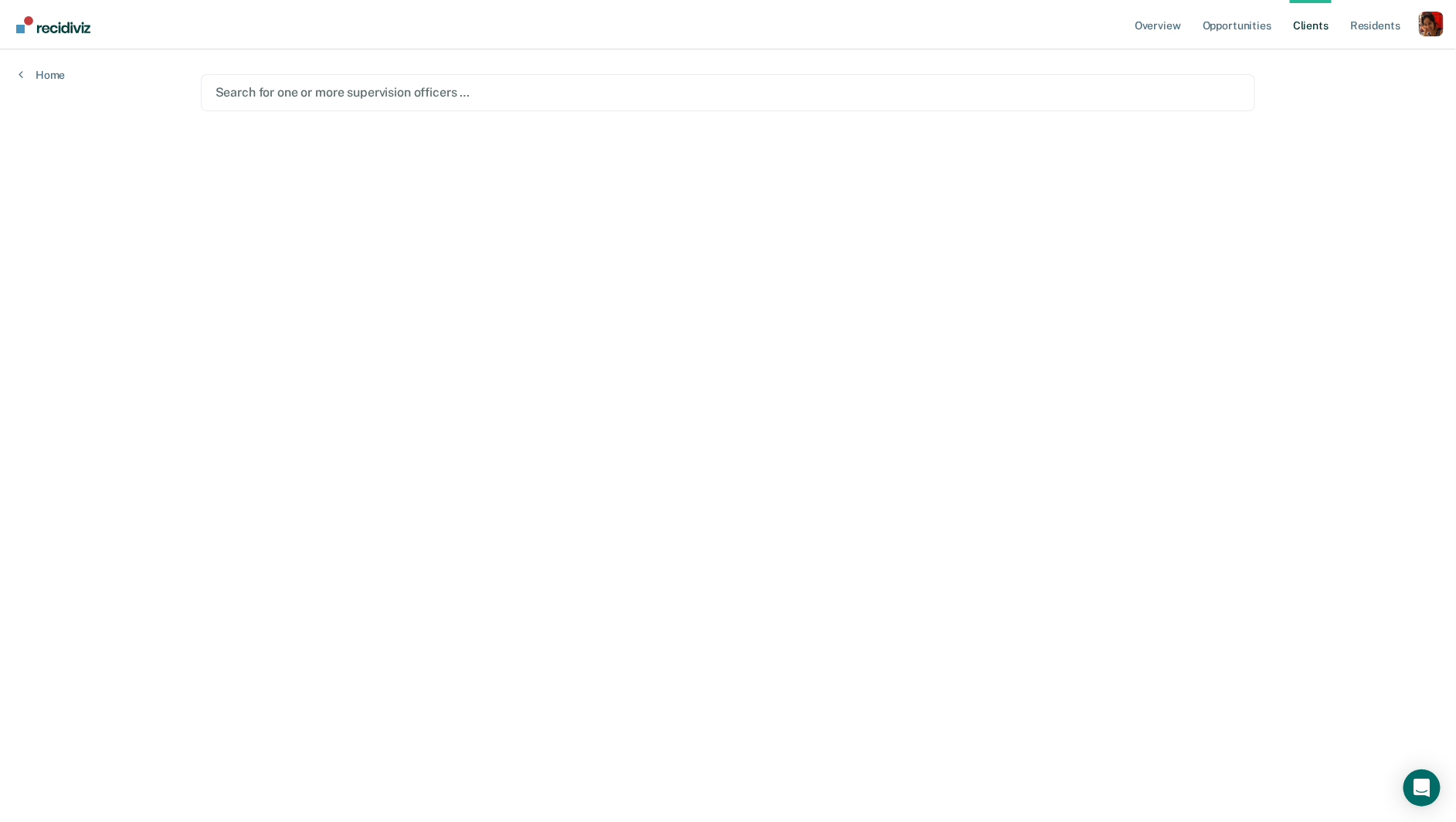
click at [814, 99] on div at bounding box center [728, 92] width 1026 height 18
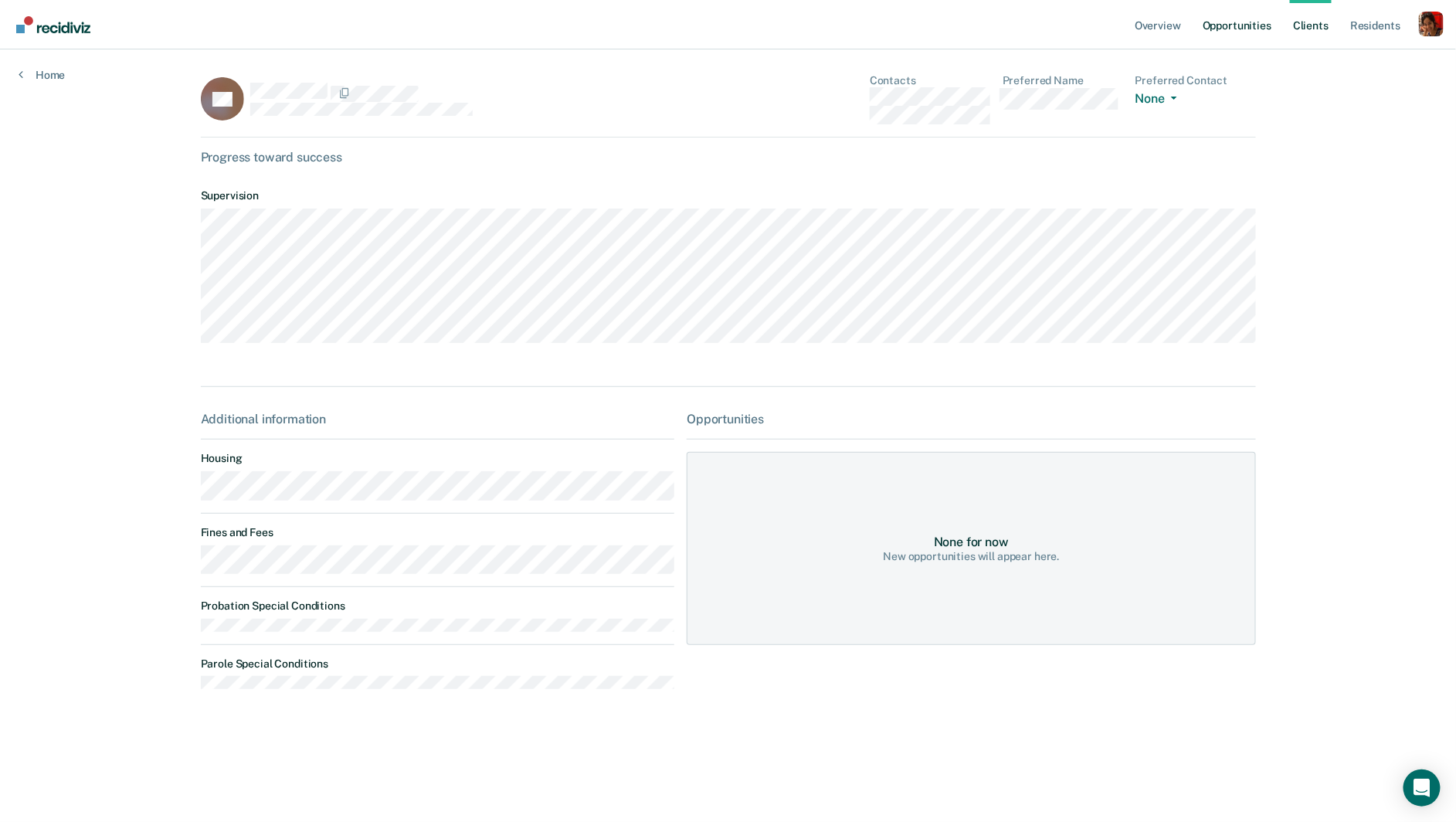
click at [1214, 34] on link "Opportunities" at bounding box center [1236, 24] width 75 height 50
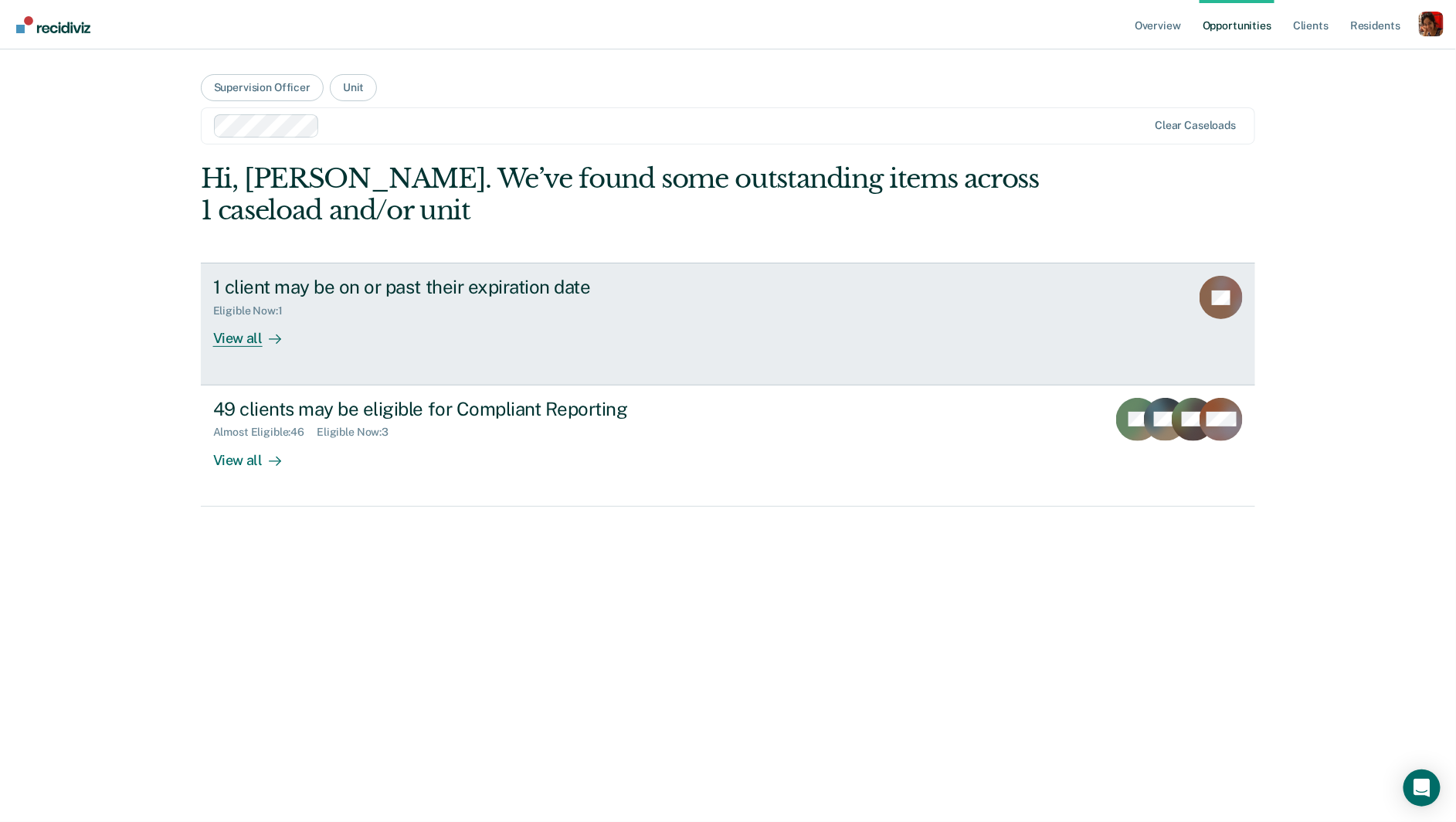
click at [236, 348] on link "1 client may be on or past their expiration date Eligible Now : 1 View all TS" at bounding box center [728, 323] width 1055 height 122
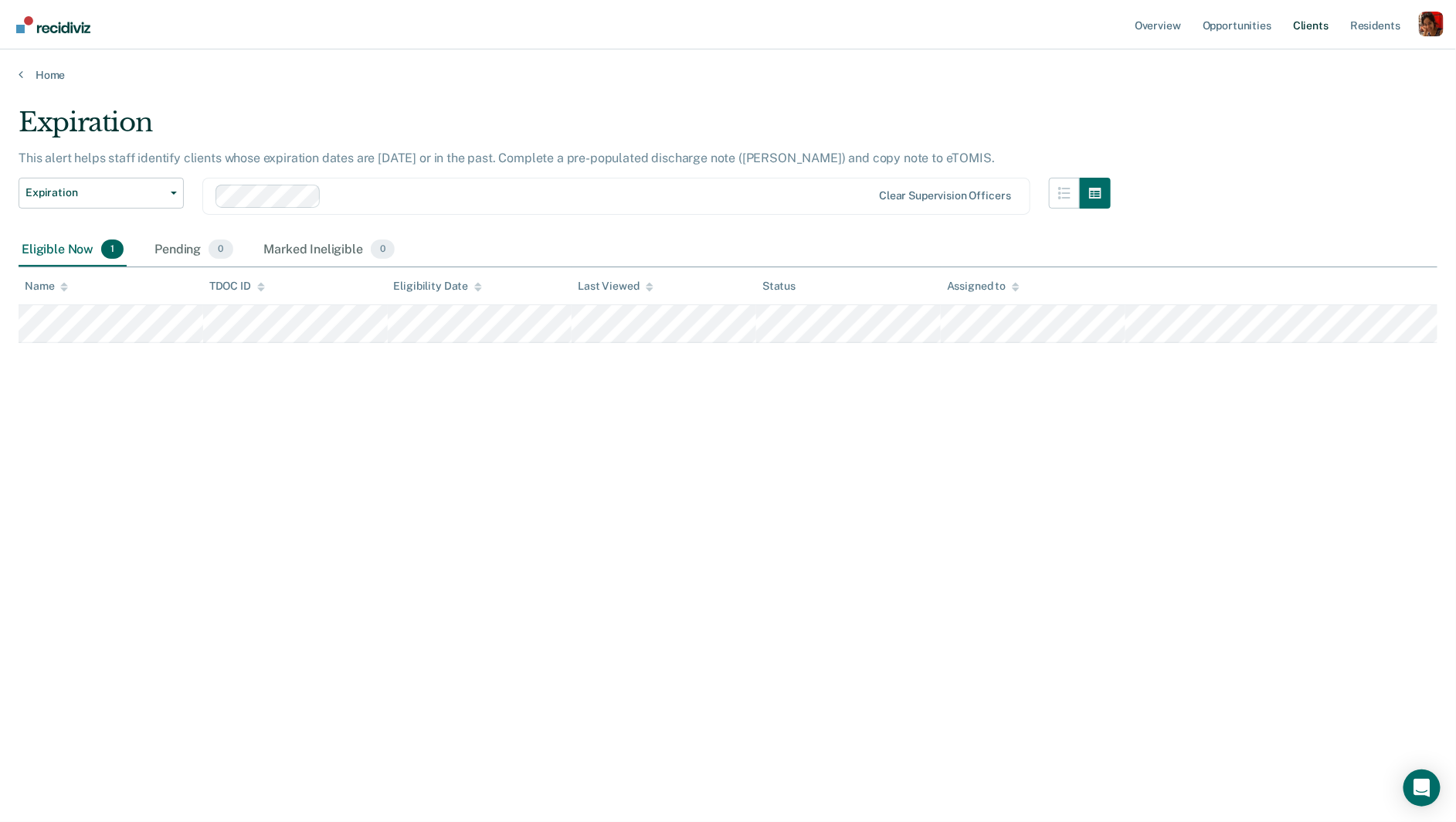
click at [1306, 16] on link "Client s" at bounding box center [1310, 24] width 42 height 50
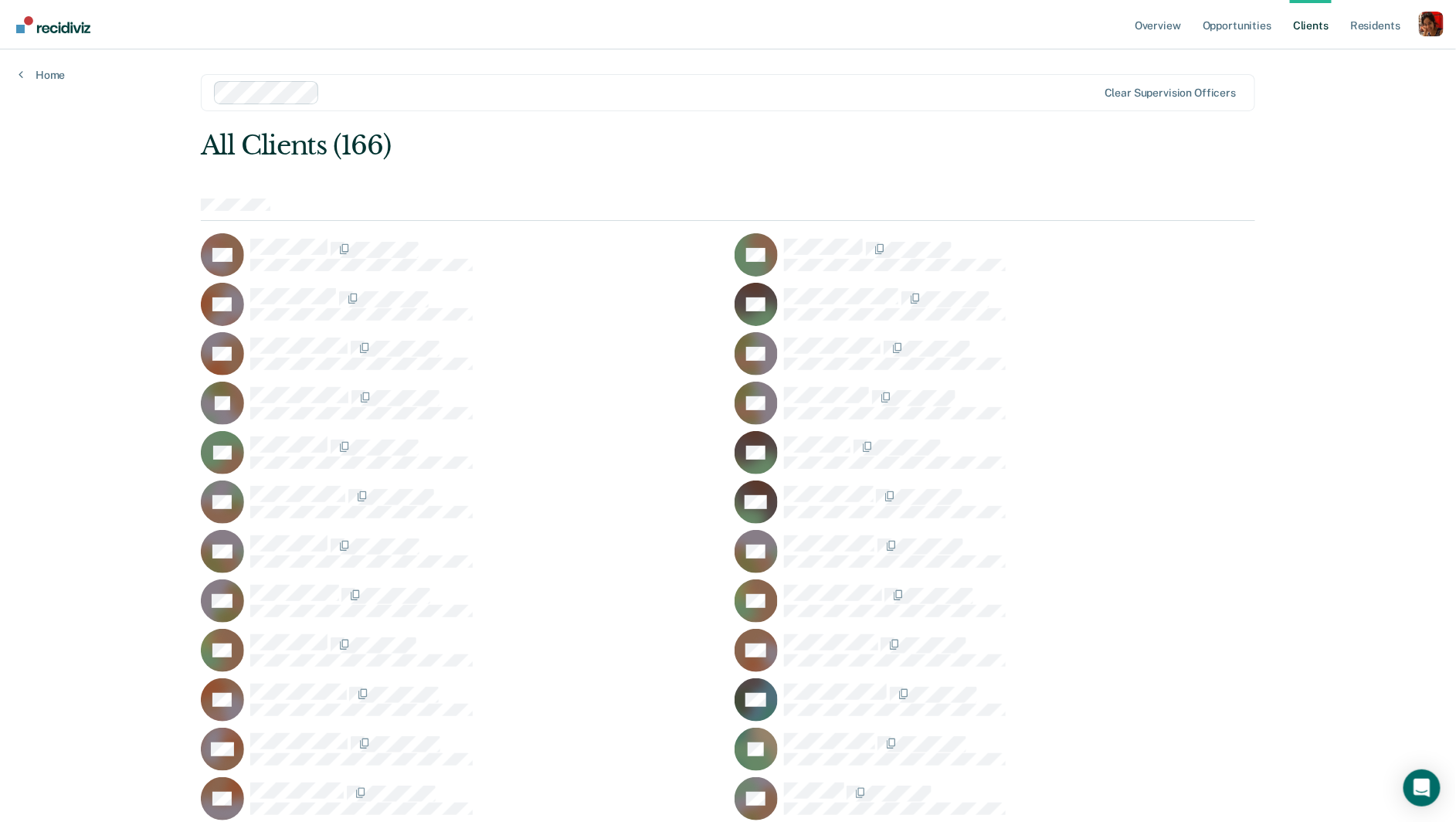
scroll to position [2899, 0]
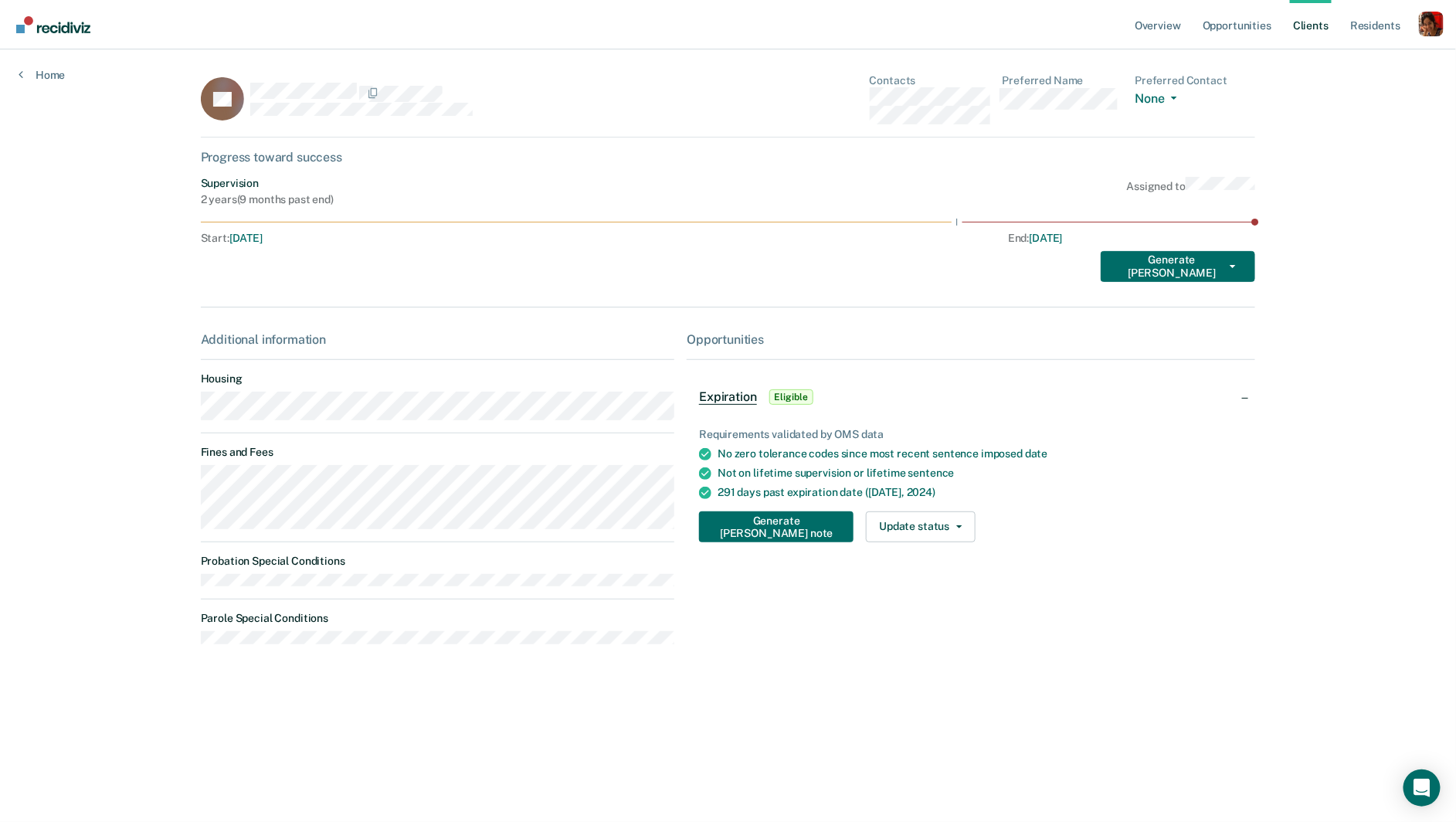
click at [597, 650] on div "Additional information Housing Fines and Fees Probation Special Conditions Paro…" at bounding box center [437, 494] width 474 height 325
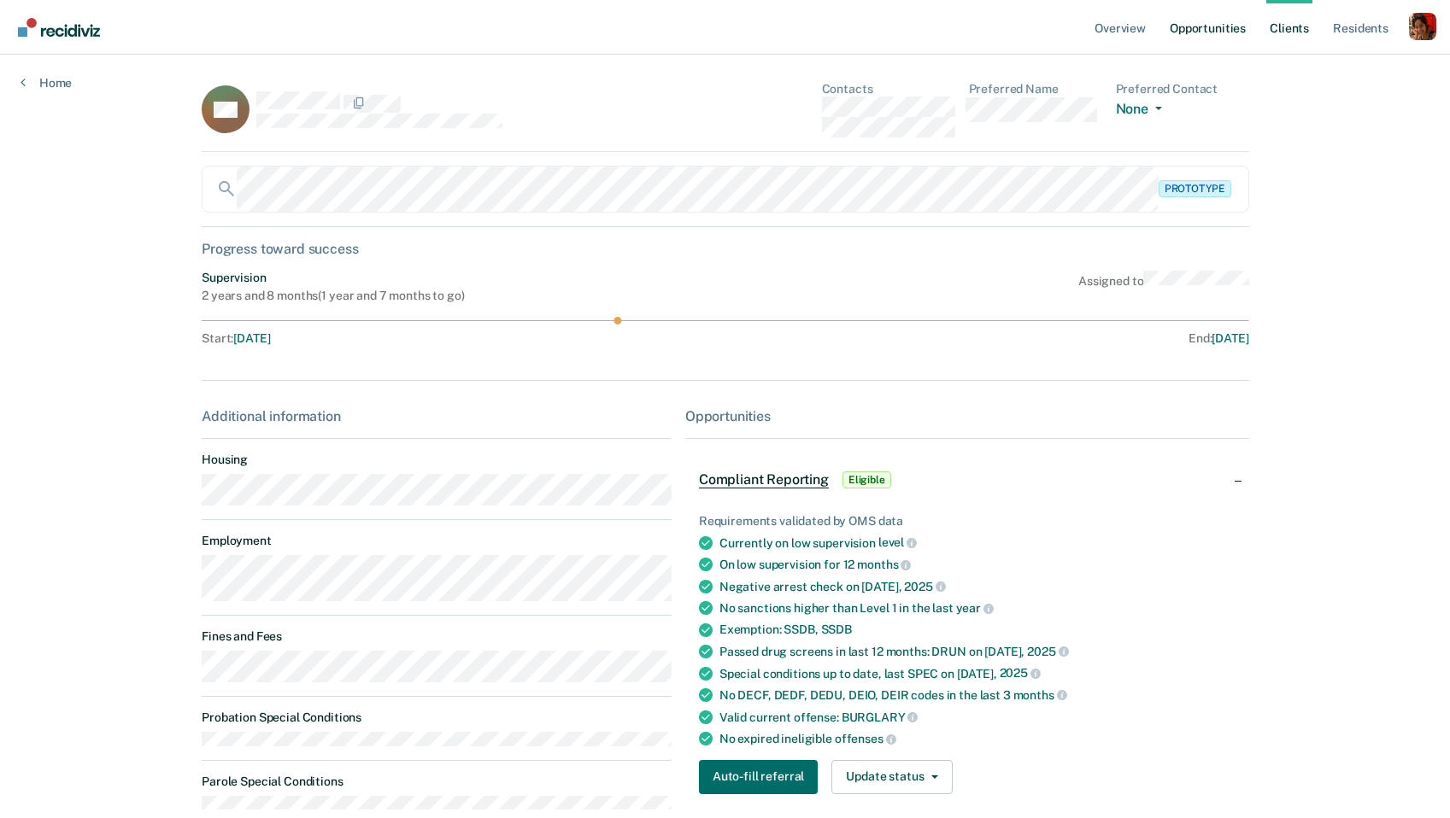
click at [1242, 25] on link "Opportunities" at bounding box center [1207, 27] width 83 height 55
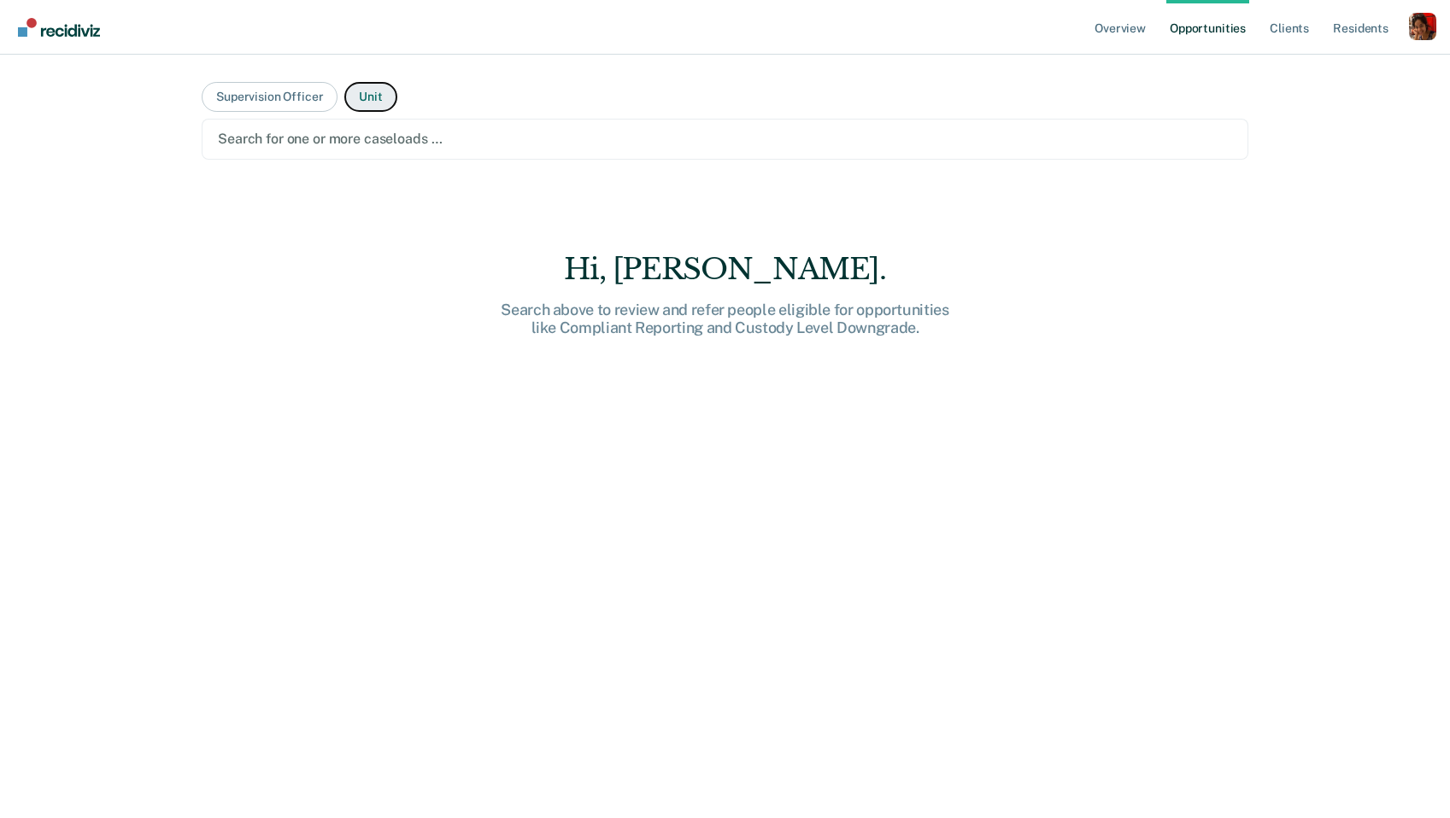
click at [367, 100] on button "Unit" at bounding box center [370, 97] width 52 height 30
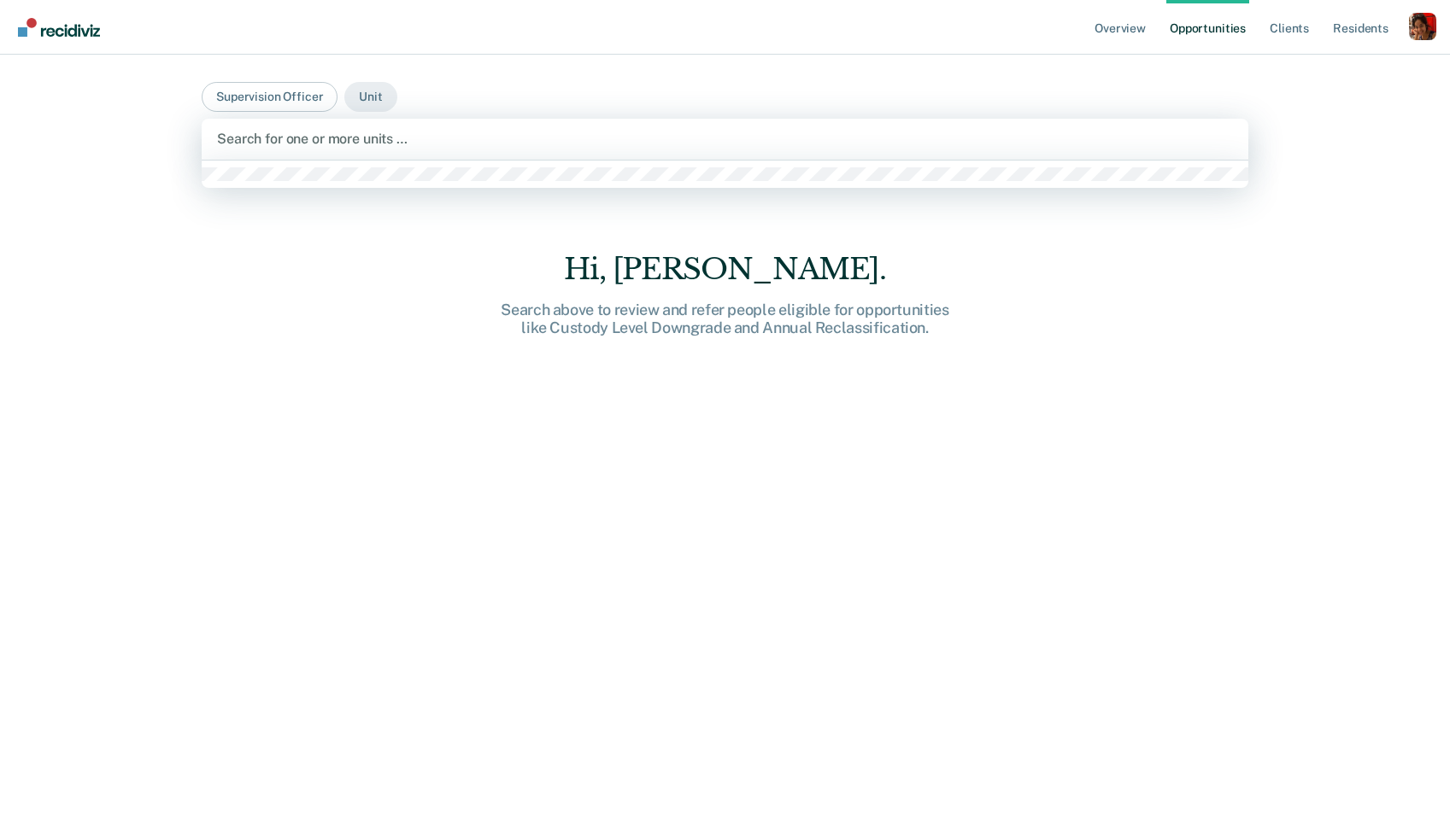
click at [353, 132] on div at bounding box center [725, 139] width 1016 height 20
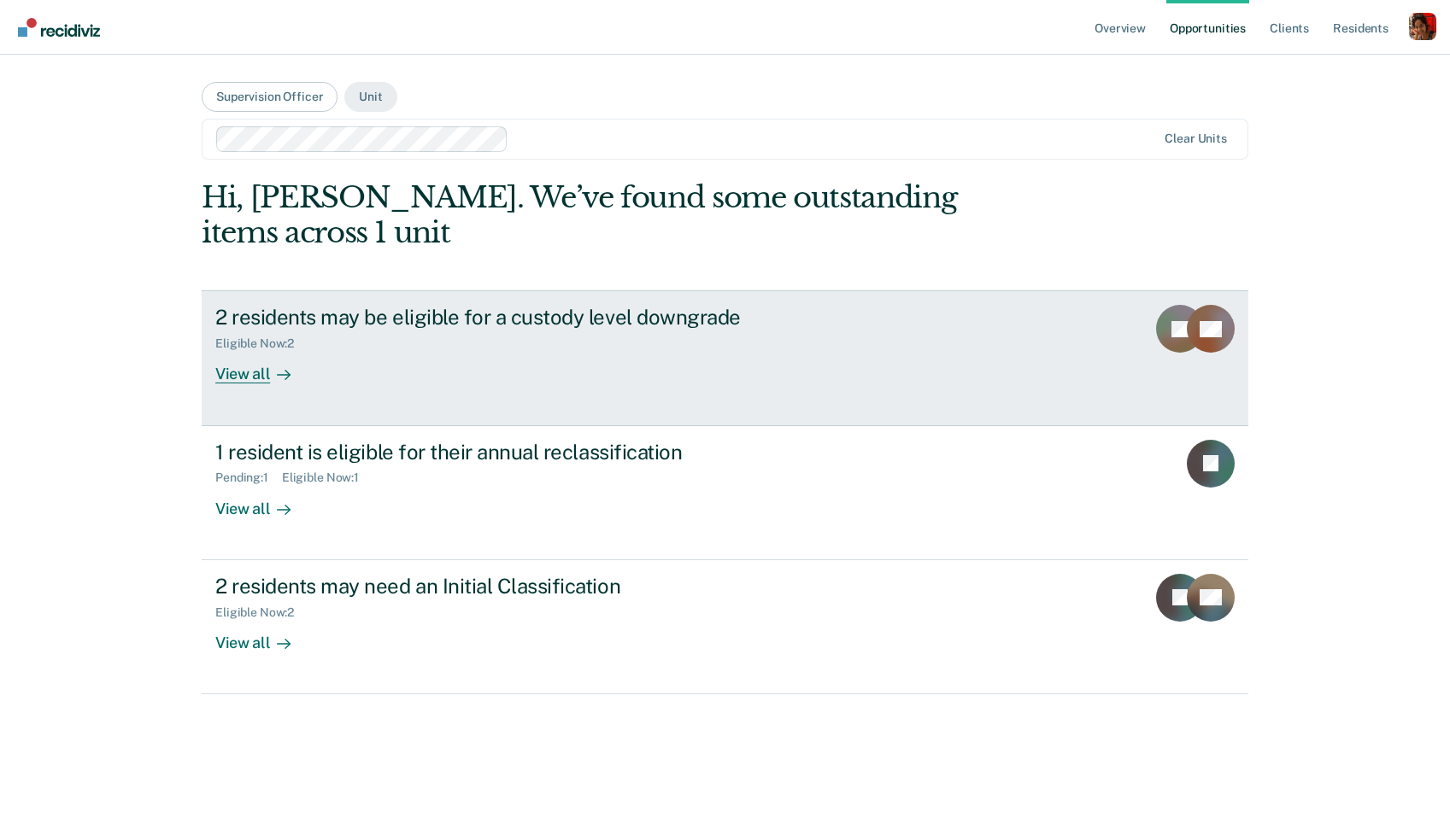
click at [268, 369] on div "View all" at bounding box center [263, 367] width 96 height 33
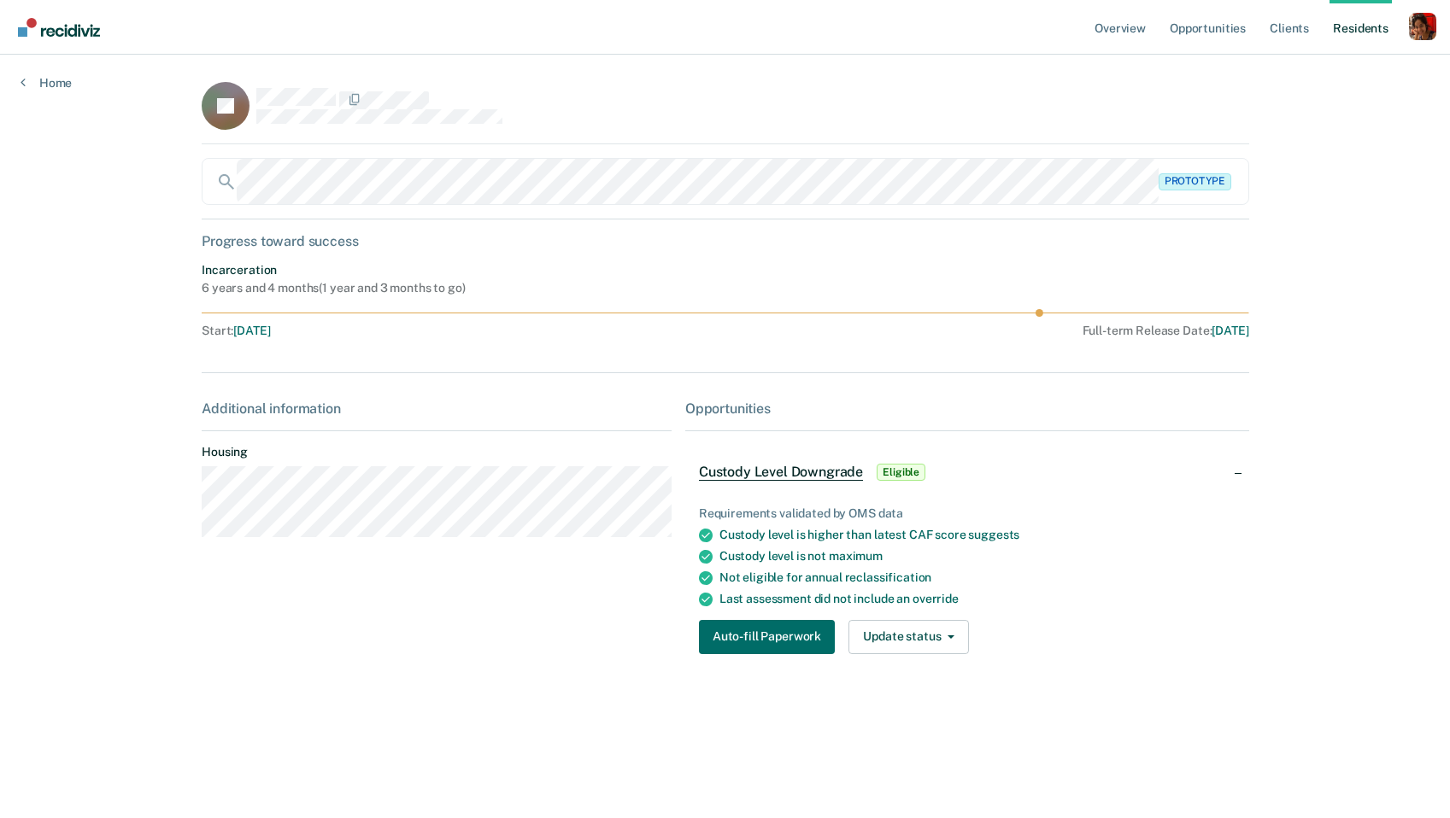
click at [72, 85] on div "Home" at bounding box center [46, 73] width 92 height 36
click at [36, 77] on link "Home" at bounding box center [46, 82] width 51 height 15
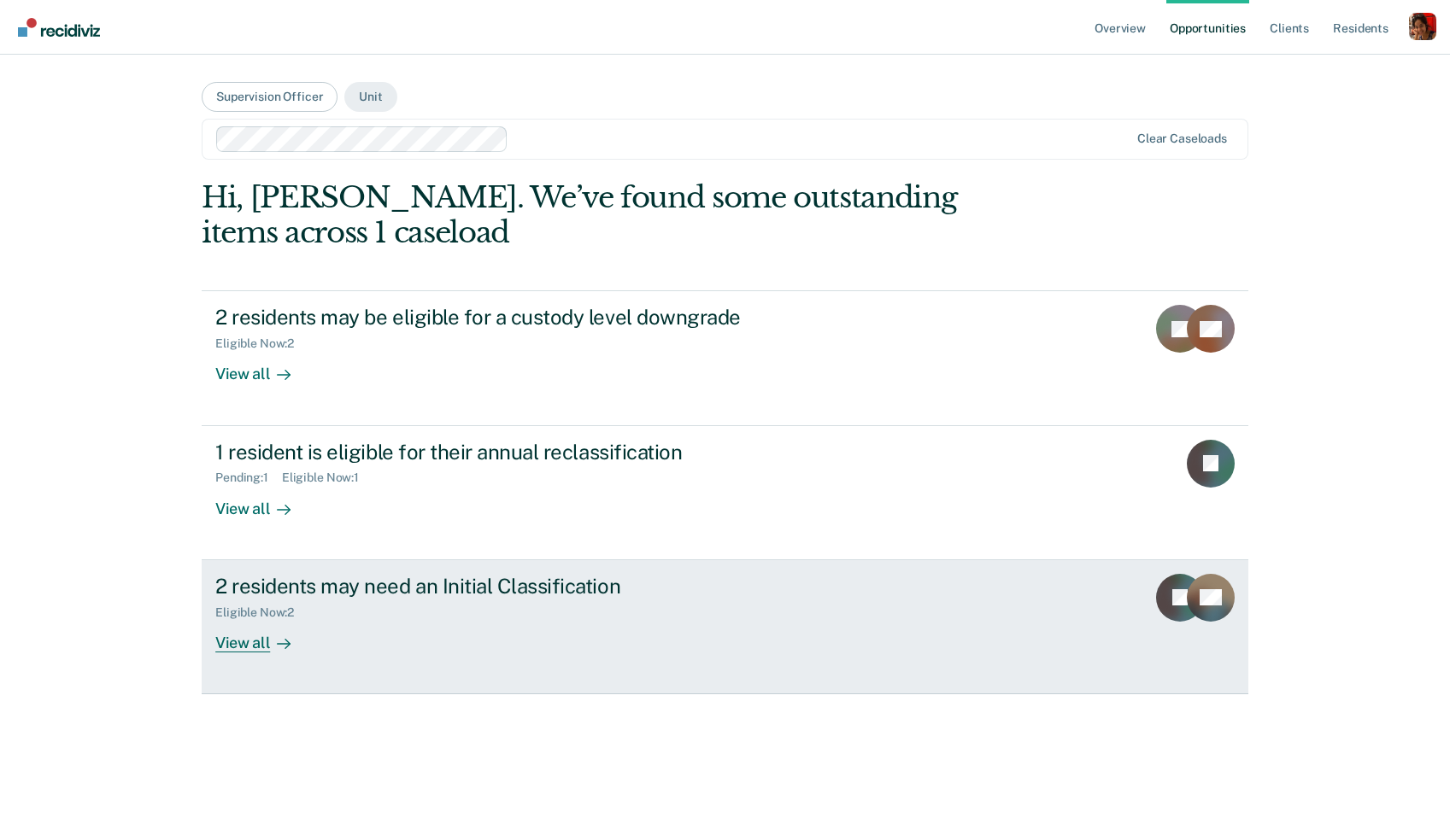
click at [253, 599] on div "Eligible Now : 2" at bounding box center [515, 609] width 600 height 21
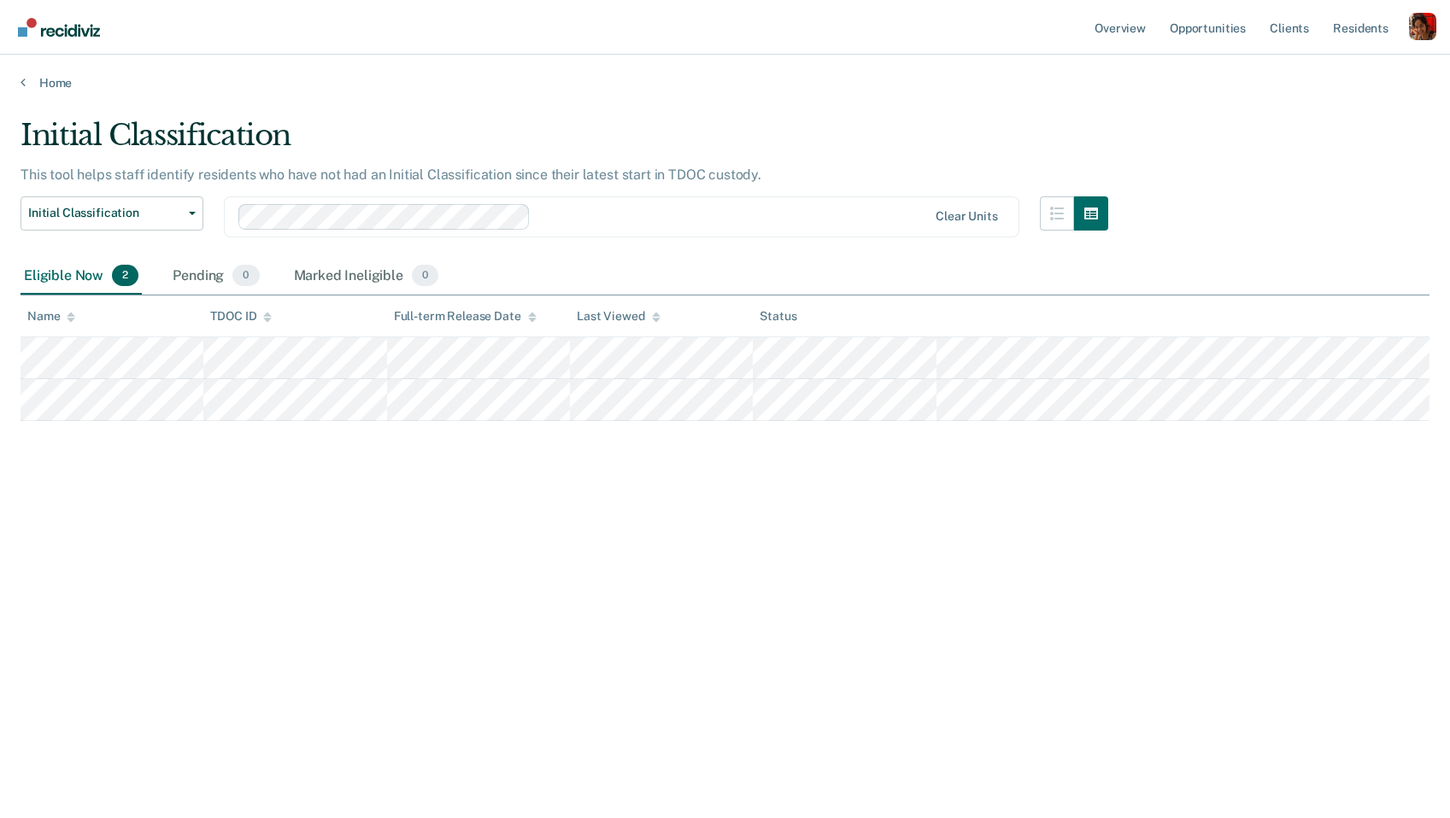
click at [1329, 35] on ul "Overview Opportunities Client s Resident s" at bounding box center [1250, 27] width 318 height 55
click at [1346, 33] on link "Resident s" at bounding box center [1360, 27] width 62 height 55
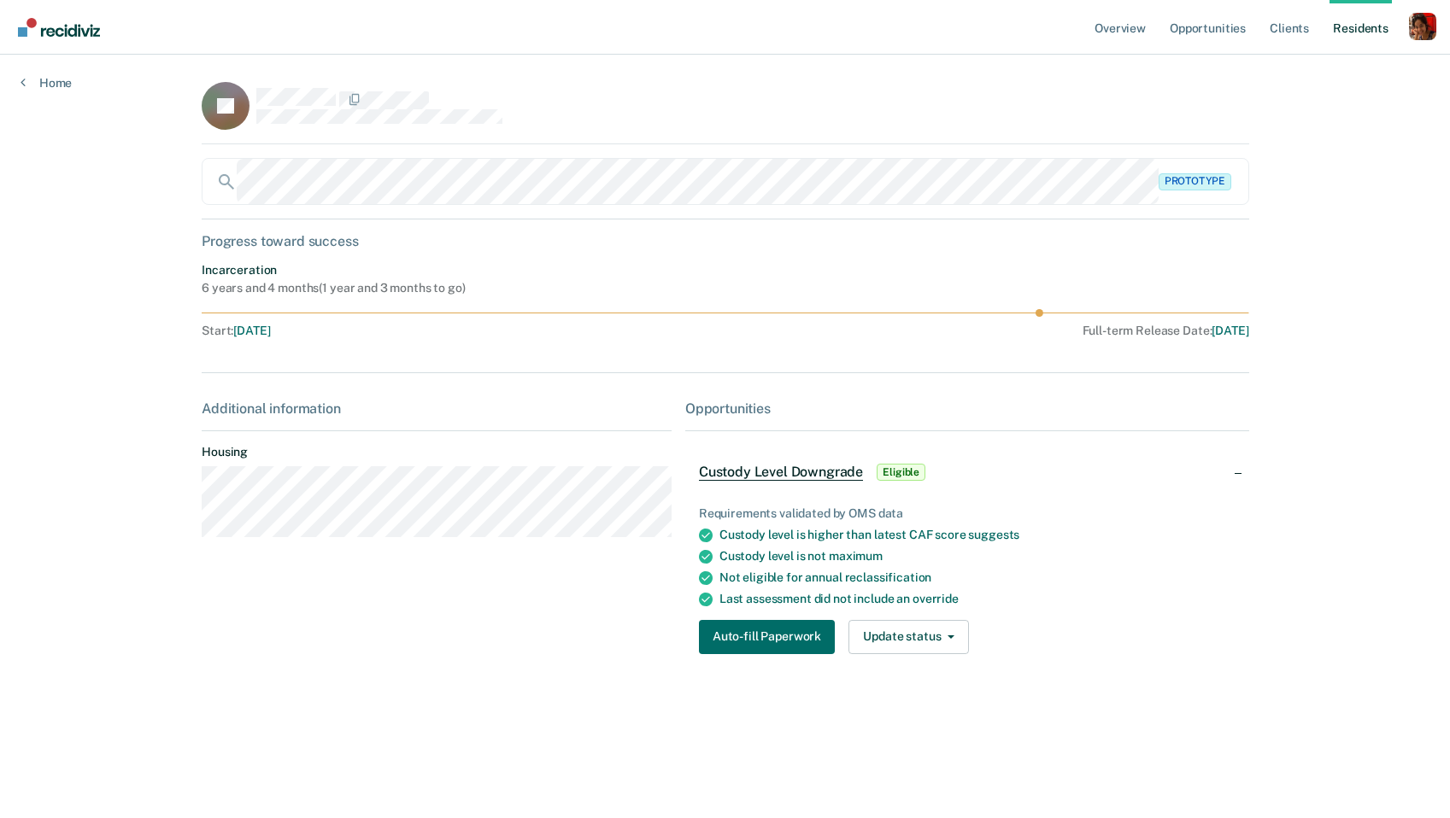
click at [1369, 24] on link "Resident s" at bounding box center [1360, 27] width 62 height 55
click at [754, 645] on button "Auto-fill Paperwork" at bounding box center [767, 637] width 136 height 34
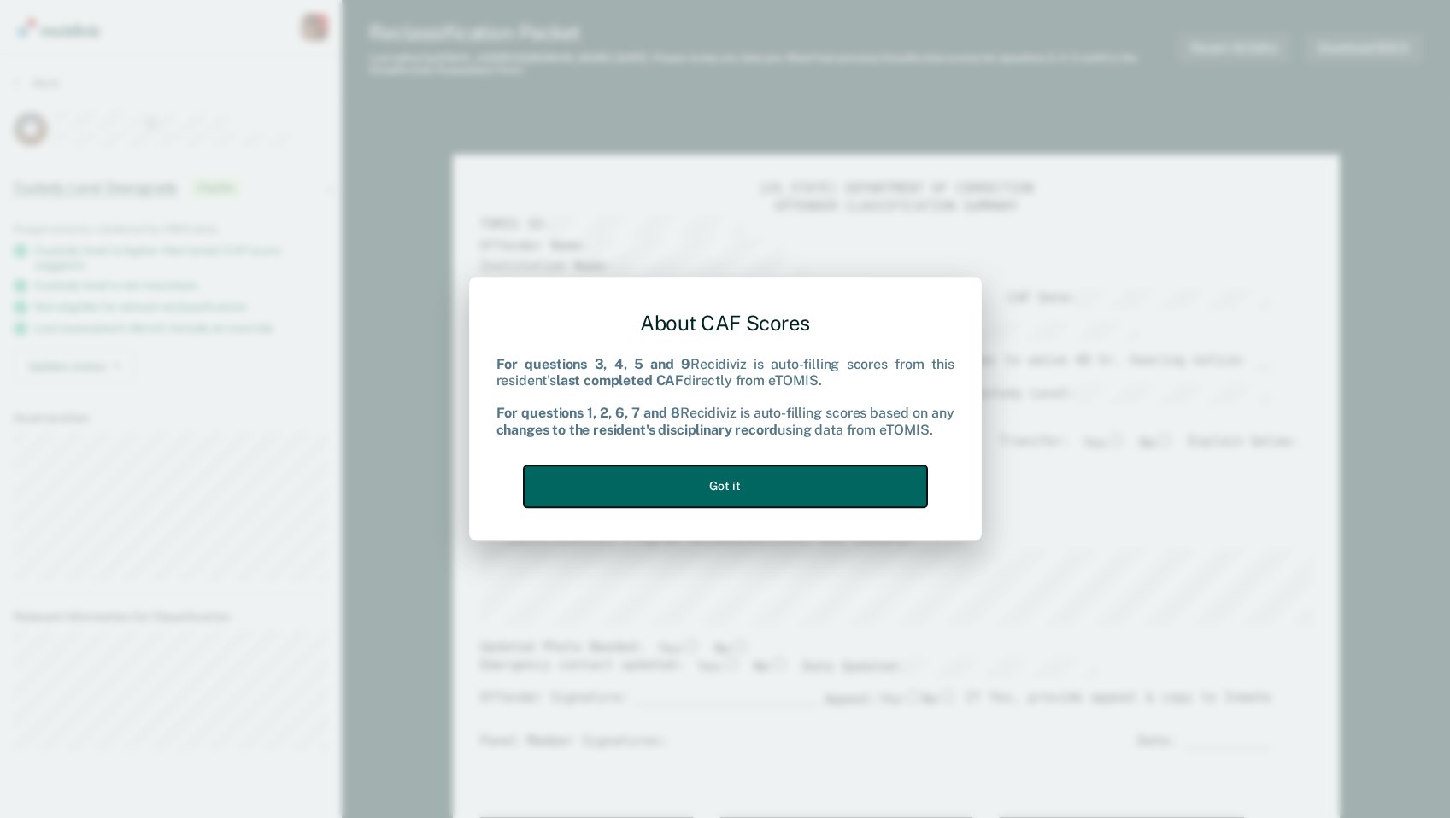
click at [630, 488] on button "Got it" at bounding box center [725, 487] width 403 height 42
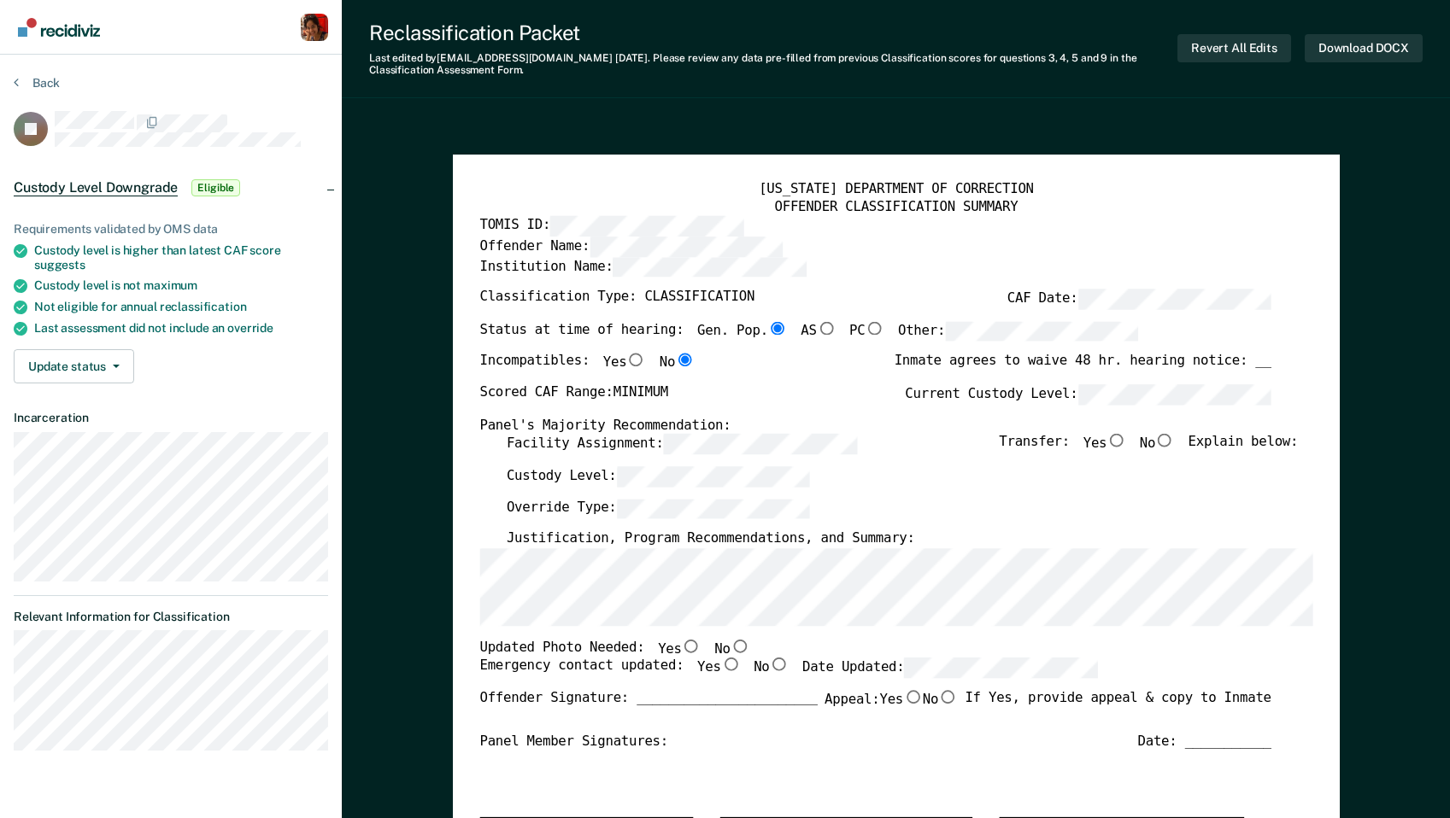
type textarea "x"
